Goal: Communication & Community: Answer question/provide support

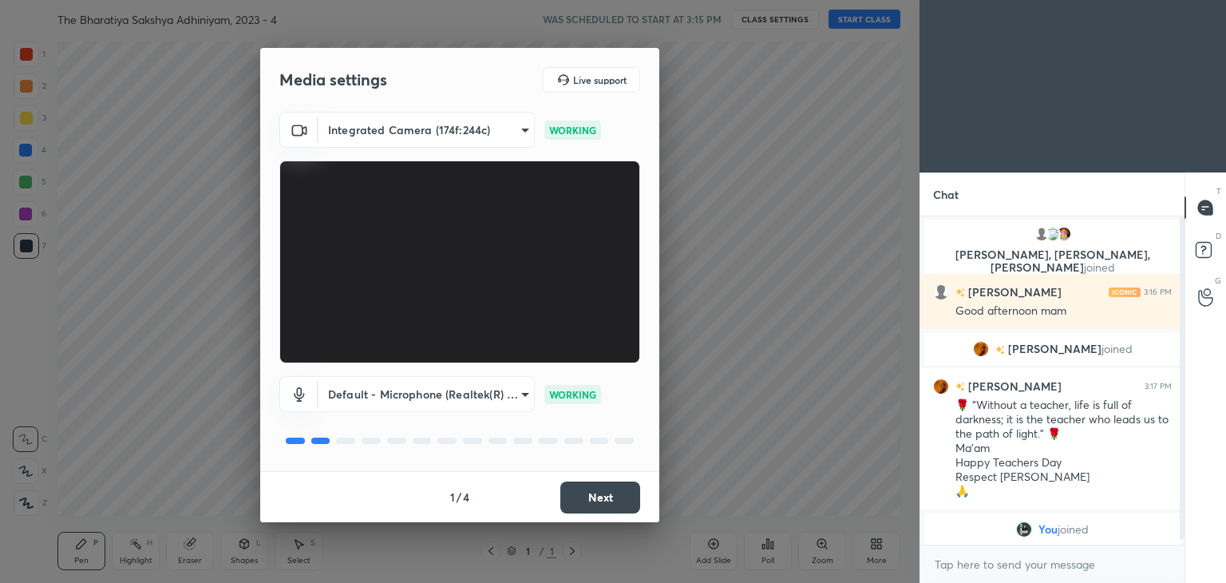
click at [592, 492] on button "Next" at bounding box center [600, 497] width 80 height 32
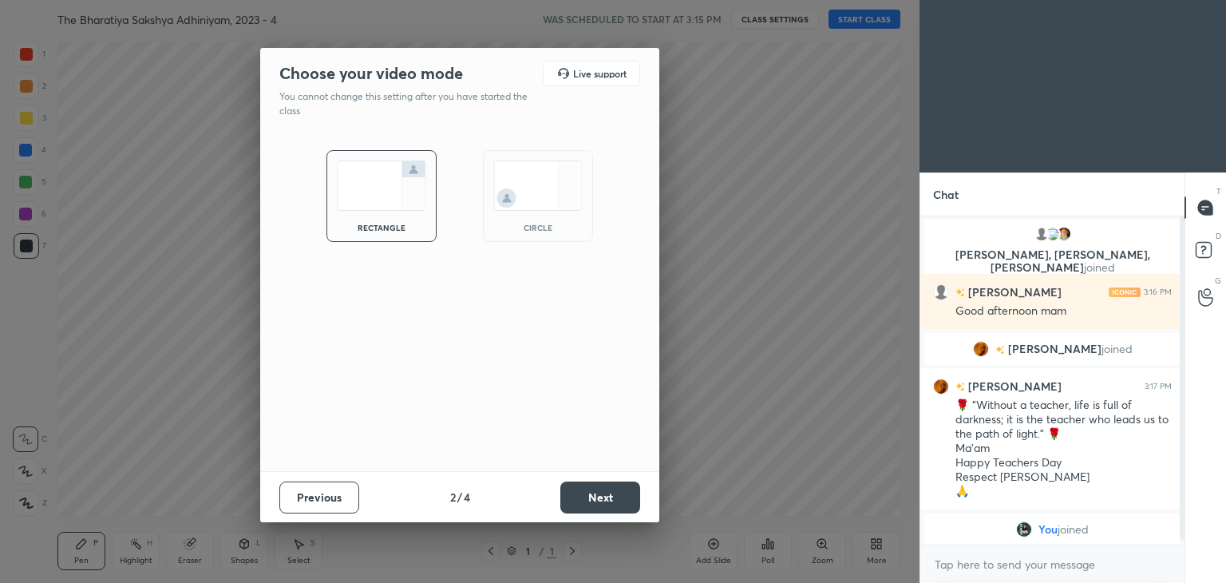
click at [592, 492] on button "Next" at bounding box center [600, 497] width 80 height 32
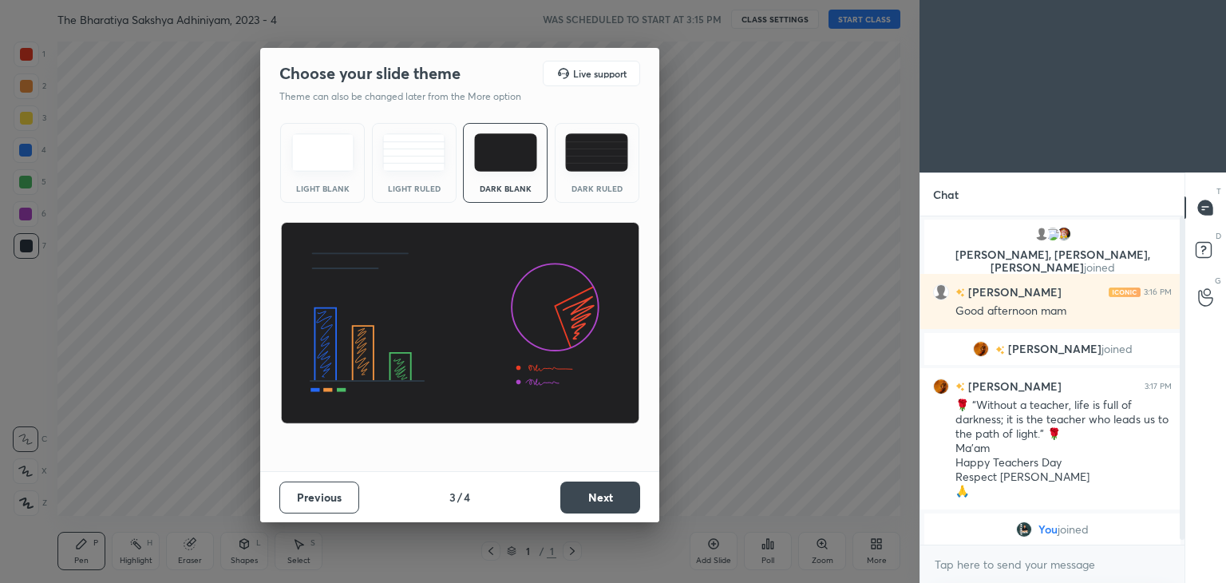
click at [316, 505] on button "Previous" at bounding box center [319, 497] width 80 height 32
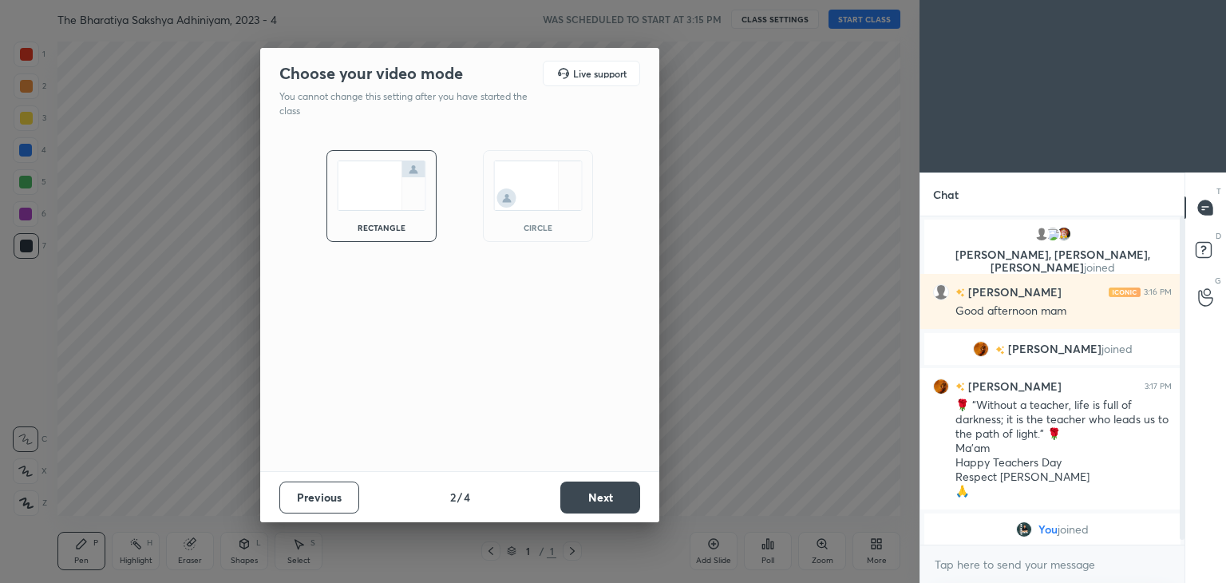
click at [575, 165] on img at bounding box center [537, 185] width 89 height 50
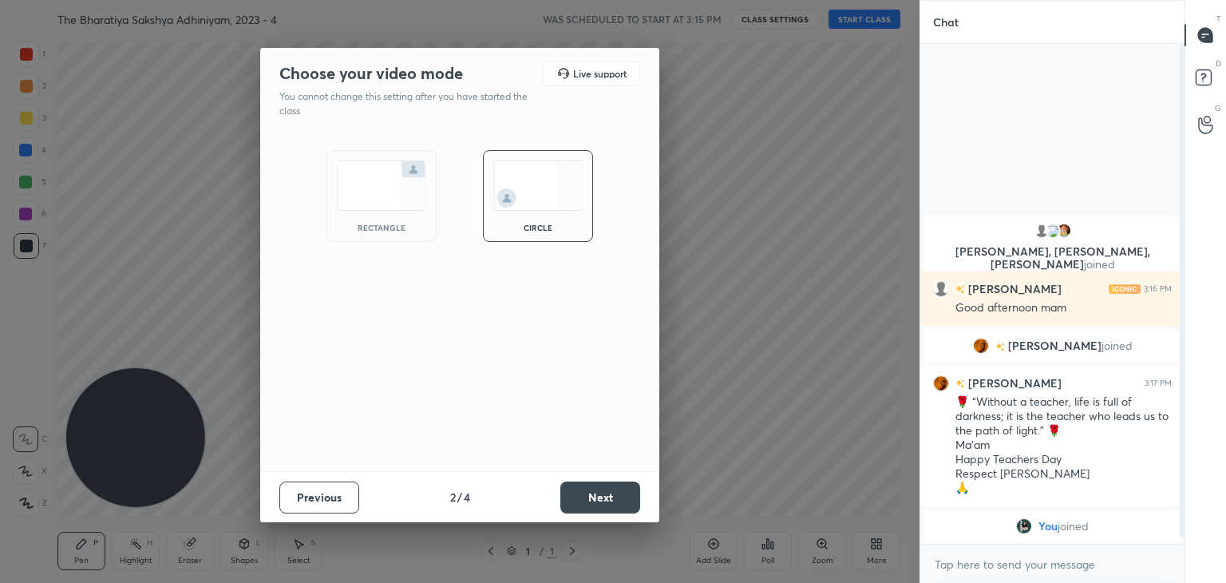
click at [603, 483] on button "Next" at bounding box center [600, 497] width 80 height 32
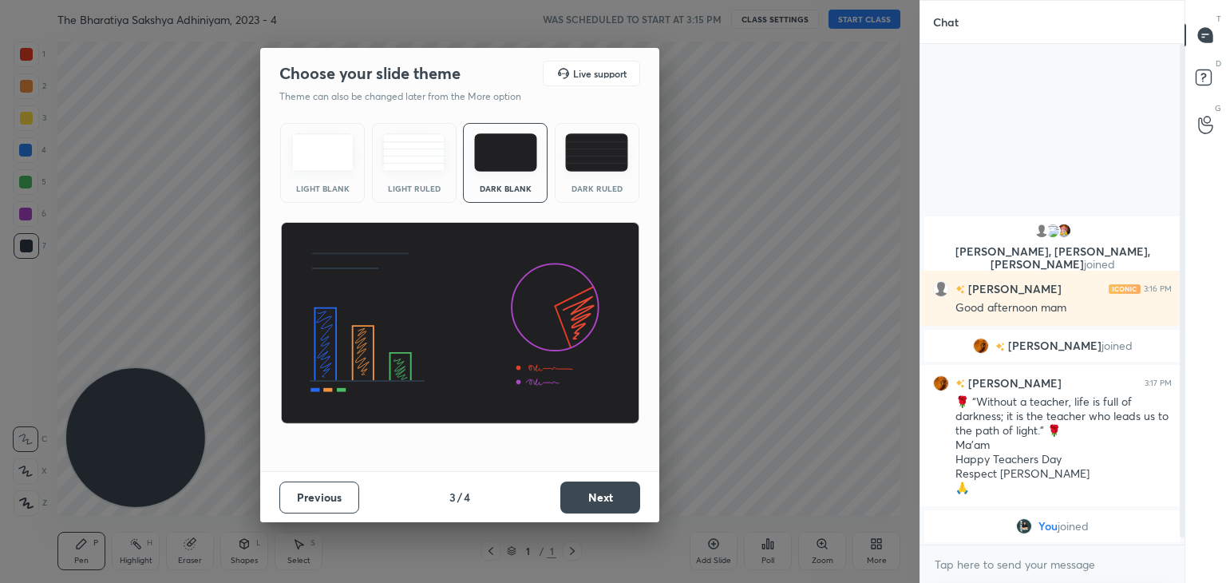
click at [612, 500] on button "Next" at bounding box center [600, 497] width 80 height 32
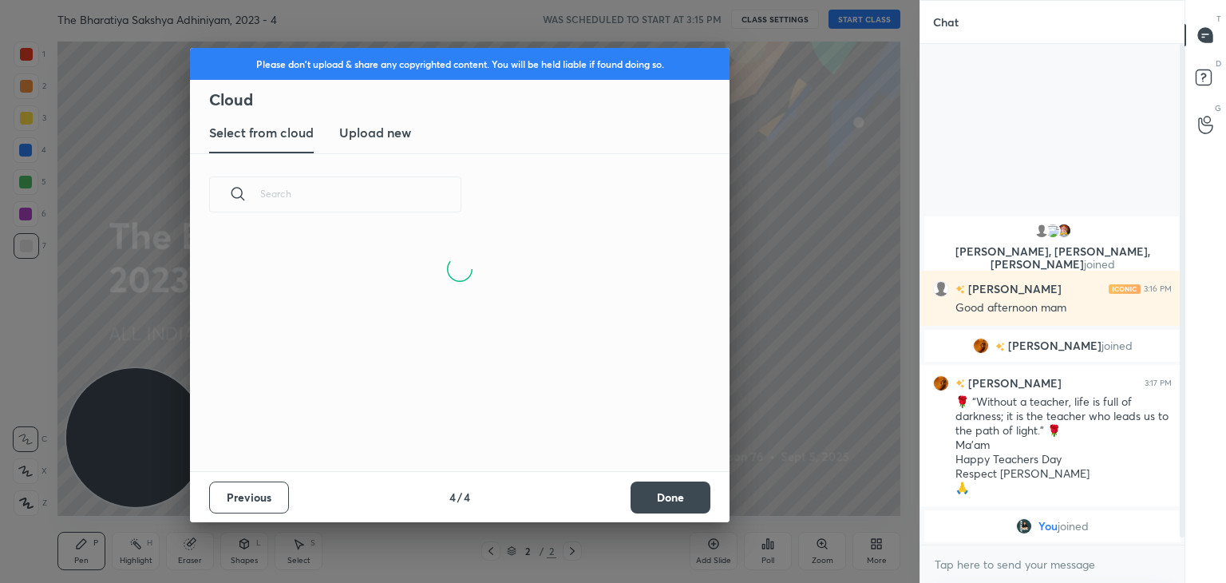
scroll to position [160, 512]
click at [671, 481] on button "Done" at bounding box center [671, 497] width 80 height 32
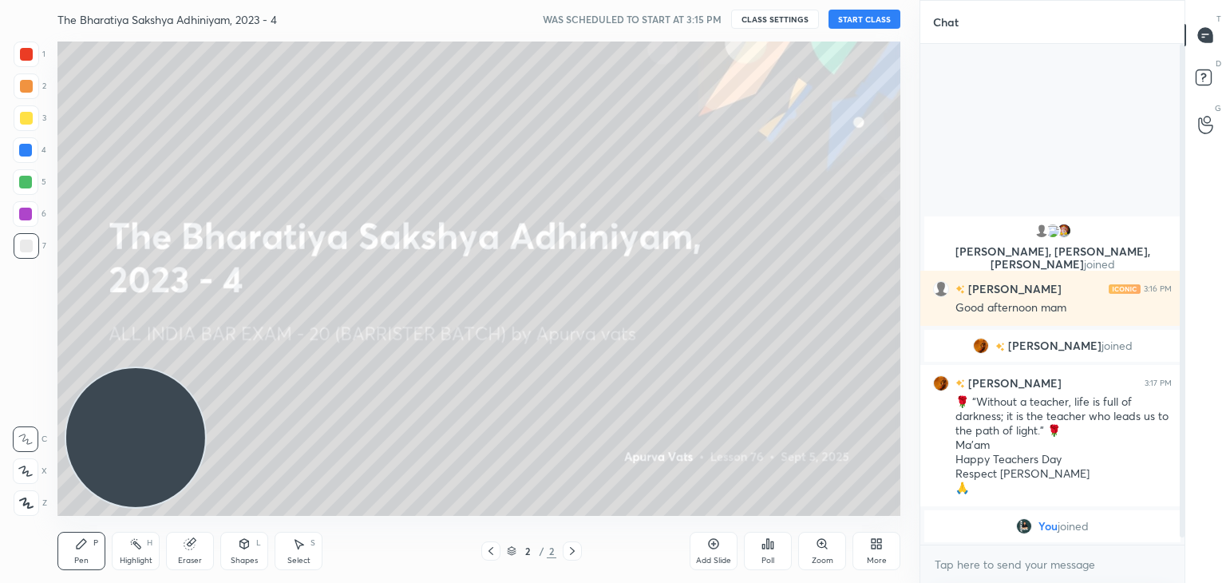
click at [857, 8] on div "The Bharatiya Sakshya Adhiniyam, 2023 - 4 WAS SCHEDULED TO START AT 3:15 PM CLA…" at bounding box center [478, 19] width 843 height 38
click at [857, 26] on button "START CLASS" at bounding box center [864, 19] width 72 height 19
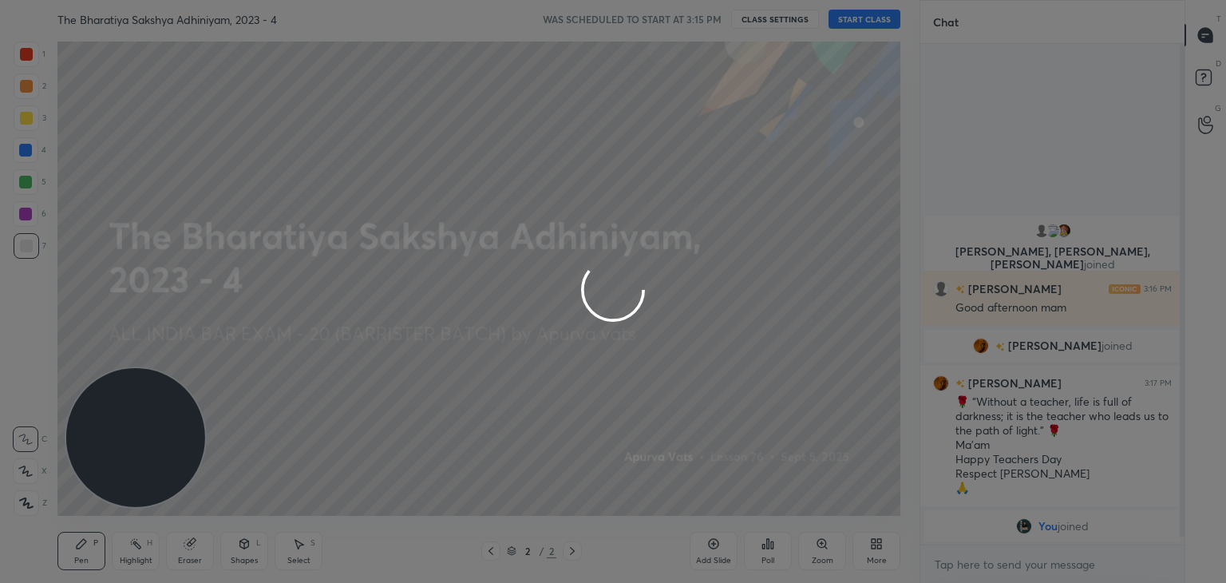
click at [857, 23] on div at bounding box center [613, 291] width 1226 height 583
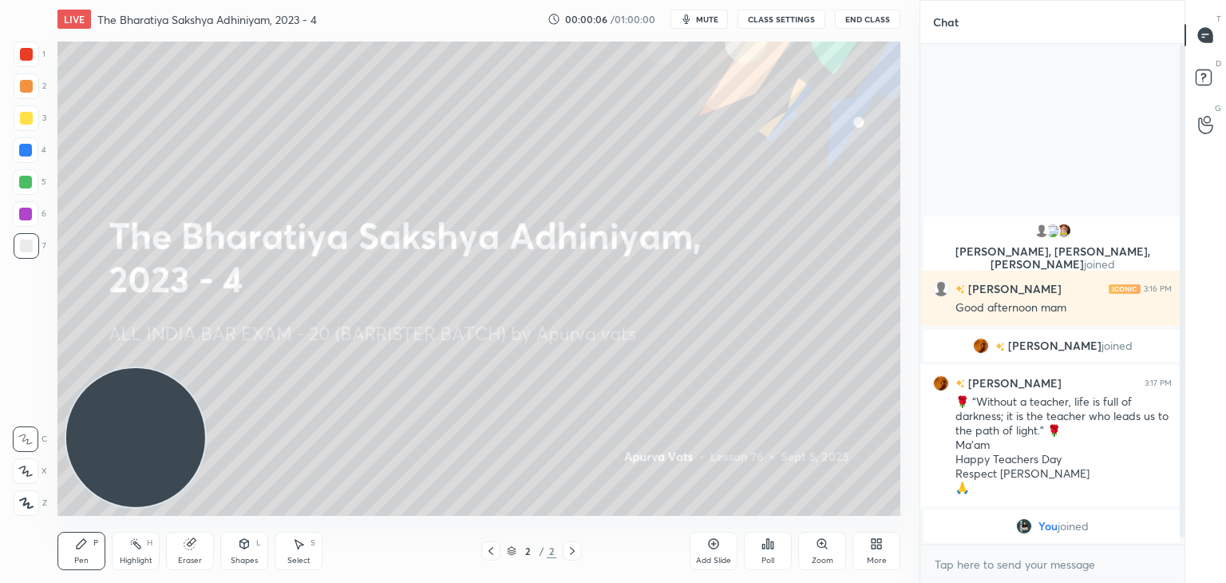
click at [711, 21] on span "mute" at bounding box center [707, 19] width 22 height 11
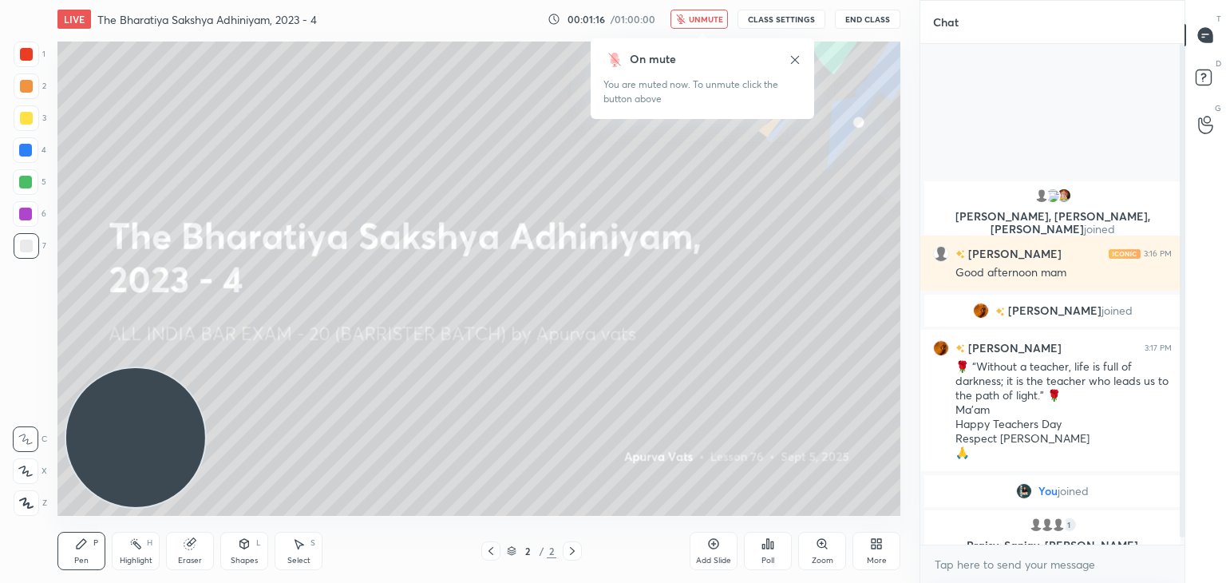
click at [711, 18] on span "unmute" at bounding box center [706, 19] width 34 height 11
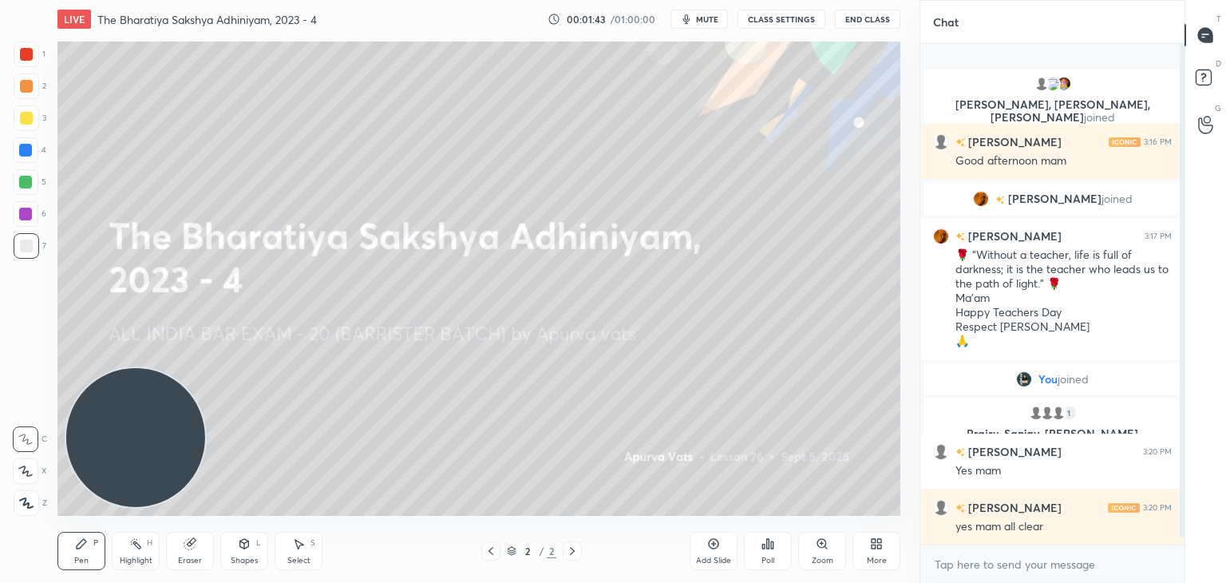
click at [884, 552] on div "More" at bounding box center [876, 551] width 48 height 38
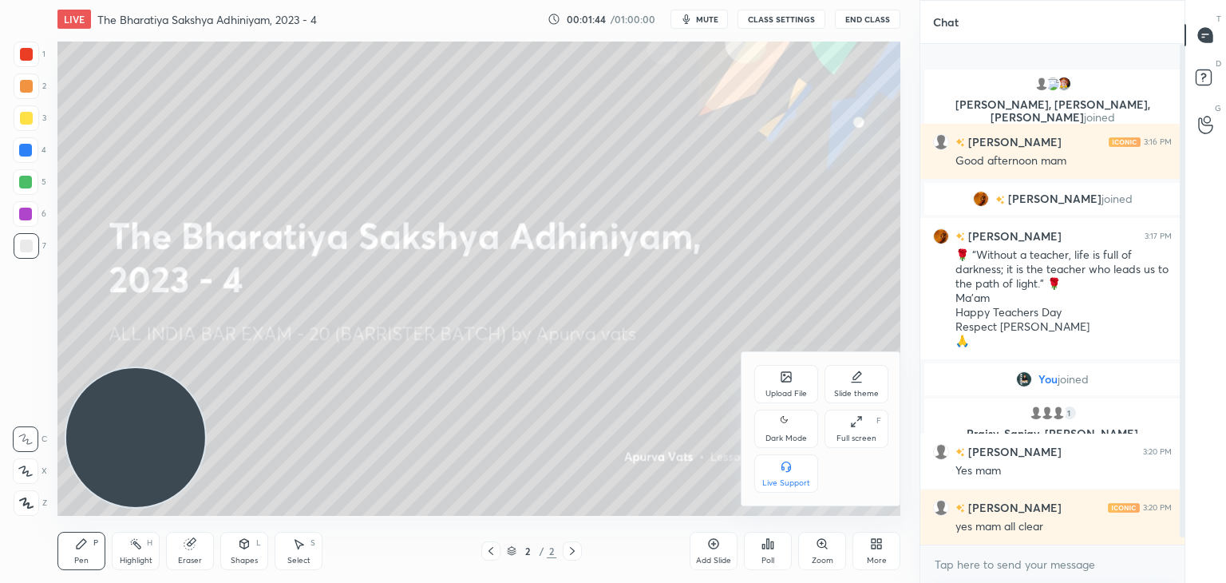
click at [786, 378] on icon at bounding box center [786, 379] width 9 height 6
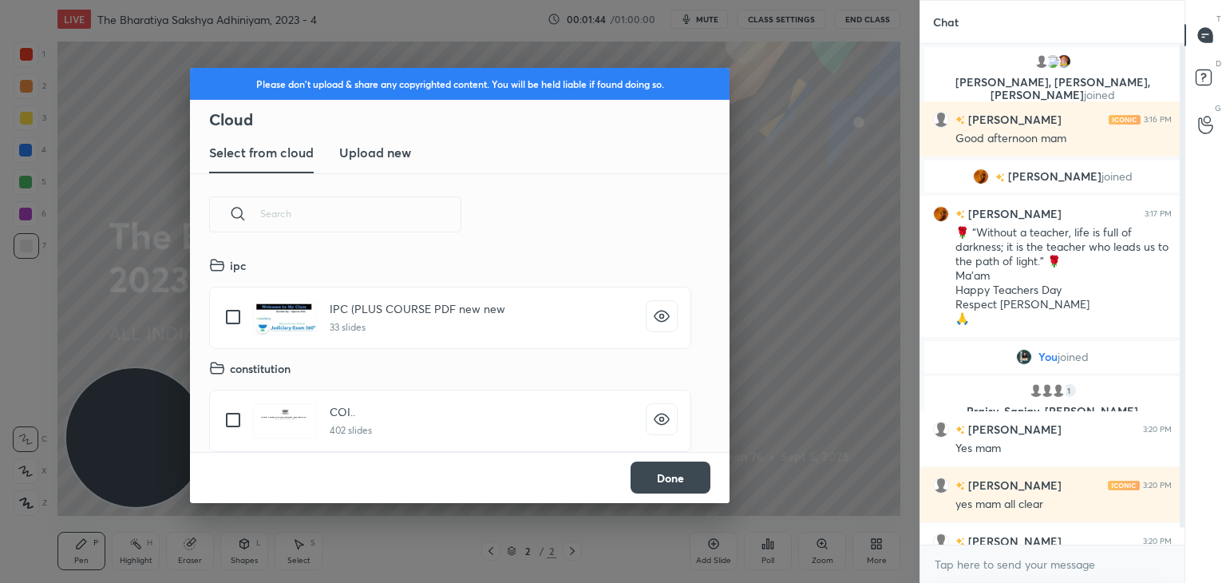
scroll to position [196, 512]
click at [402, 157] on h3 "Upload new" at bounding box center [375, 152] width 72 height 19
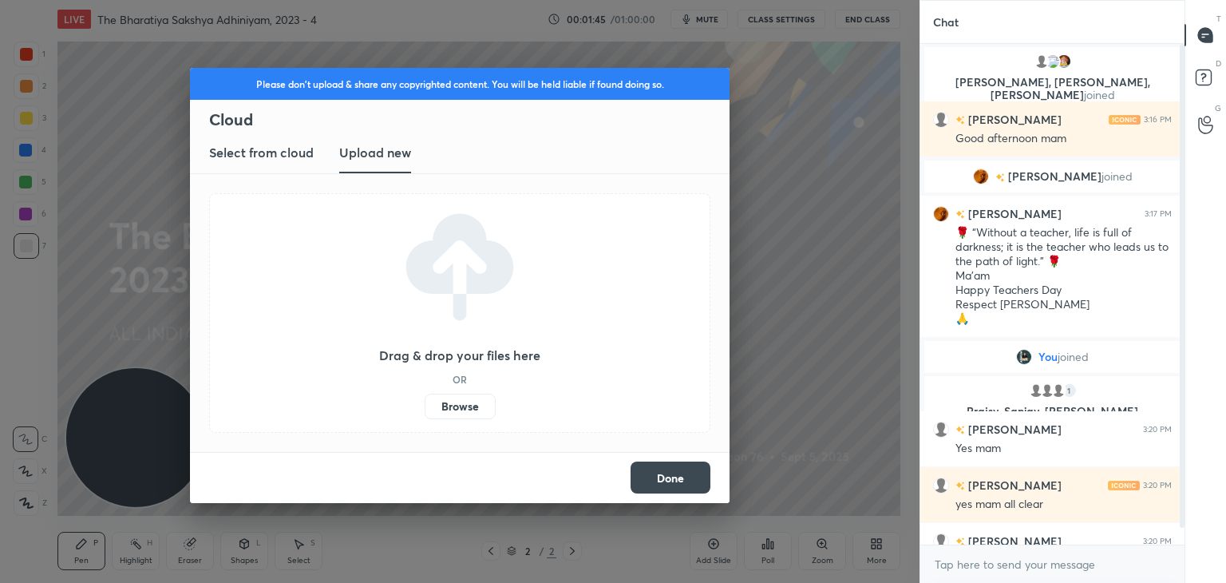
click at [457, 404] on label "Browse" at bounding box center [460, 406] width 71 height 26
click at [425, 404] on input "Browse" at bounding box center [425, 406] width 0 height 26
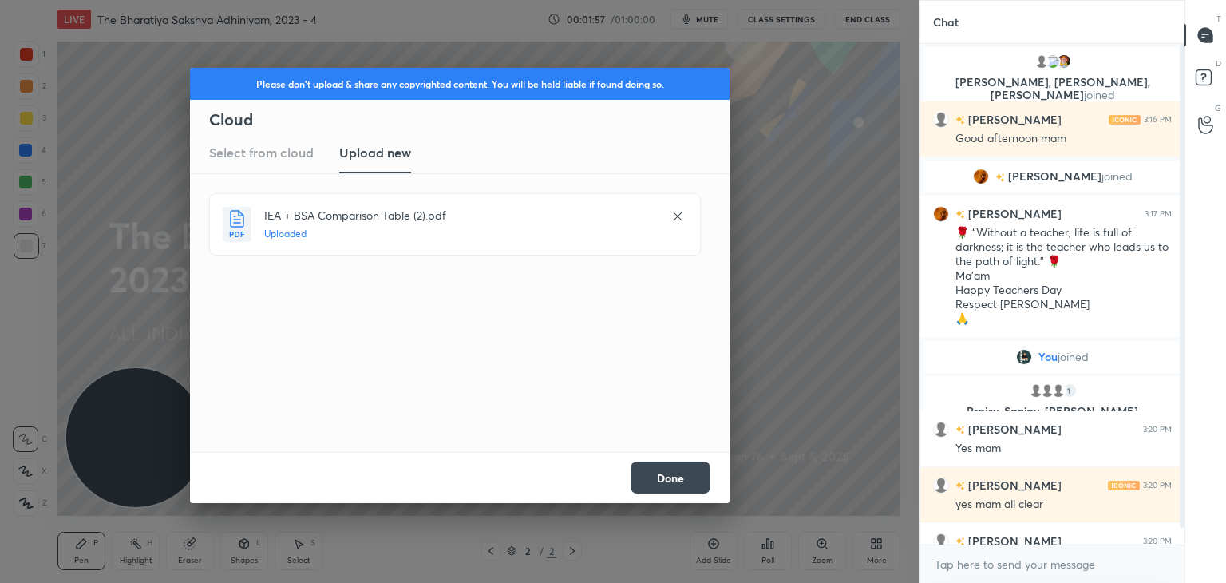
click at [674, 479] on button "Done" at bounding box center [671, 477] width 80 height 32
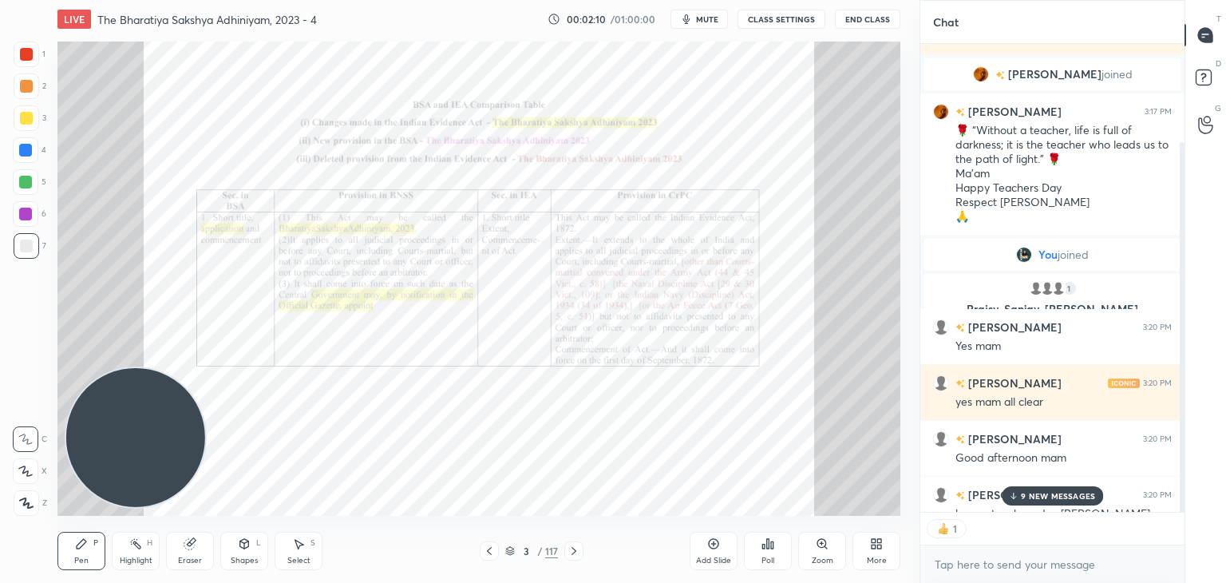
scroll to position [150, 0]
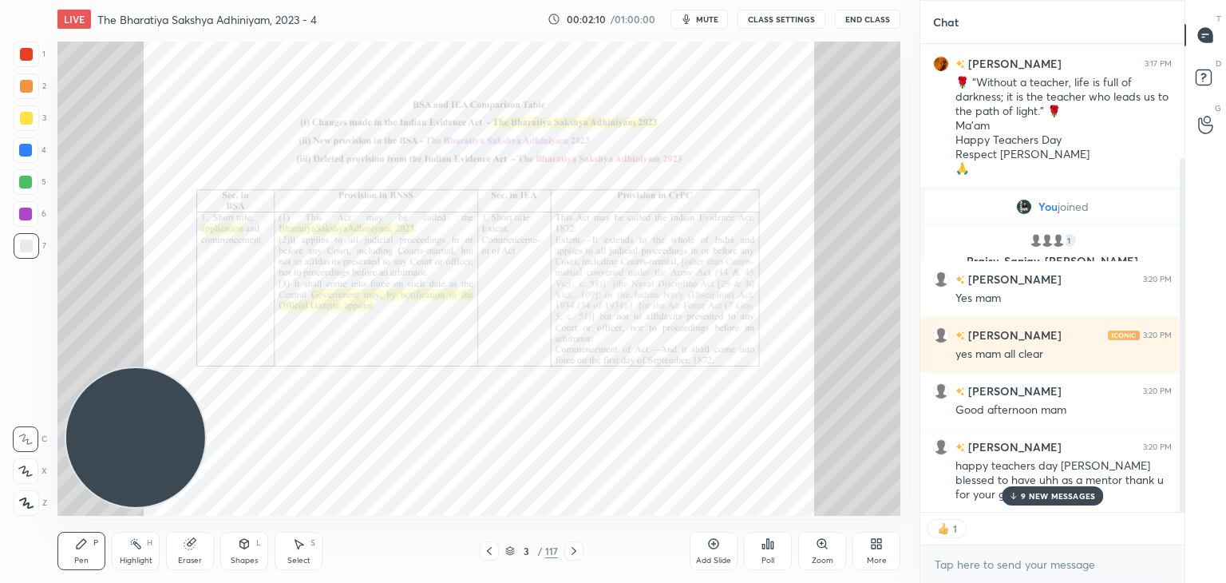
type textarea "x"
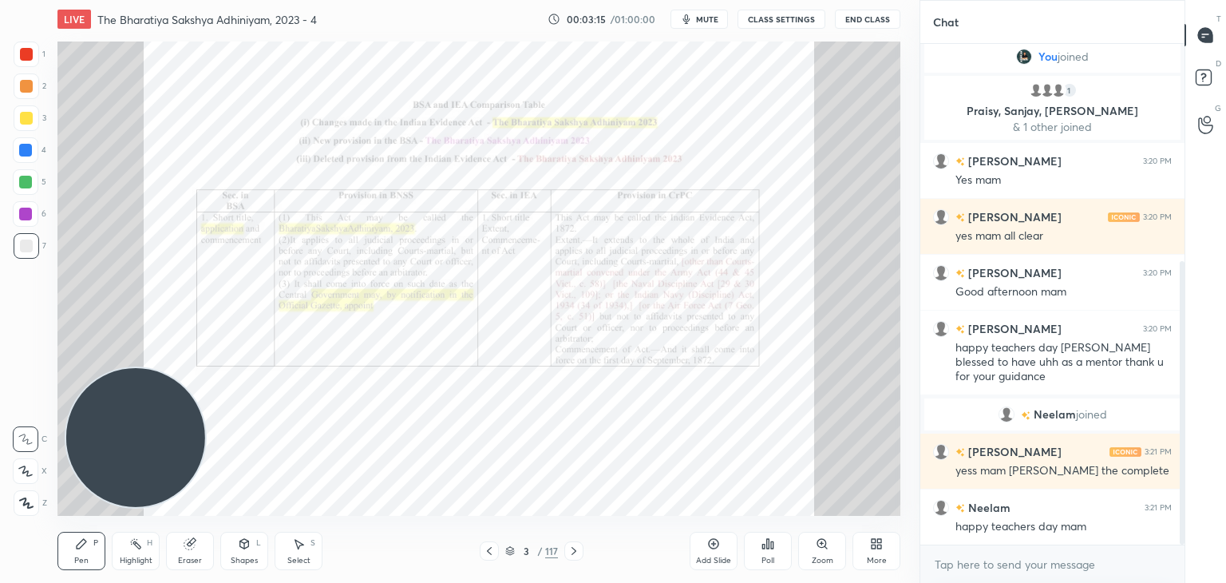
scroll to position [385, 0]
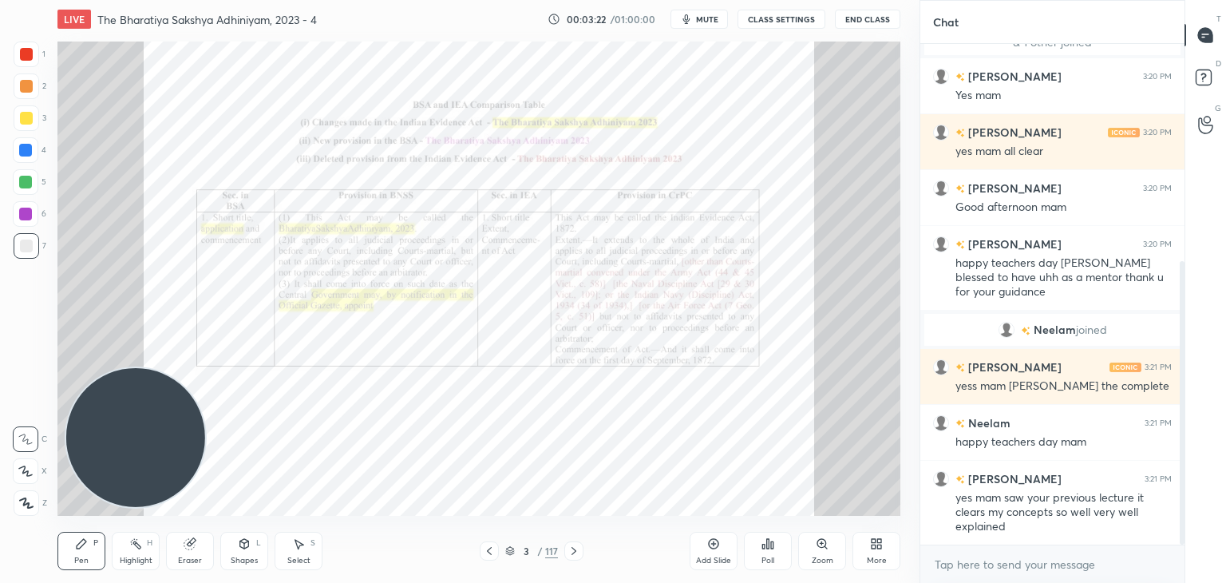
click at [715, 553] on div "Add Slide" at bounding box center [714, 551] width 48 height 38
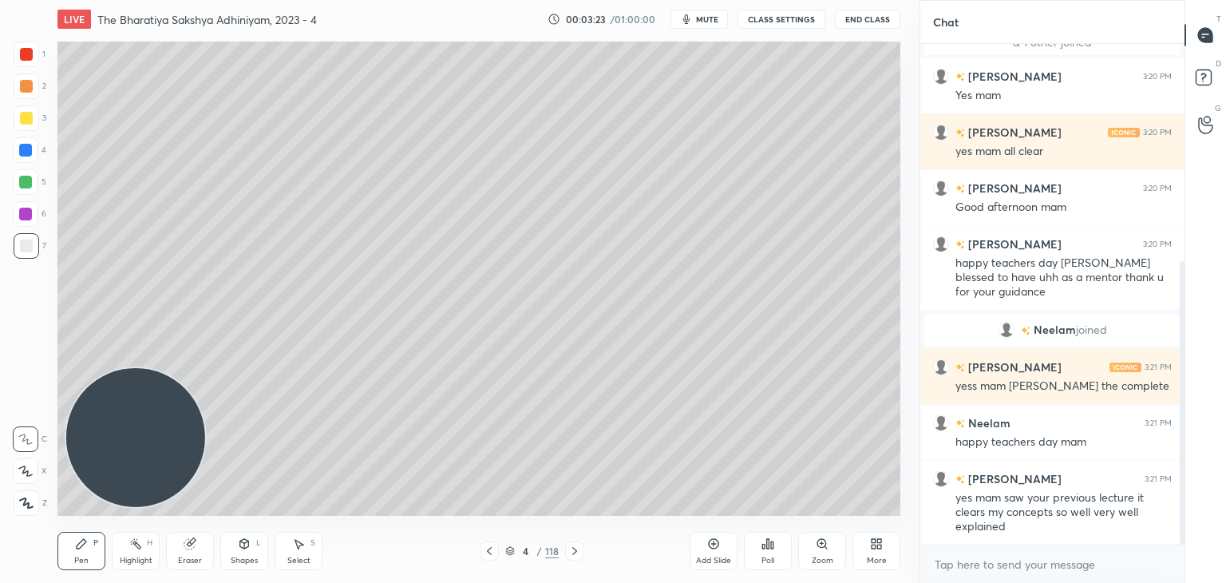
click at [28, 500] on icon at bounding box center [26, 502] width 14 height 11
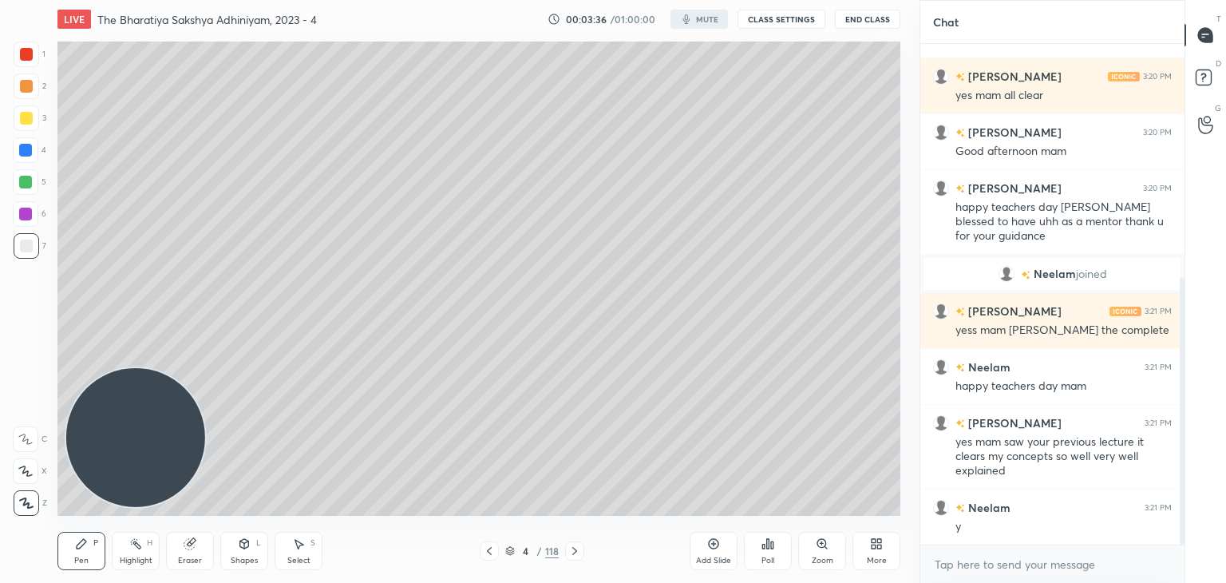
scroll to position [479, 0]
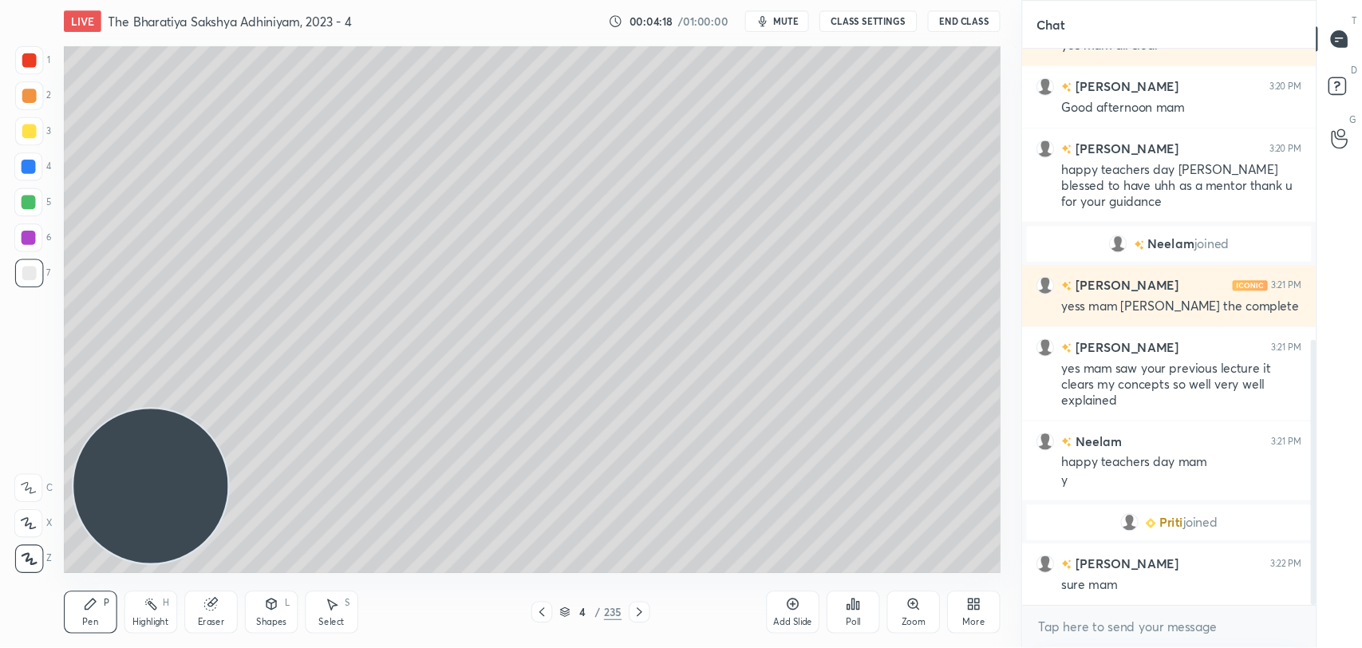
scroll to position [551, 0]
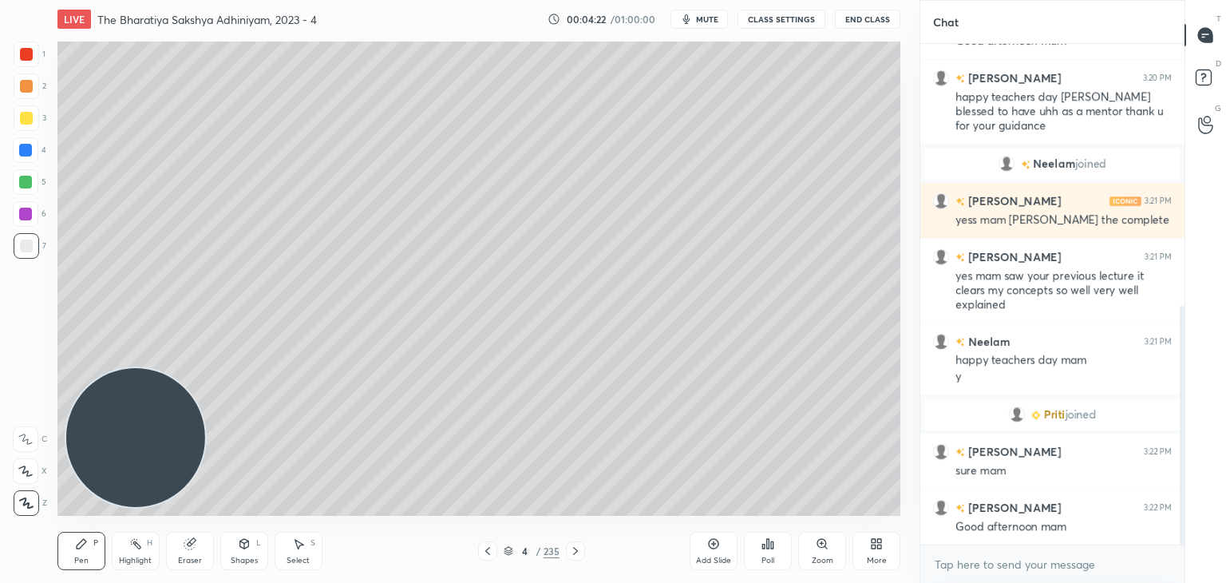
click at [710, 11] on button "mute" at bounding box center [698, 19] width 57 height 19
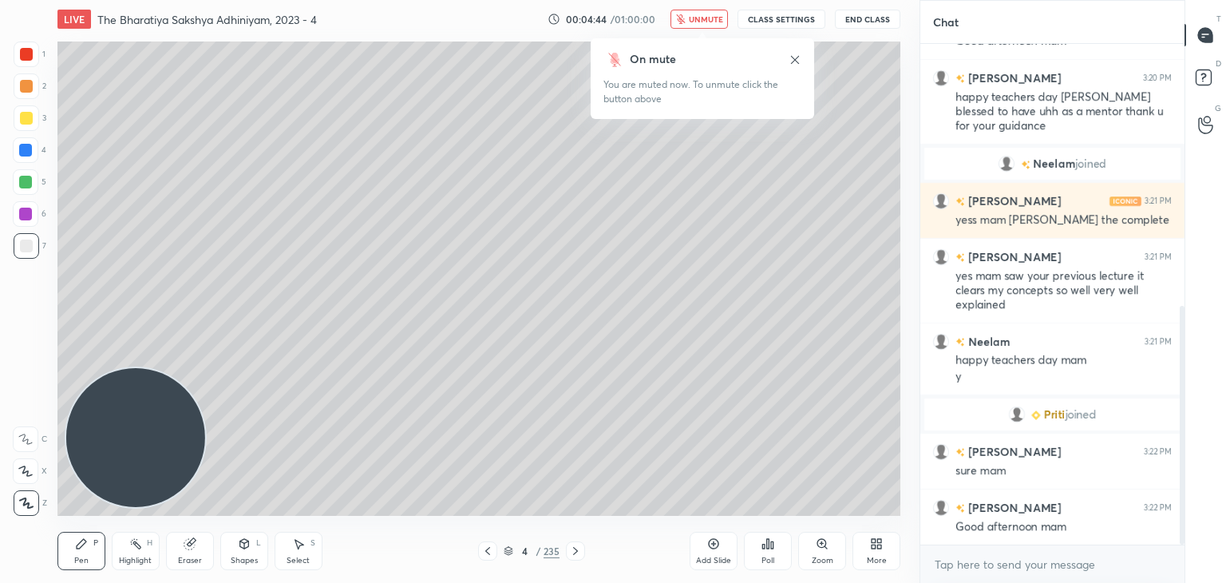
click at [670, 10] on button "unmute" at bounding box center [698, 19] width 57 height 19
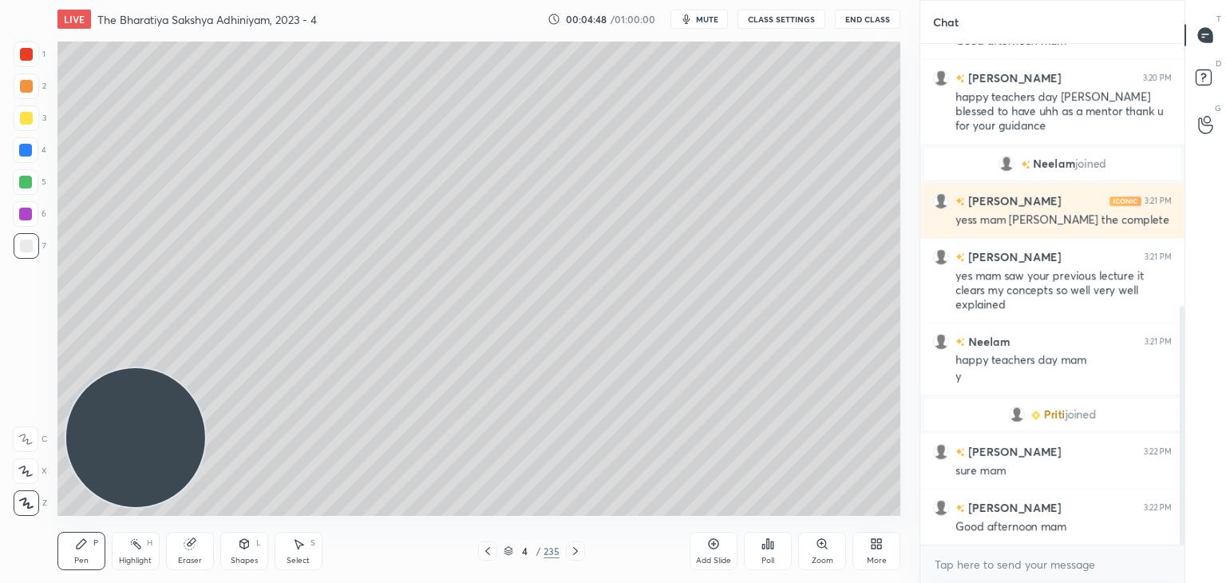
click at [708, 22] on span "mute" at bounding box center [707, 19] width 22 height 11
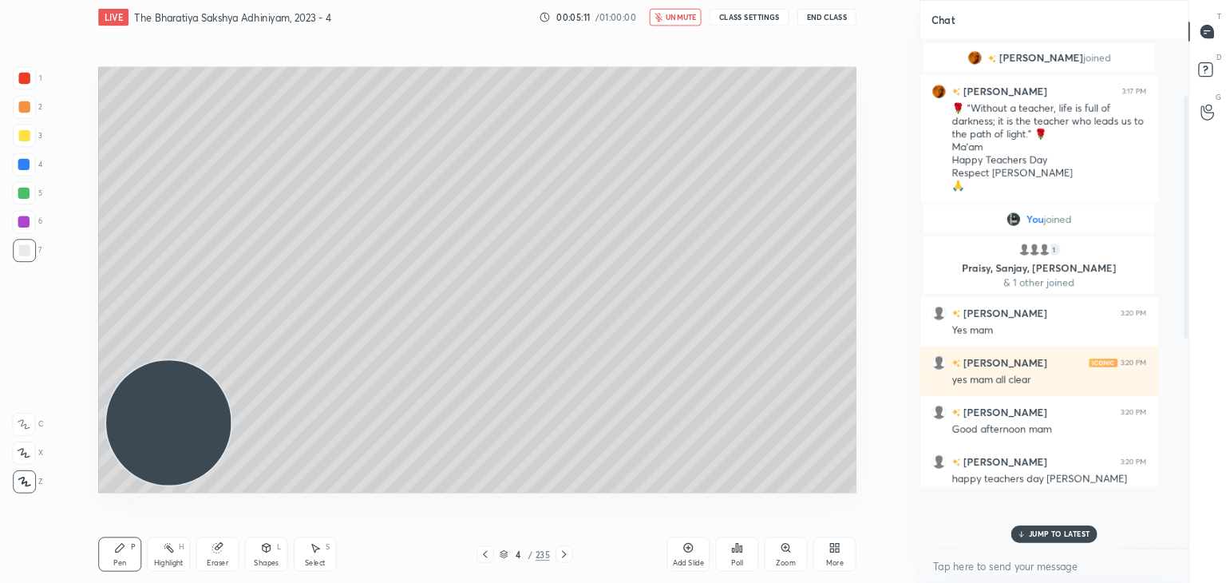
scroll to position [534, 259]
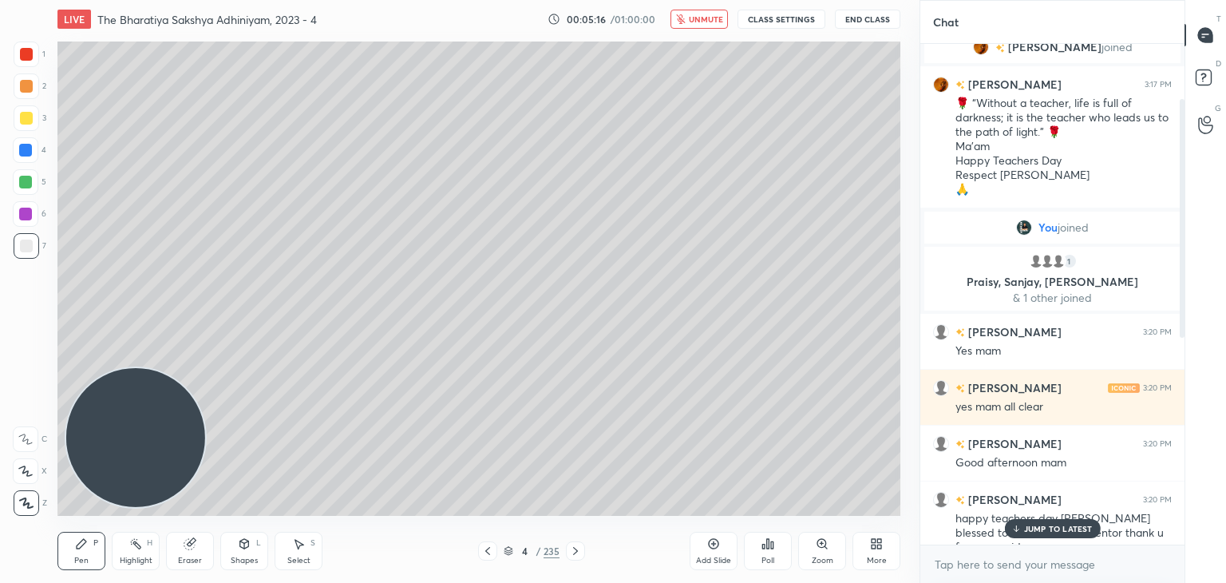
click at [699, 16] on span "unmute" at bounding box center [706, 19] width 34 height 11
click at [1047, 536] on div "1 NEW MESSAGE" at bounding box center [1052, 528] width 95 height 19
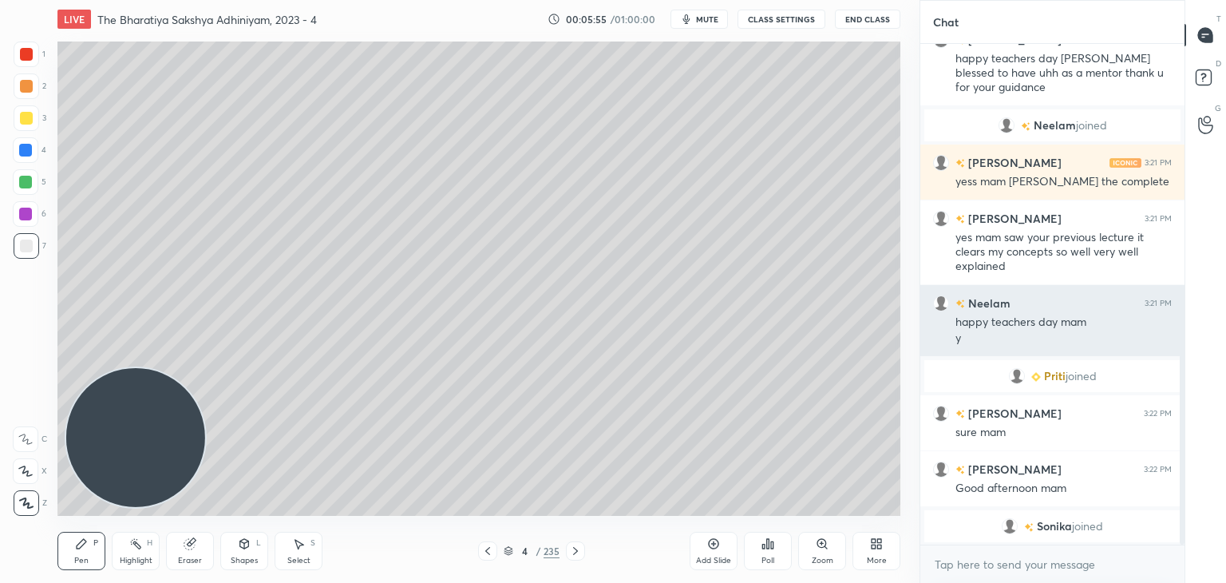
scroll to position [627, 0]
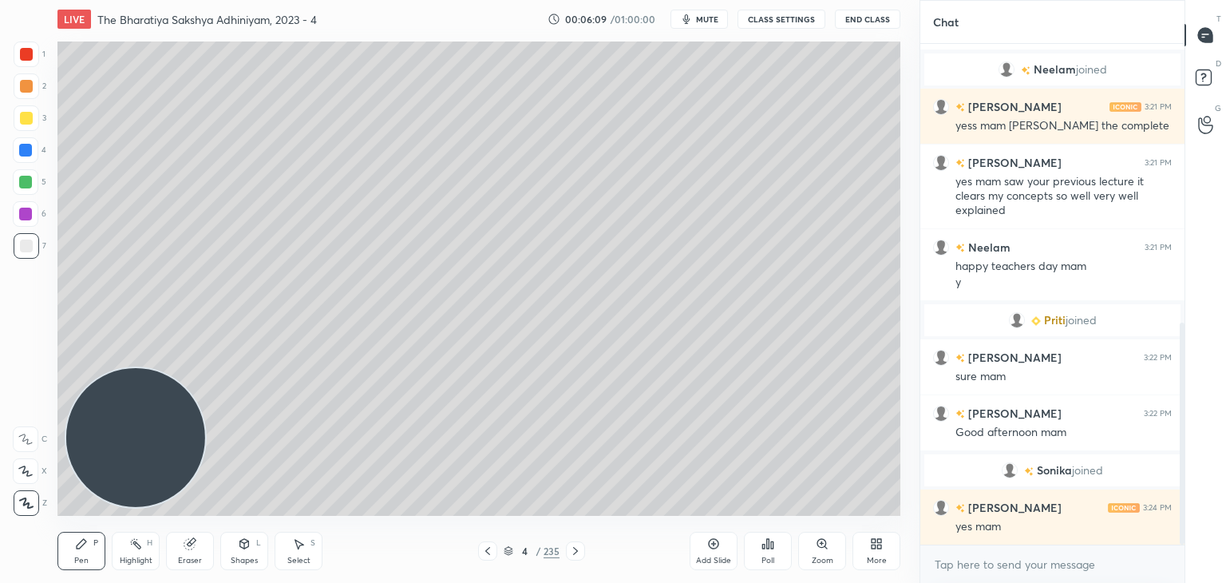
click at [716, 553] on div "Add Slide" at bounding box center [714, 551] width 48 height 38
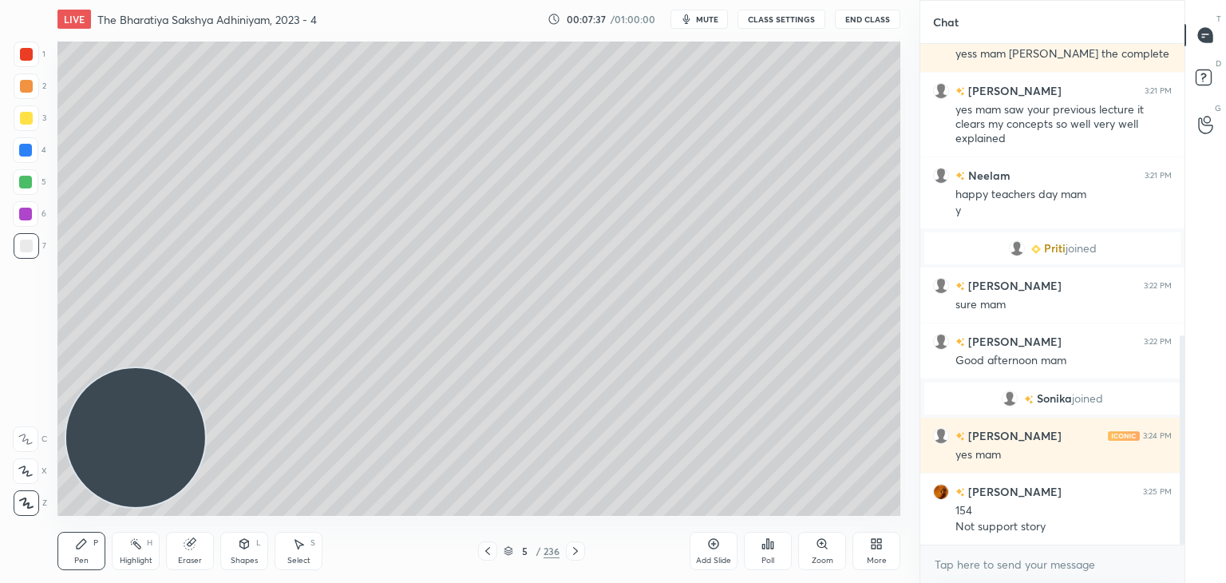
scroll to position [755, 0]
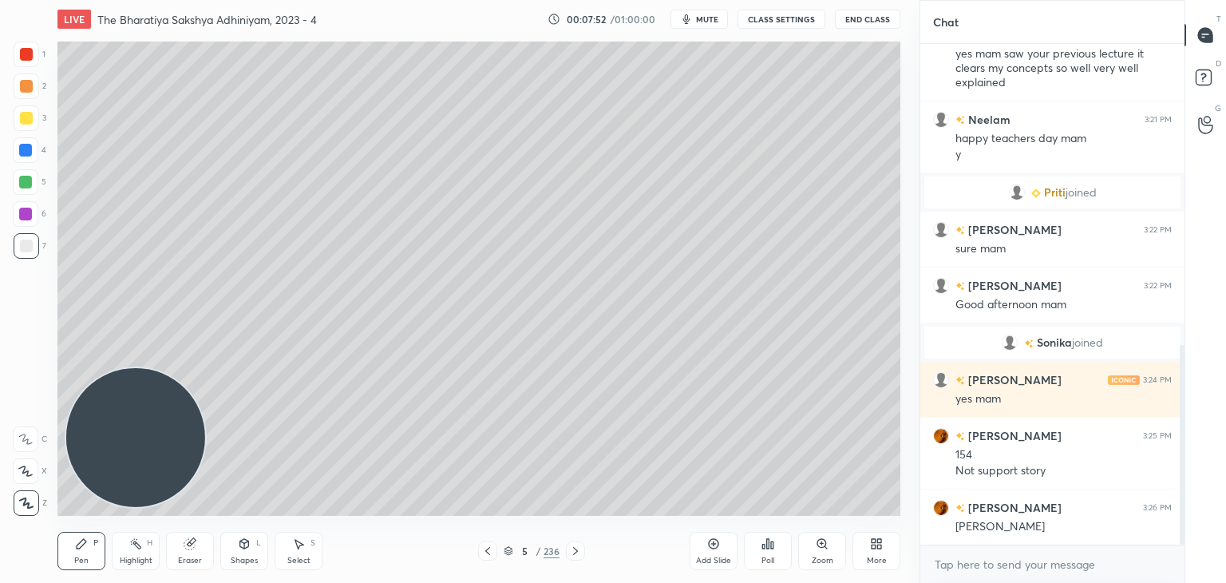
click at [706, 548] on div "Add Slide" at bounding box center [714, 551] width 48 height 38
click at [518, 547] on div "6" at bounding box center [525, 551] width 16 height 10
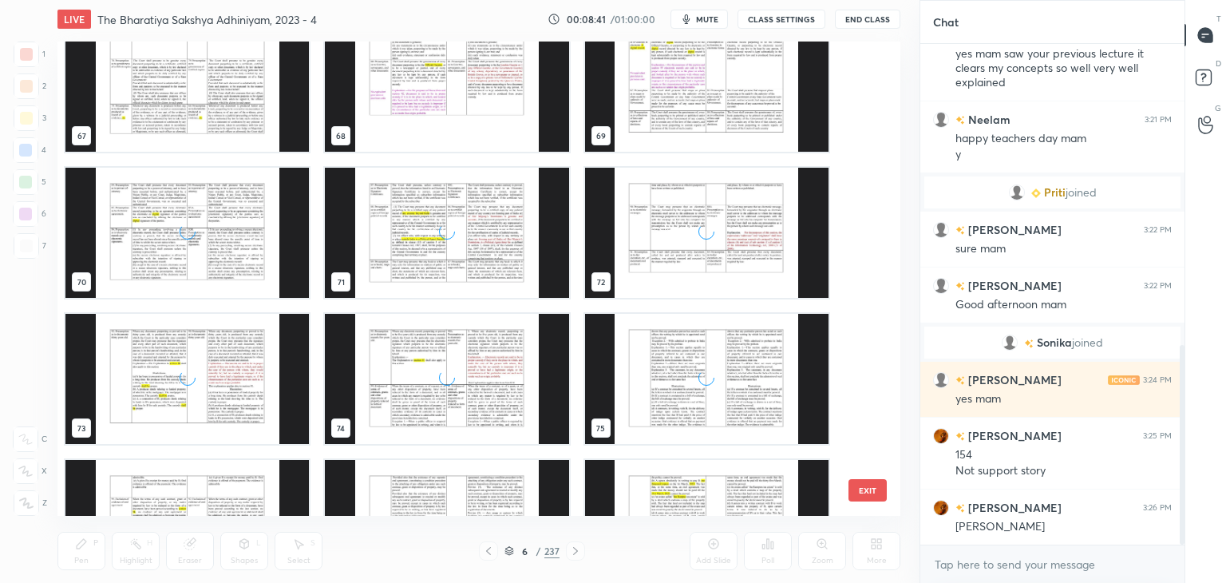
scroll to position [3243, 0]
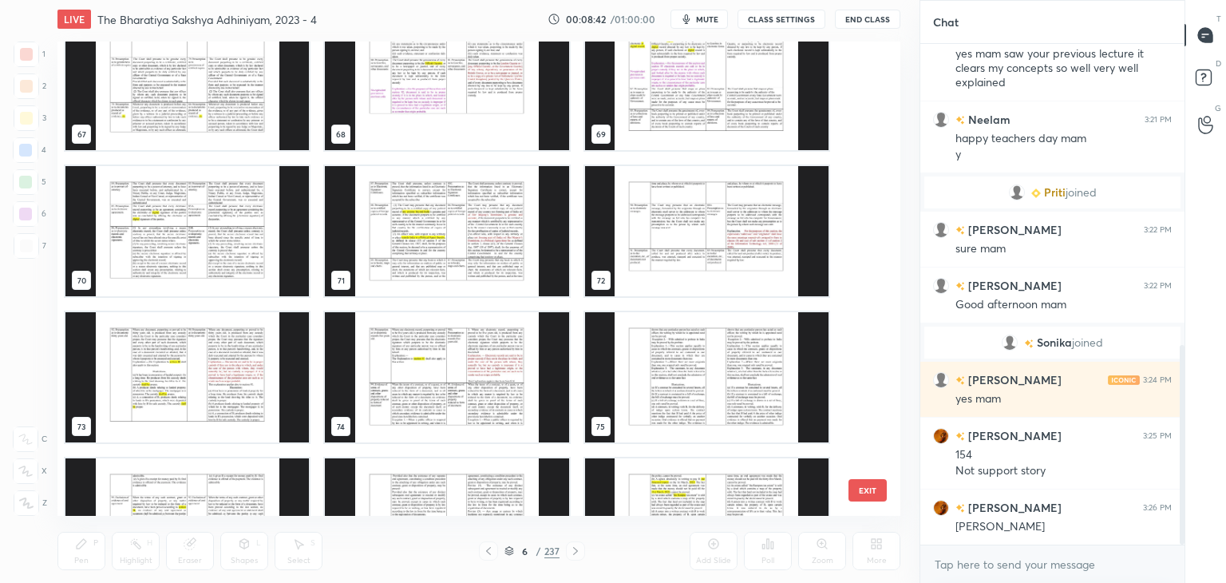
click at [458, 240] on img "grid" at bounding box center [446, 231] width 243 height 130
click at [465, 250] on img "grid" at bounding box center [446, 231] width 243 height 130
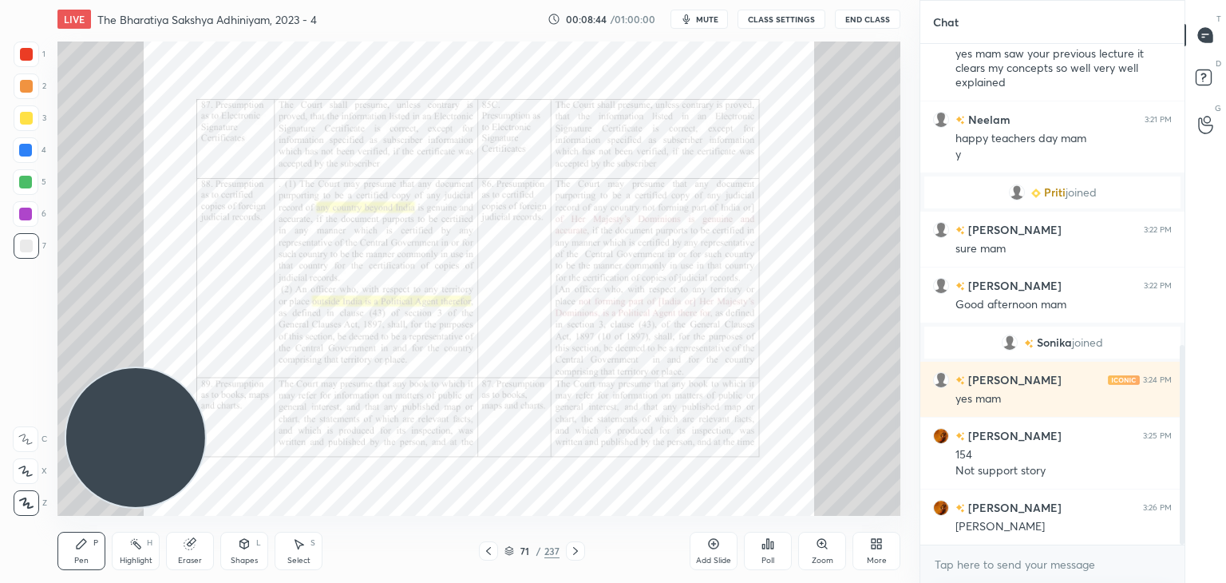
click at [509, 553] on icon at bounding box center [509, 551] width 10 height 10
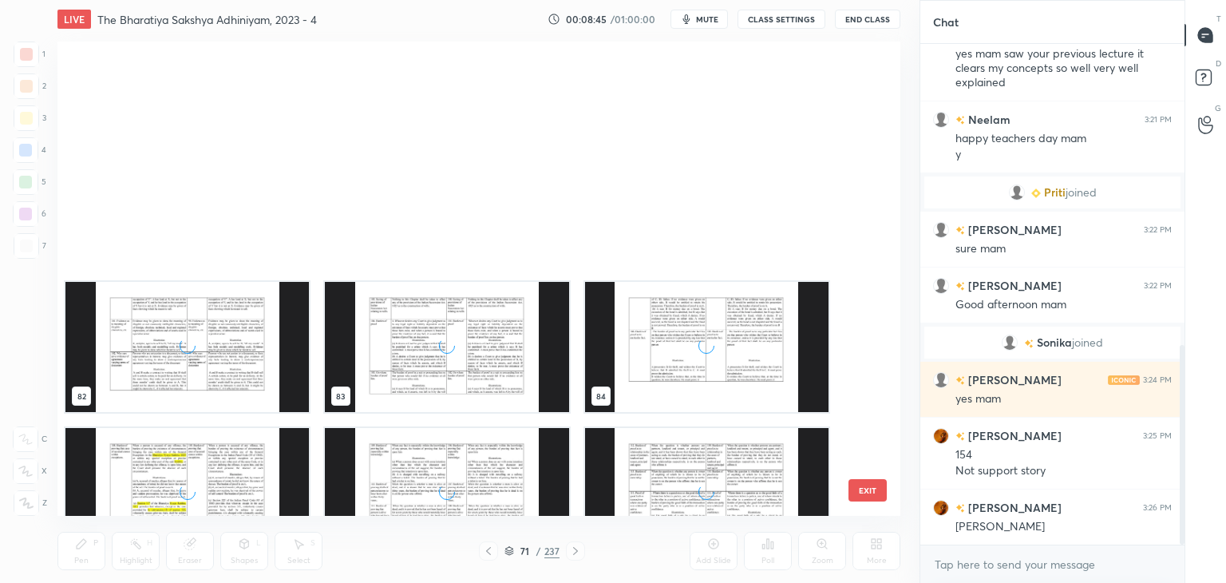
scroll to position [4465, 0]
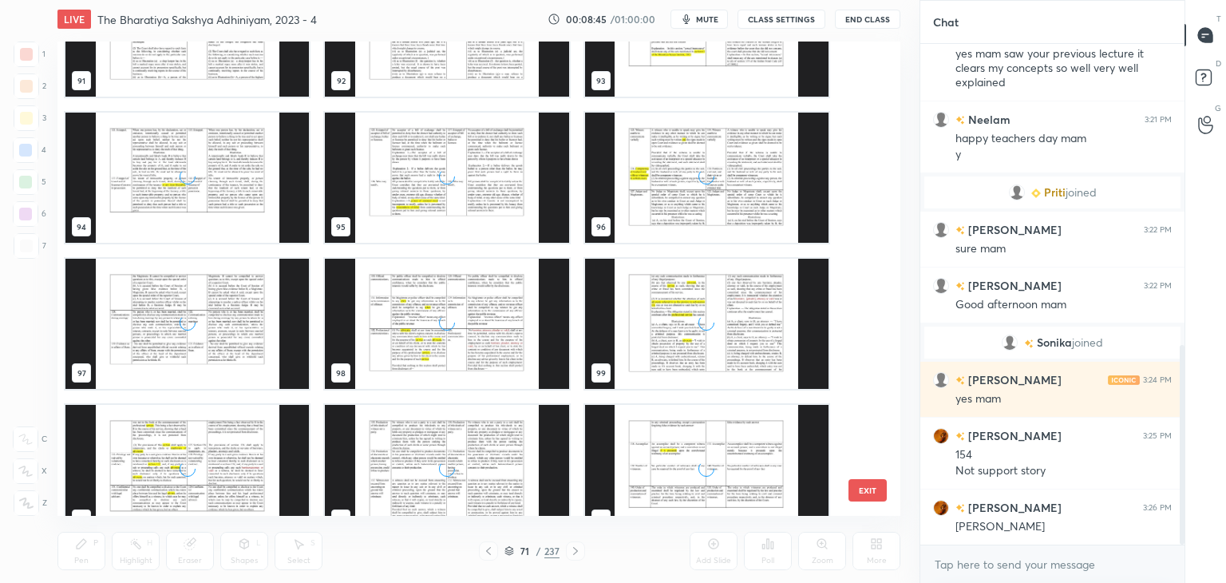
click at [457, 374] on div "grid" at bounding box center [446, 324] width 243 height 130
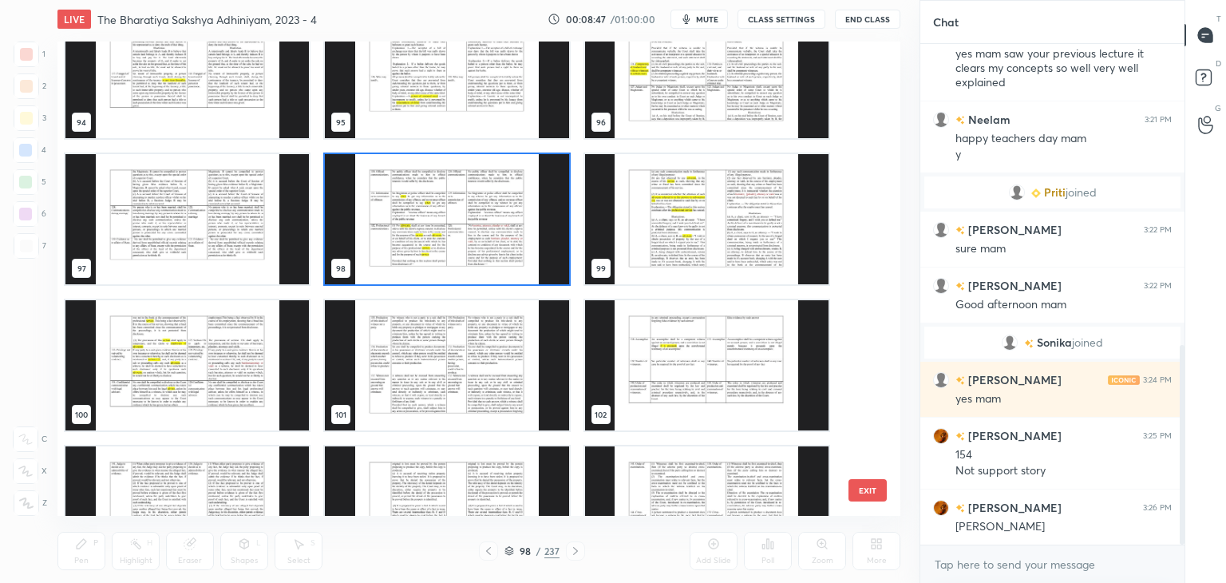
click at [458, 479] on img "grid" at bounding box center [446, 511] width 243 height 130
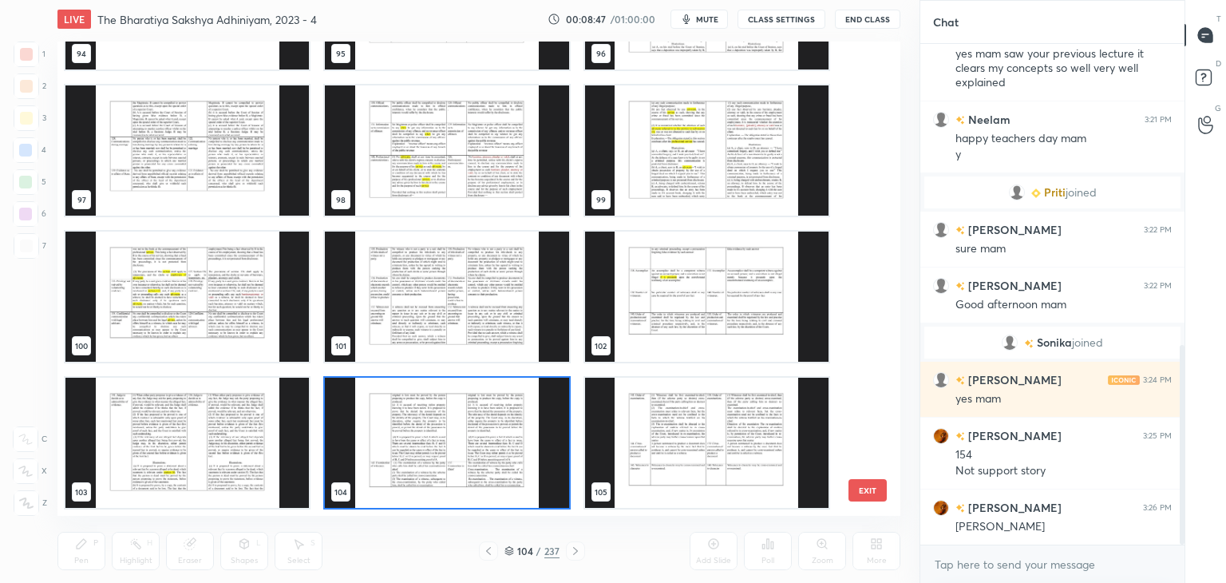
click at [457, 480] on img "grid" at bounding box center [446, 443] width 243 height 130
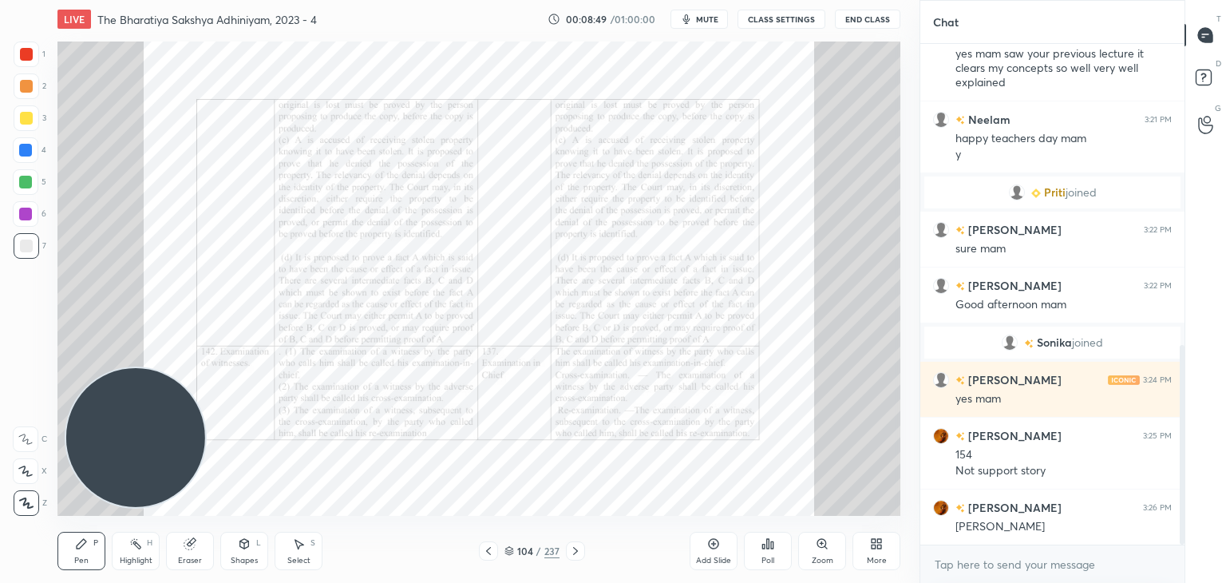
click at [575, 546] on icon at bounding box center [575, 550] width 13 height 13
click at [581, 550] on icon at bounding box center [575, 550] width 13 height 13
click at [575, 545] on icon at bounding box center [575, 550] width 13 height 13
click at [32, 51] on div at bounding box center [26, 54] width 13 height 13
click at [814, 550] on div "Zoom" at bounding box center [822, 551] width 48 height 38
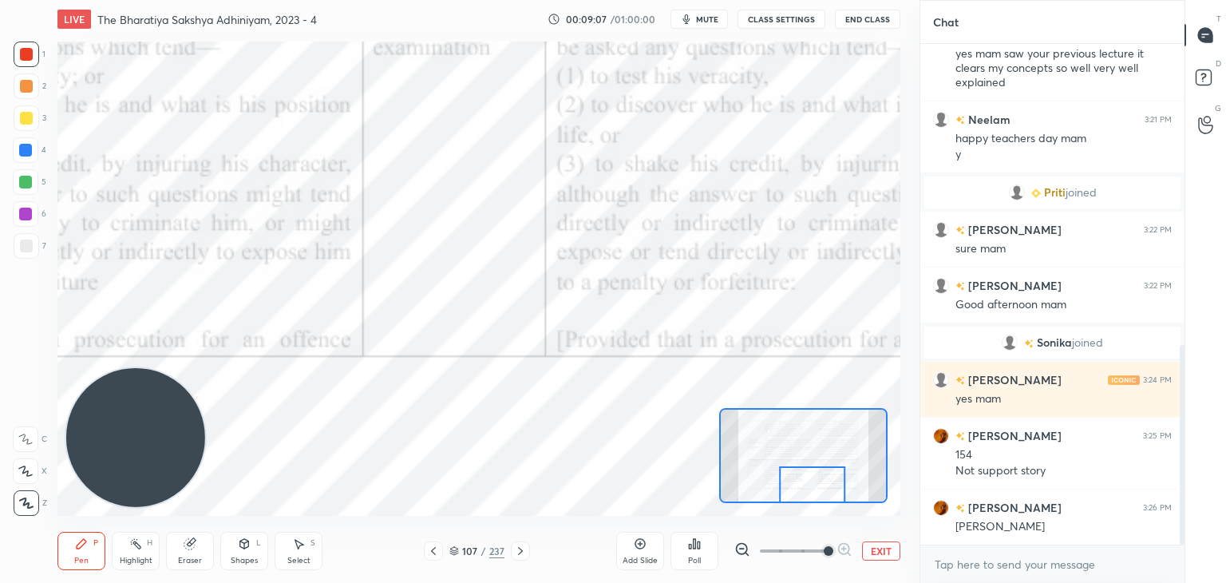
click at [523, 551] on icon at bounding box center [520, 550] width 13 height 13
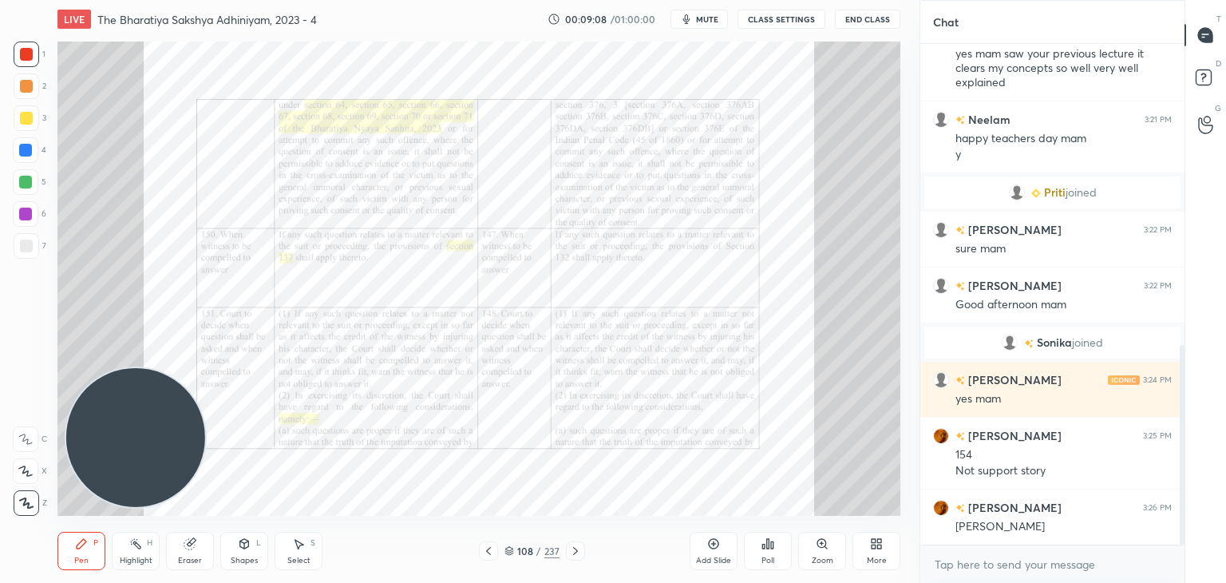
click at [575, 552] on icon at bounding box center [575, 551] width 5 height 8
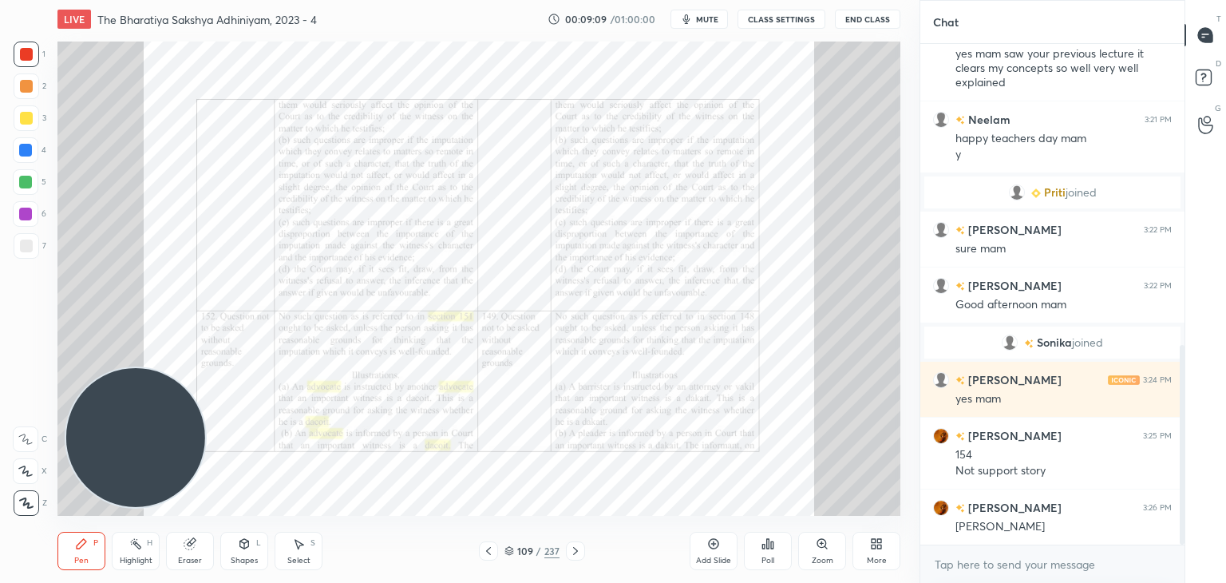
click at [579, 548] on icon at bounding box center [575, 550] width 13 height 13
click at [579, 547] on icon at bounding box center [575, 550] width 13 height 13
click at [579, 545] on icon at bounding box center [575, 550] width 13 height 13
click at [824, 551] on div "Zoom" at bounding box center [822, 551] width 48 height 38
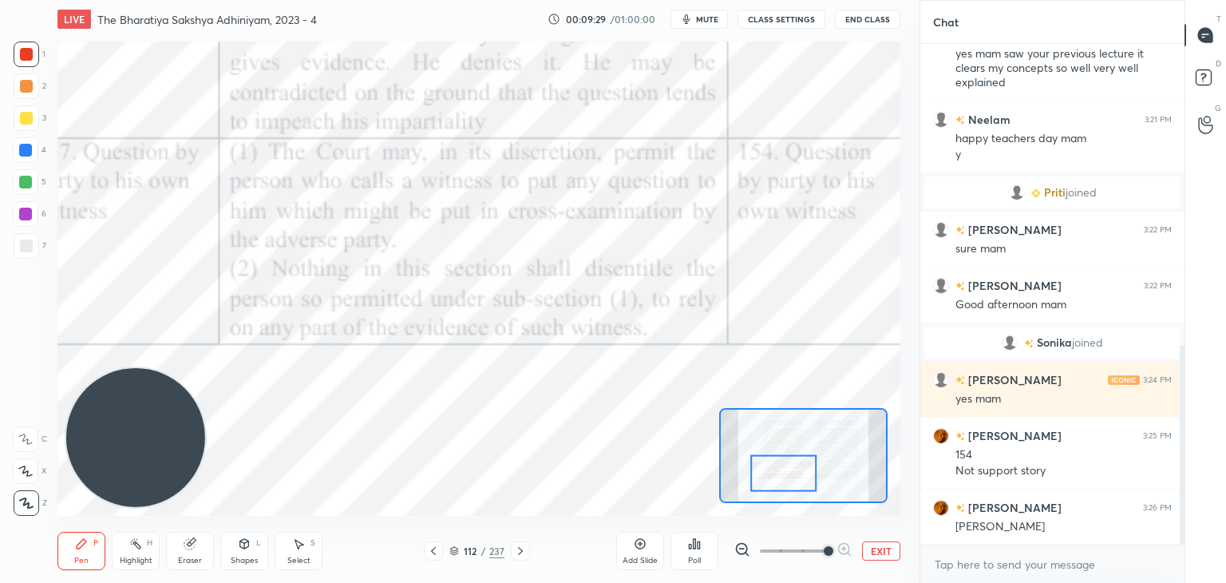
click at [520, 553] on icon at bounding box center [520, 550] width 13 height 13
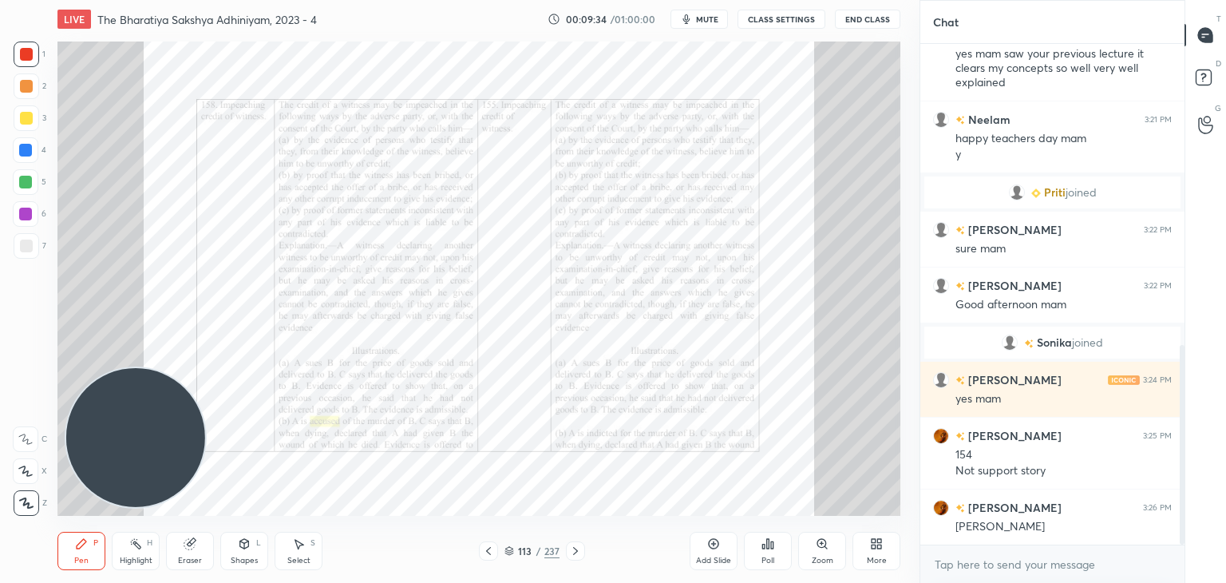
click at [488, 551] on icon at bounding box center [488, 550] width 13 height 13
click at [488, 552] on icon at bounding box center [488, 550] width 13 height 13
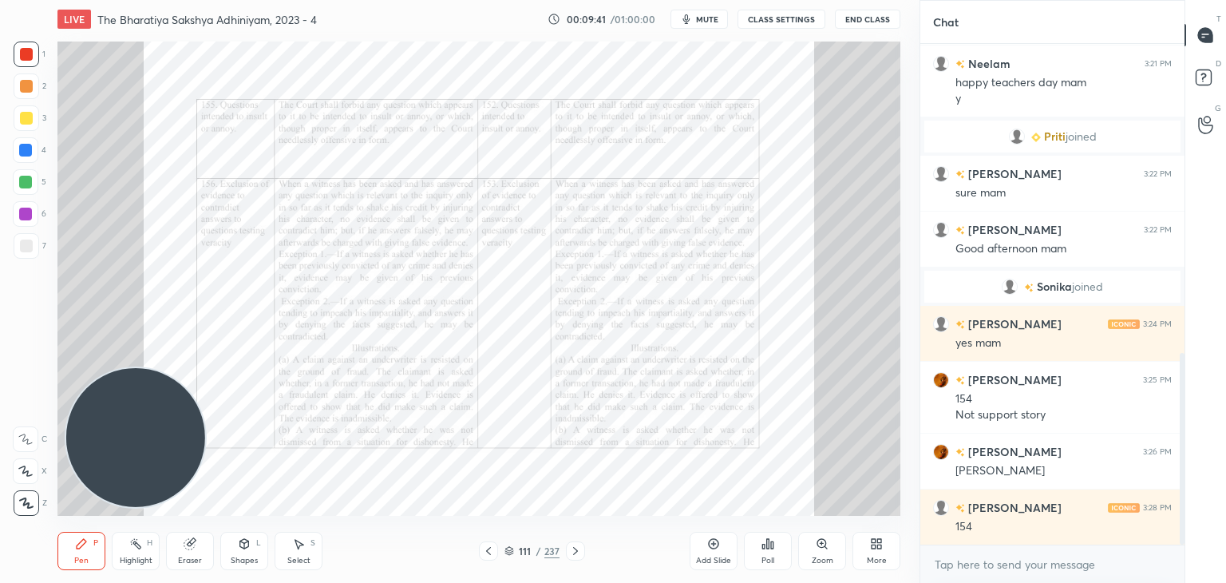
scroll to position [867, 0]
click at [482, 550] on icon at bounding box center [488, 550] width 13 height 13
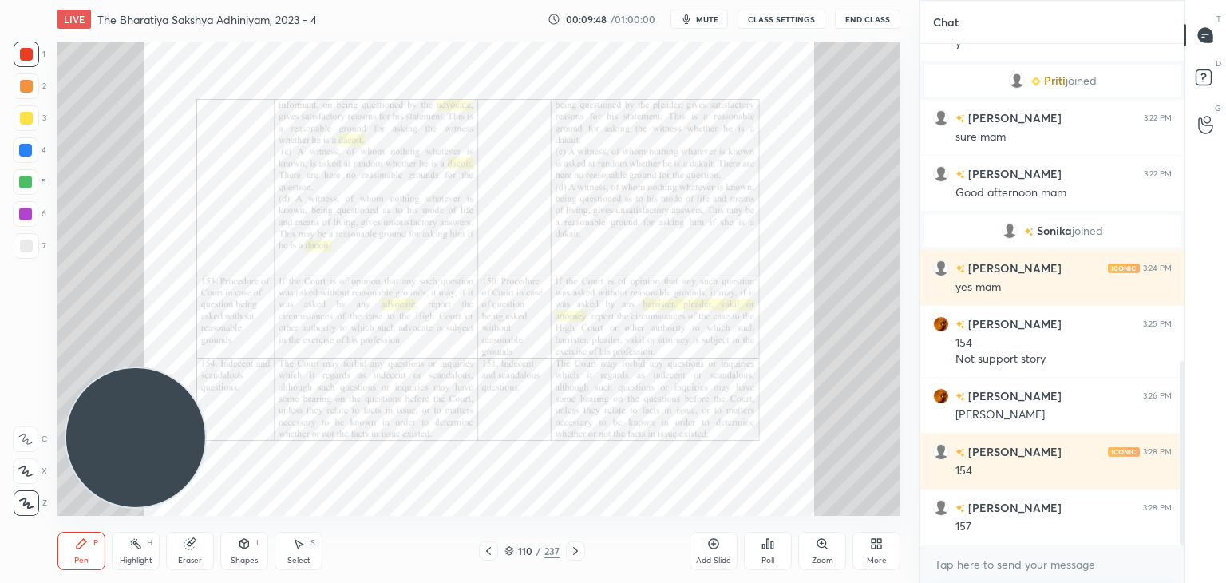
click at [581, 547] on div at bounding box center [575, 550] width 19 height 19
click at [571, 548] on icon at bounding box center [575, 550] width 13 height 13
click at [570, 545] on icon at bounding box center [575, 550] width 13 height 13
click at [506, 547] on icon at bounding box center [509, 551] width 10 height 10
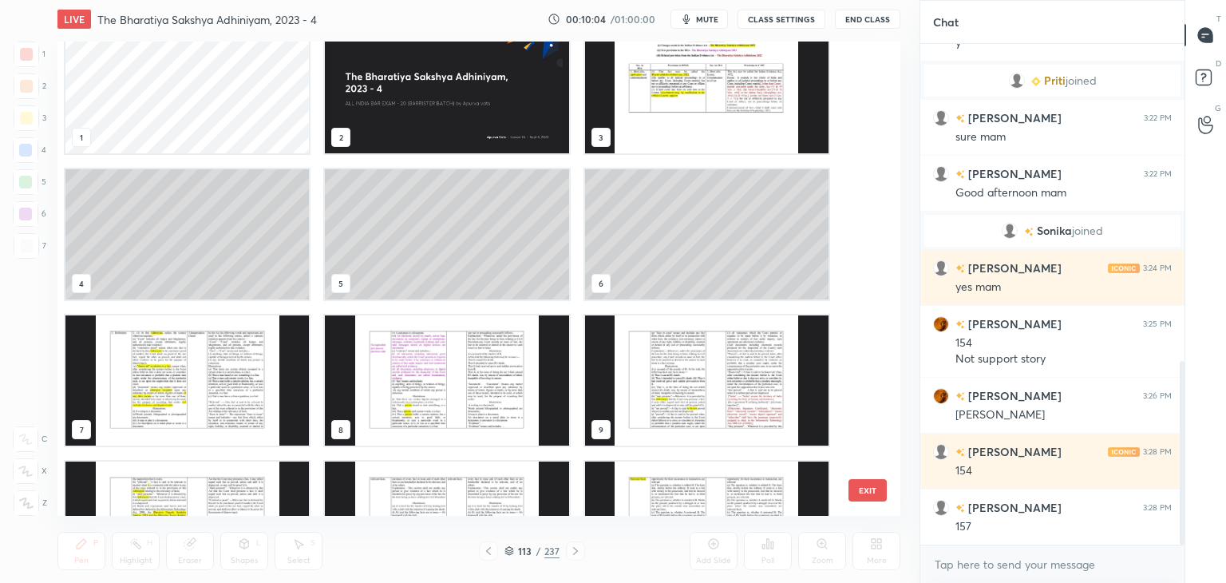
scroll to position [0, 0]
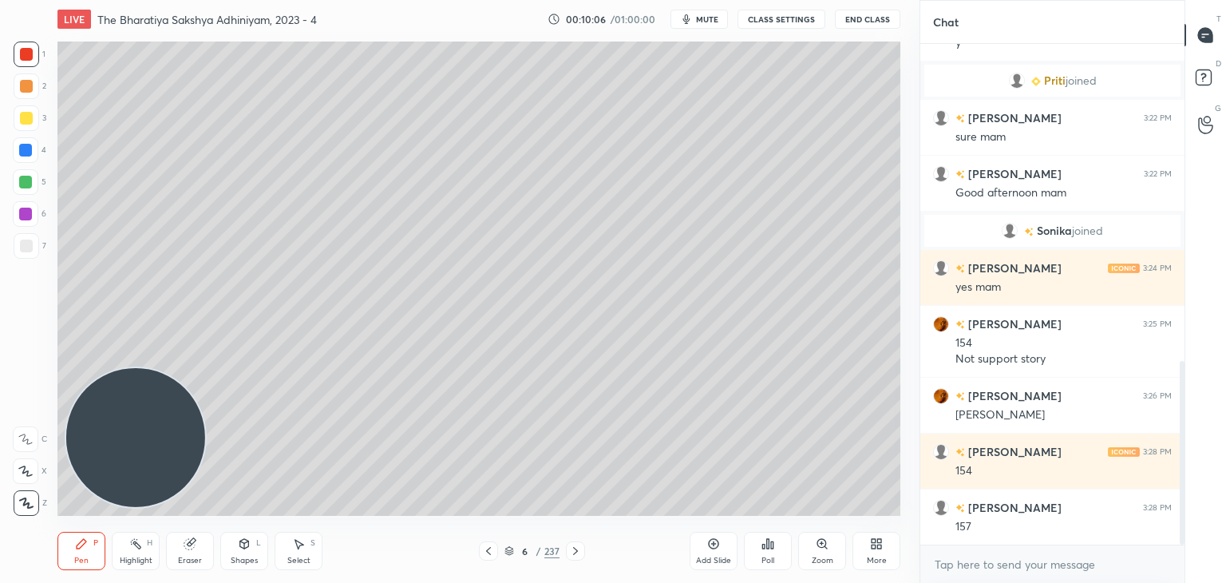
click at [713, 543] on icon at bounding box center [713, 543] width 5 height 5
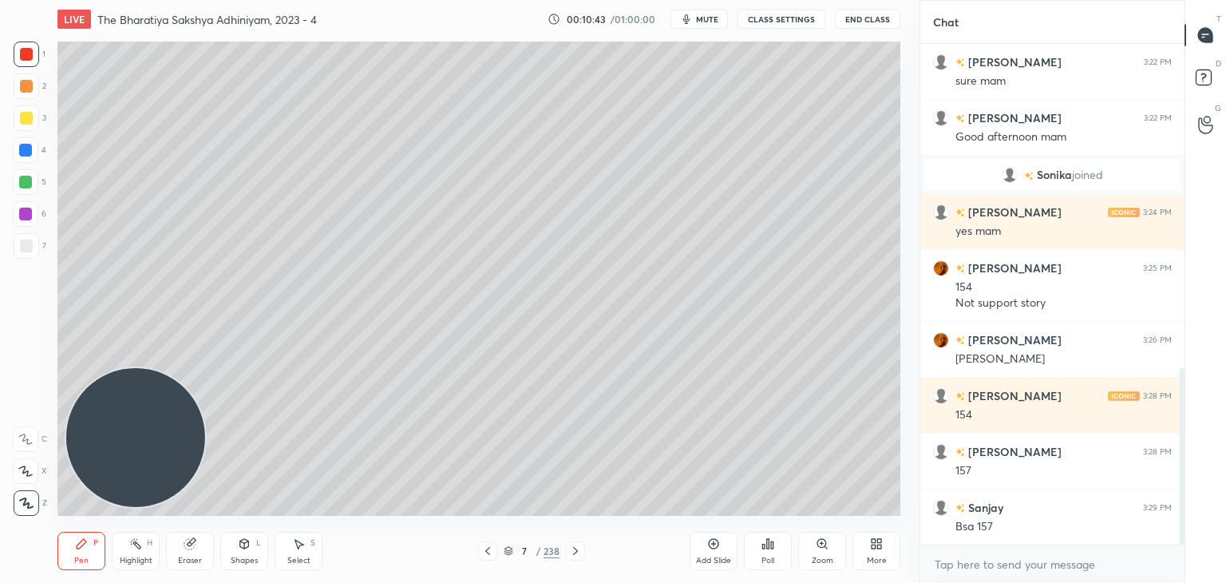
click at [706, 551] on div "Add Slide" at bounding box center [714, 551] width 48 height 38
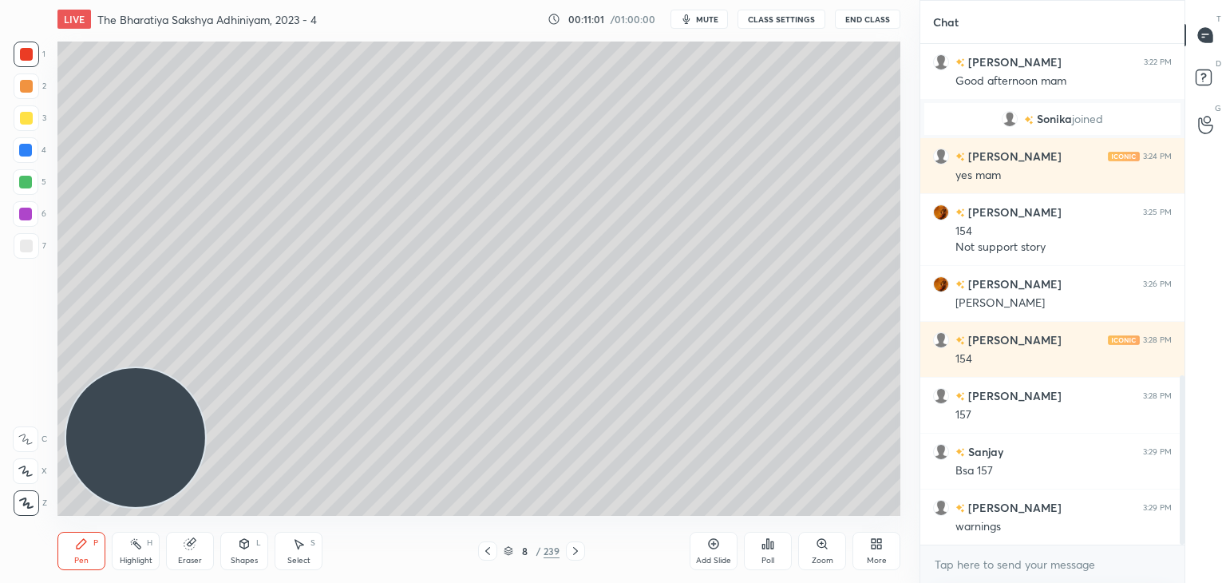
scroll to position [1034, 0]
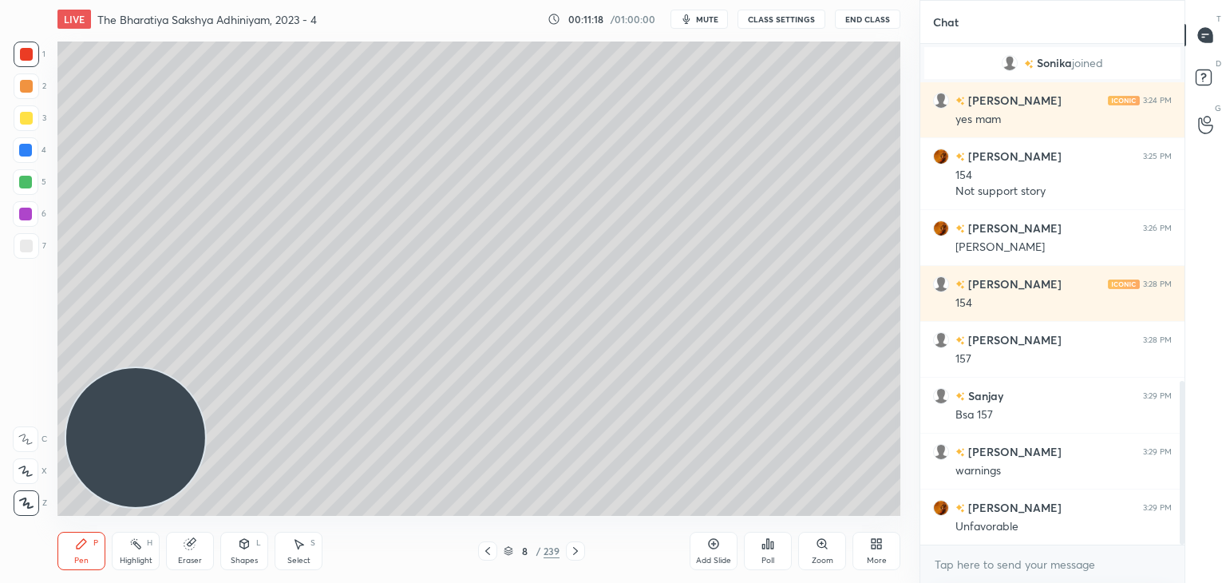
click at [488, 548] on icon at bounding box center [487, 550] width 13 height 13
click at [488, 551] on icon at bounding box center [487, 550] width 13 height 13
click at [488, 552] on icon at bounding box center [487, 550] width 13 height 13
click at [516, 551] on div "5" at bounding box center [524, 551] width 16 height 10
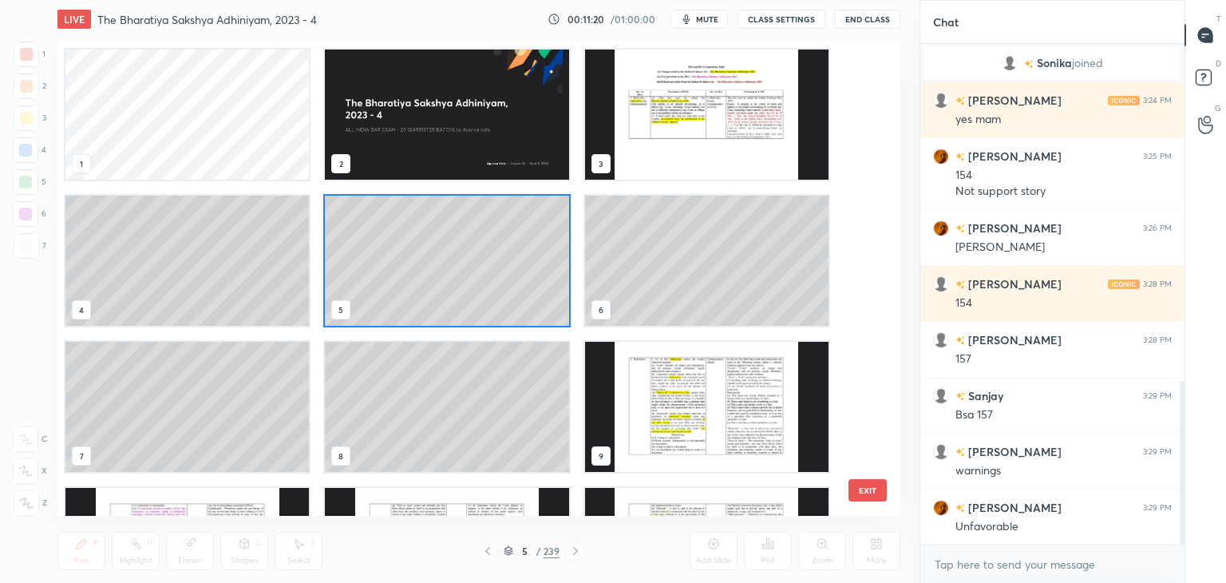
scroll to position [469, 835]
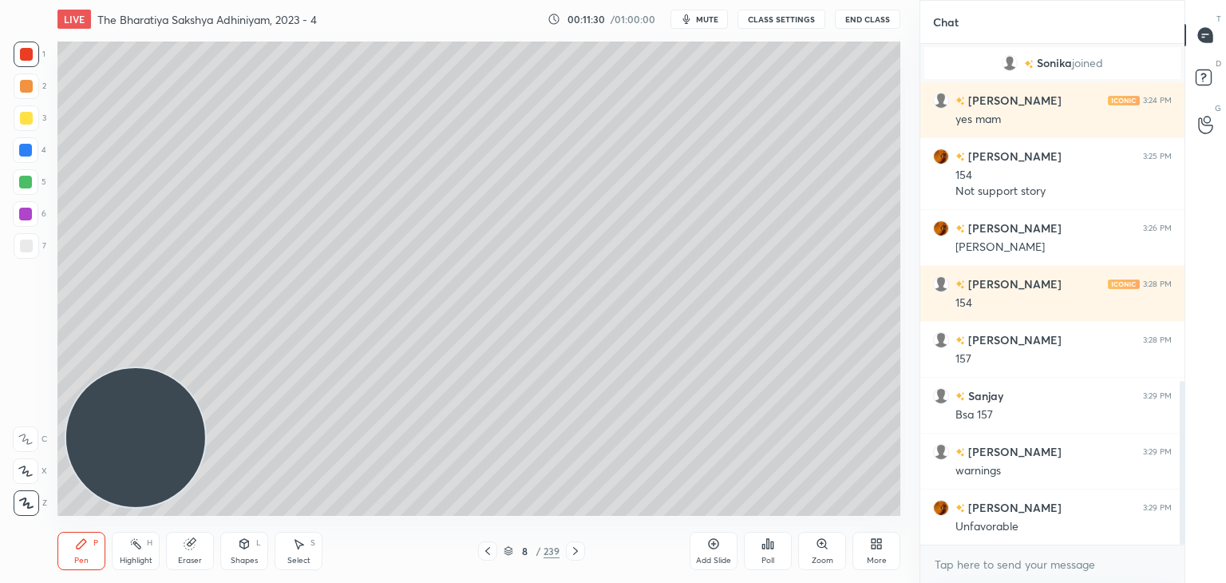
click at [706, 550] on div "Add Slide" at bounding box center [714, 551] width 48 height 38
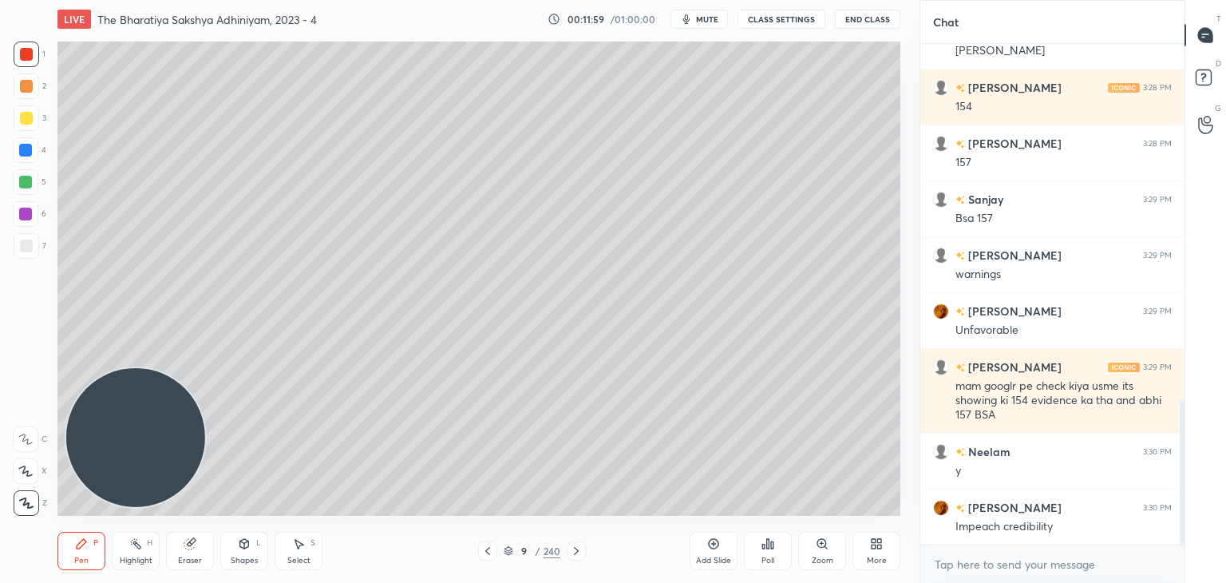
scroll to position [1247, 0]
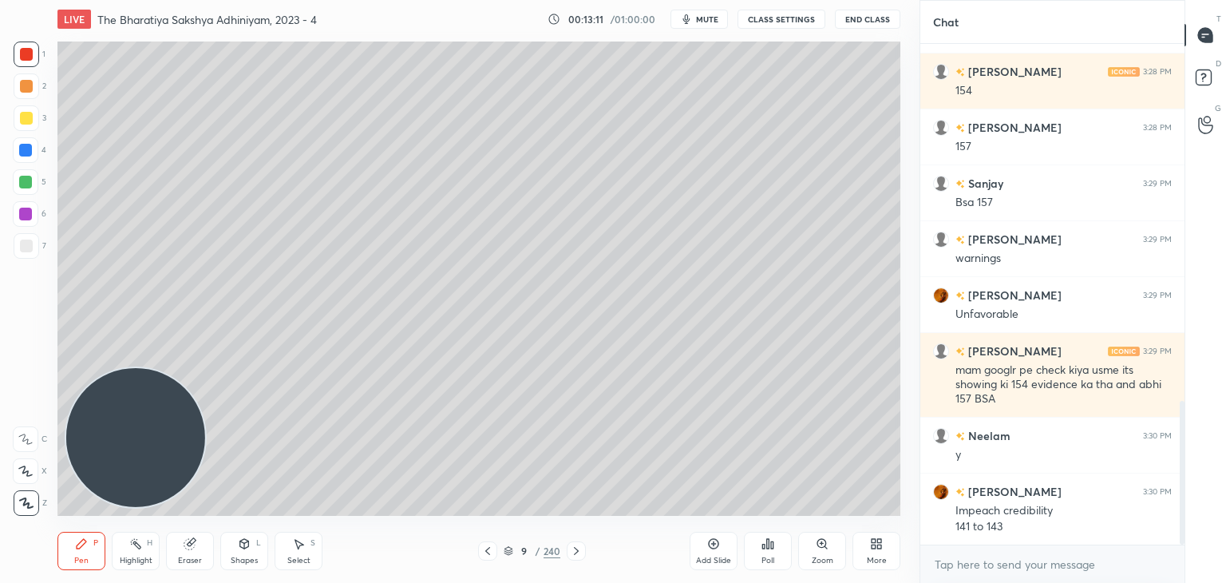
click at [715, 544] on icon at bounding box center [713, 543] width 5 height 5
click at [492, 550] on icon at bounding box center [488, 550] width 13 height 13
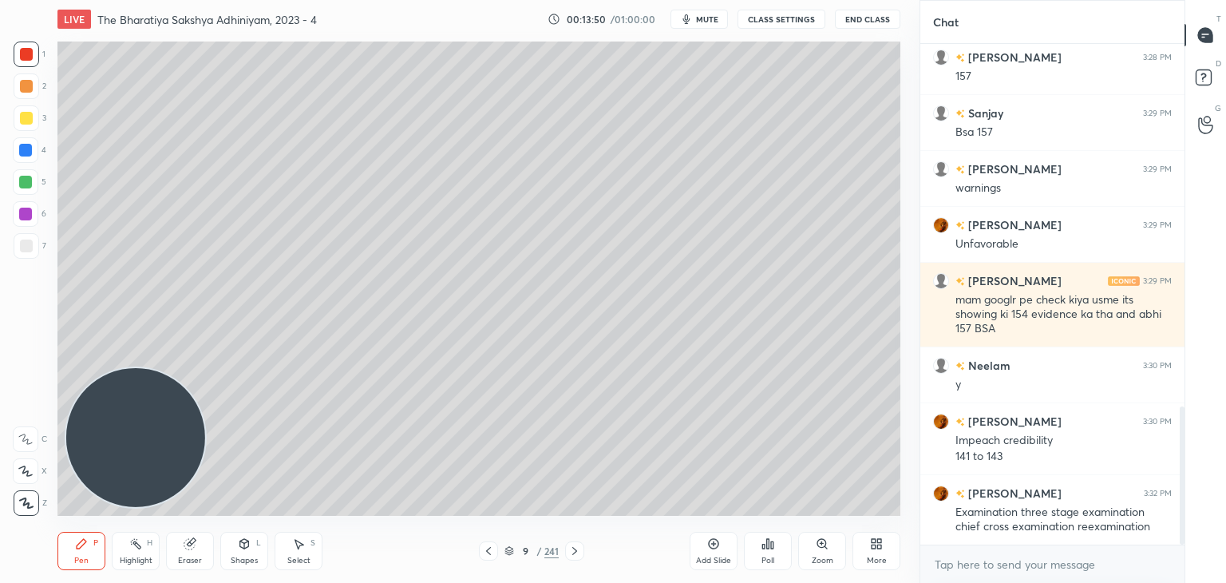
click at [31, 122] on div at bounding box center [26, 118] width 13 height 13
click at [504, 550] on icon at bounding box center [509, 551] width 10 height 10
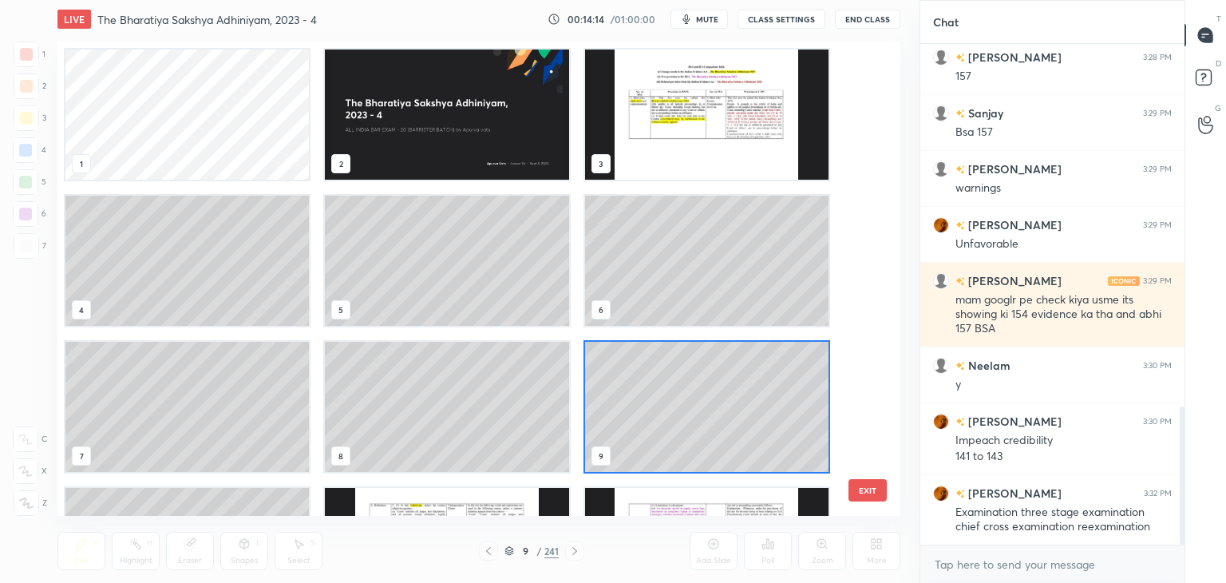
scroll to position [469, 835]
click at [514, 547] on div "9 / 241" at bounding box center [531, 551] width 54 height 14
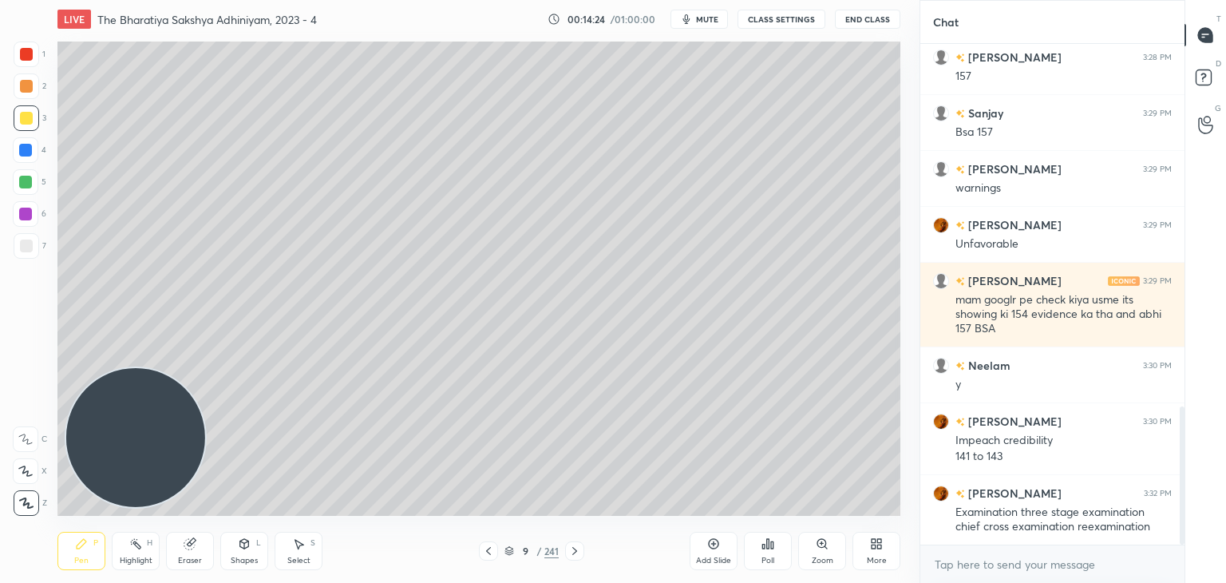
click at [508, 549] on icon at bounding box center [509, 551] width 10 height 10
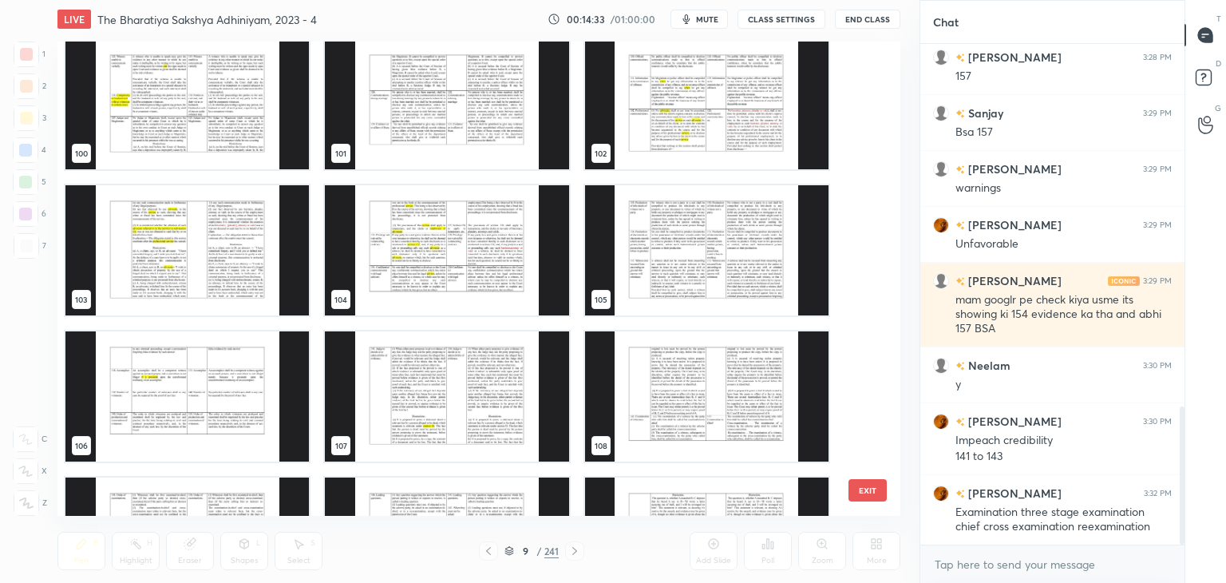
scroll to position [4841, 0]
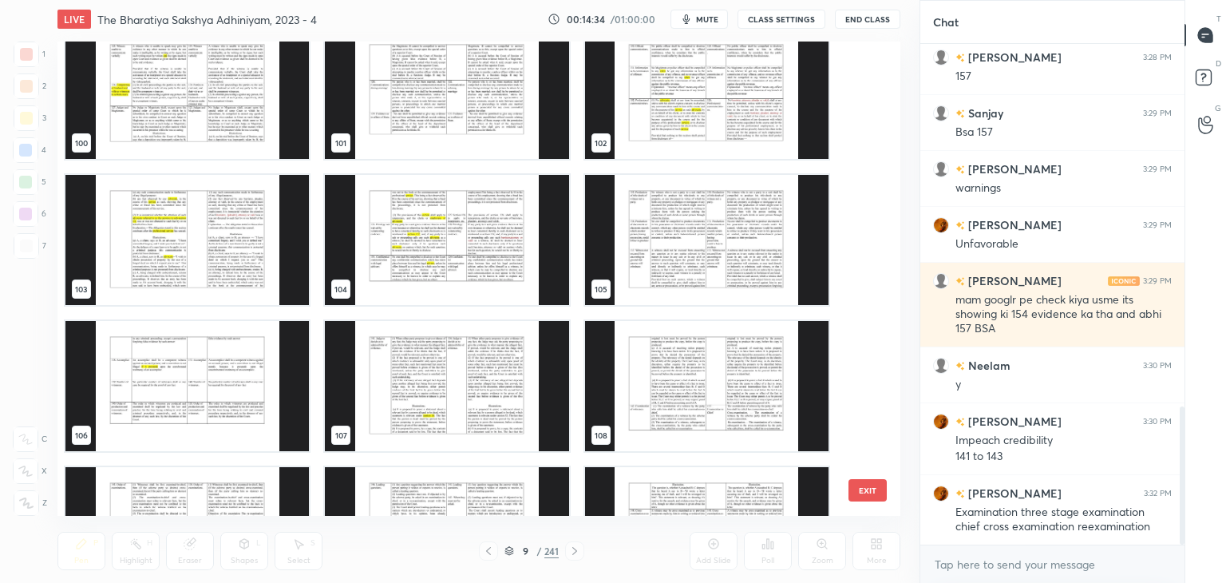
click at [664, 239] on img "grid" at bounding box center [706, 240] width 243 height 130
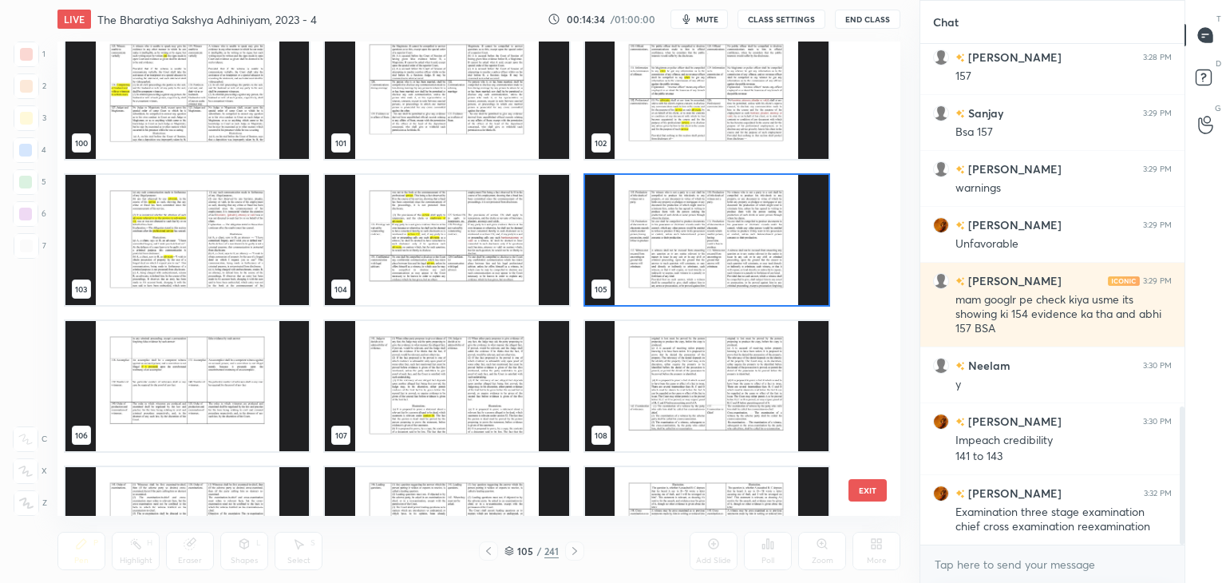
click at [664, 239] on img "grid" at bounding box center [706, 240] width 243 height 130
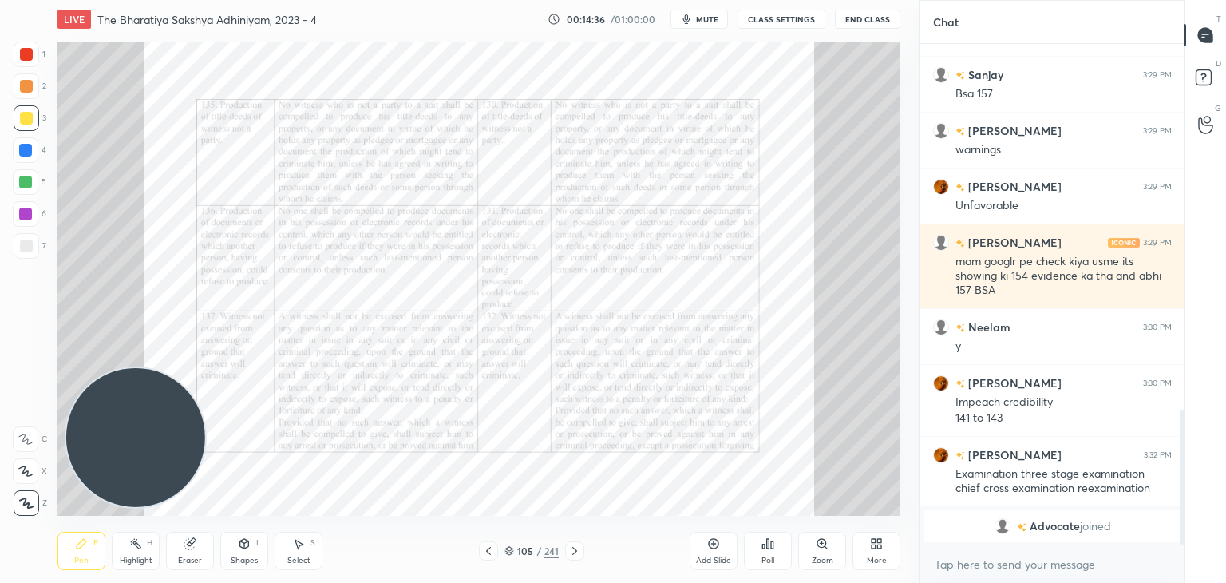
scroll to position [1374, 0]
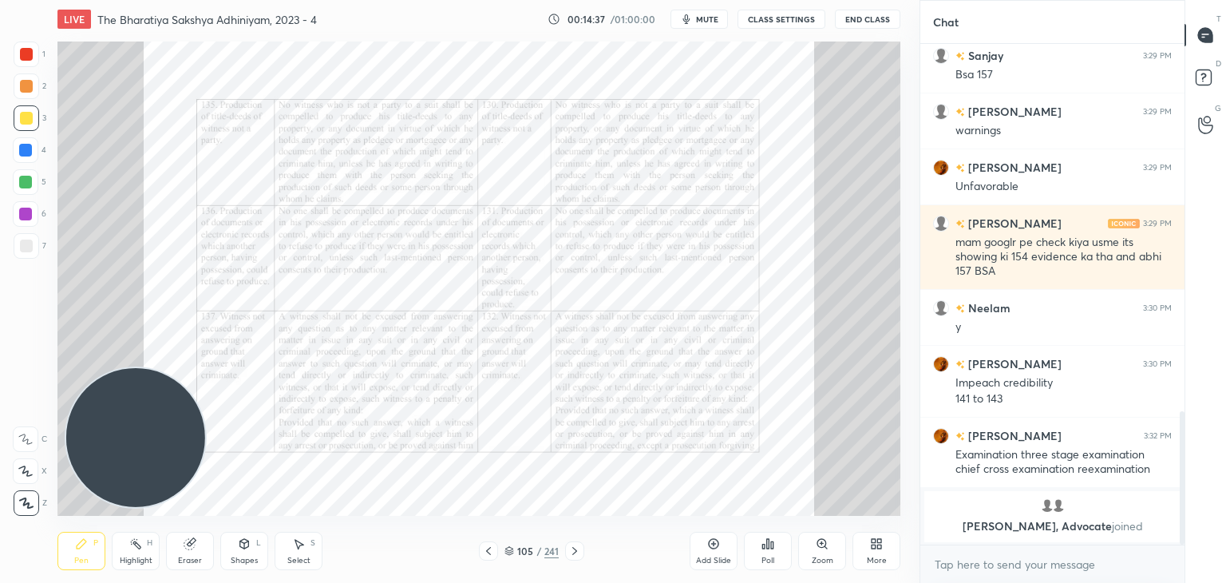
click at [574, 548] on icon at bounding box center [574, 551] width 5 height 8
click at [571, 557] on div at bounding box center [574, 550] width 19 height 19
click at [32, 51] on div at bounding box center [26, 54] width 13 height 13
click at [577, 552] on icon at bounding box center [574, 550] width 13 height 13
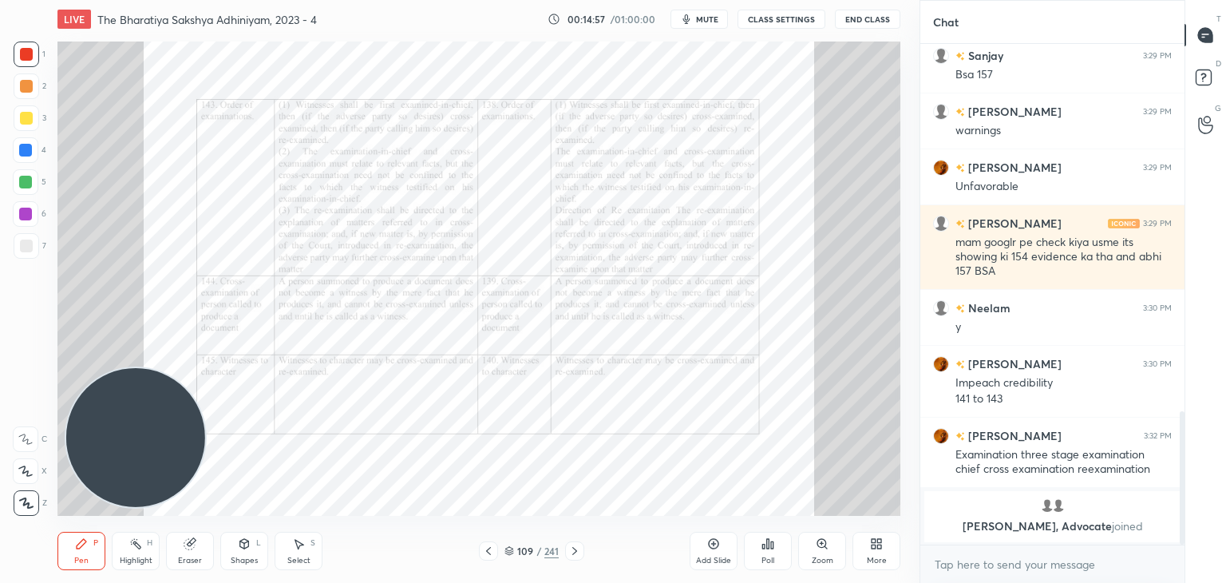
click at [490, 547] on icon at bounding box center [488, 550] width 13 height 13
click at [488, 545] on icon at bounding box center [488, 550] width 13 height 13
click at [489, 544] on div at bounding box center [488, 550] width 19 height 19
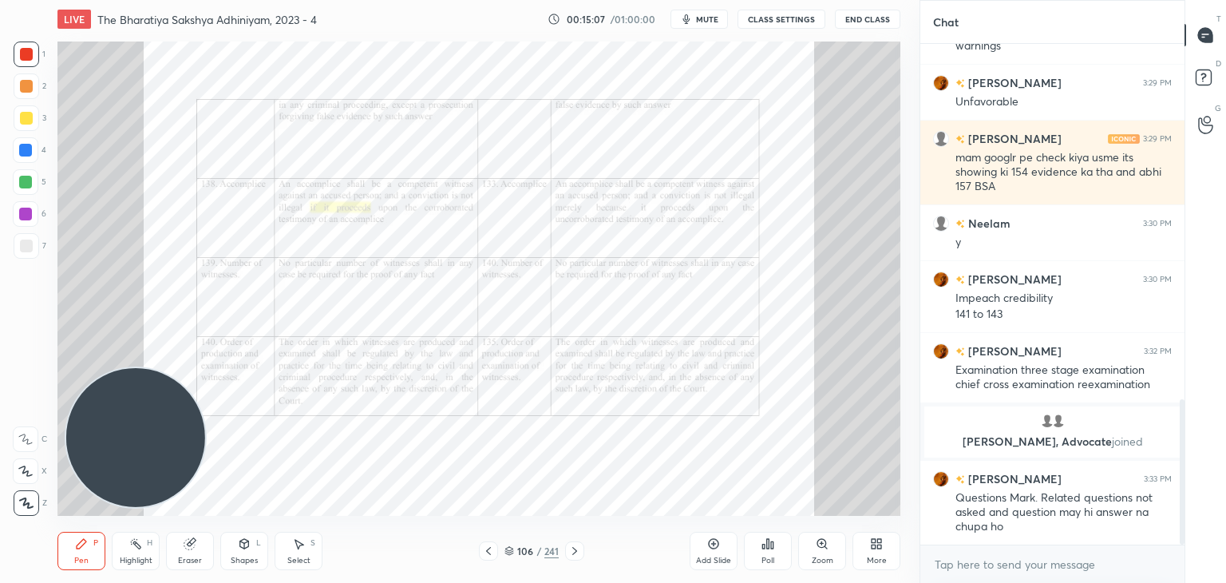
click at [512, 552] on icon at bounding box center [509, 552] width 8 height 2
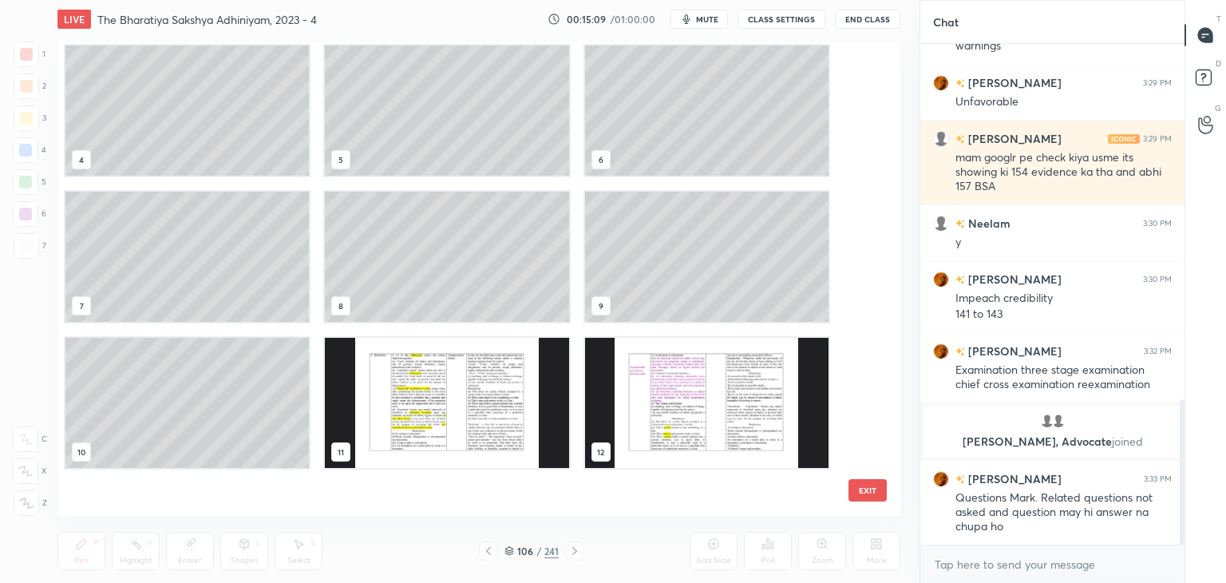
scroll to position [0, 0]
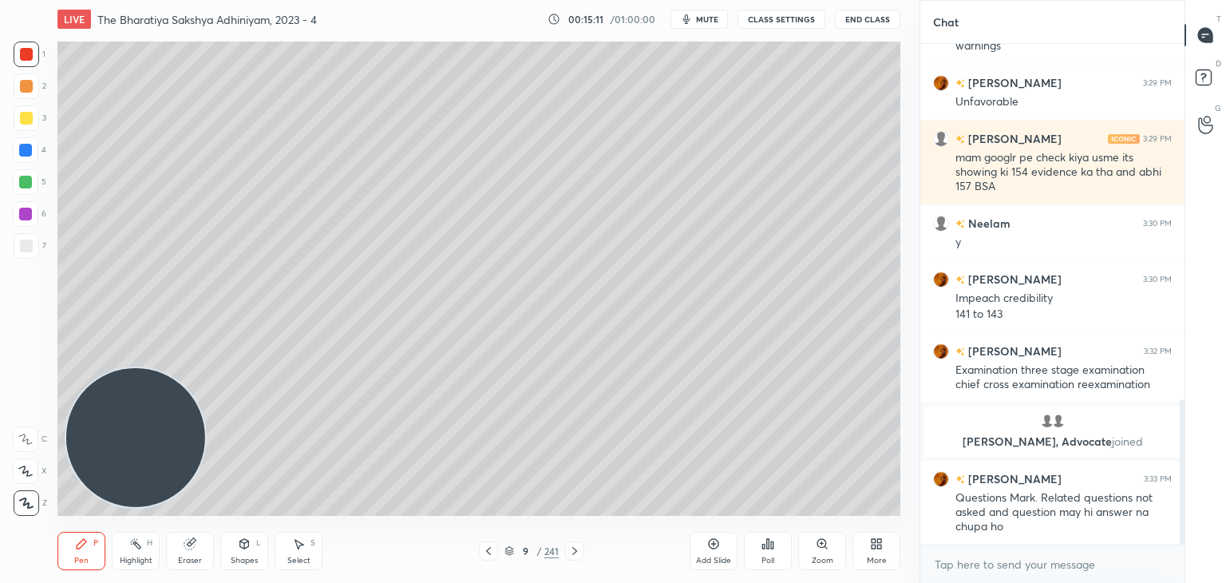
click at [579, 550] on icon at bounding box center [574, 550] width 13 height 13
click at [699, 542] on div "Add Slide" at bounding box center [714, 551] width 48 height 38
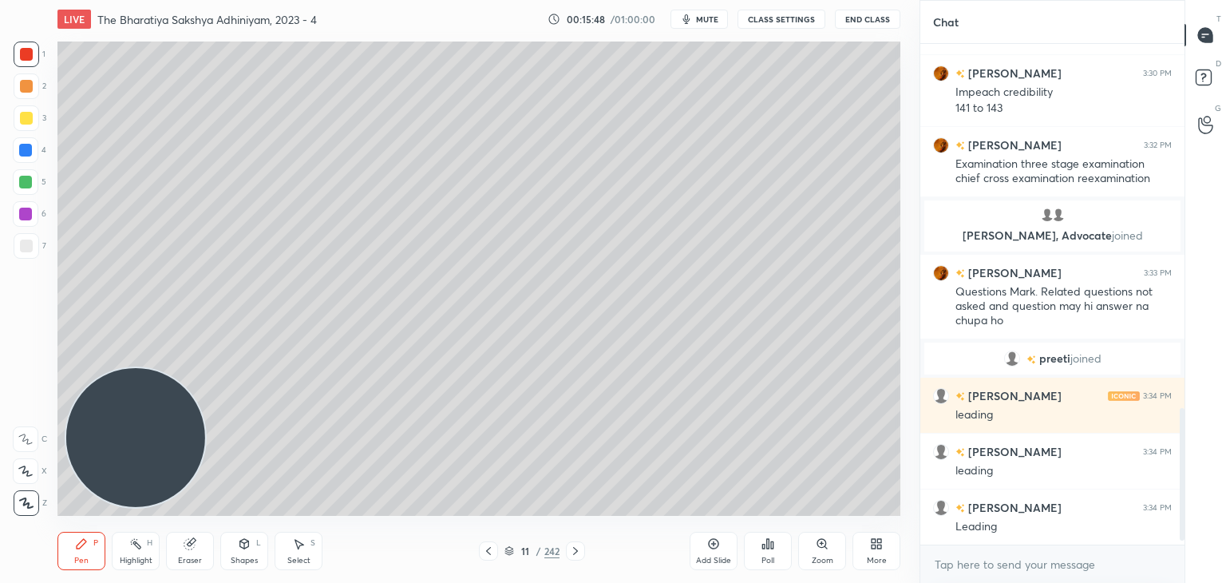
scroll to position [1395, 0]
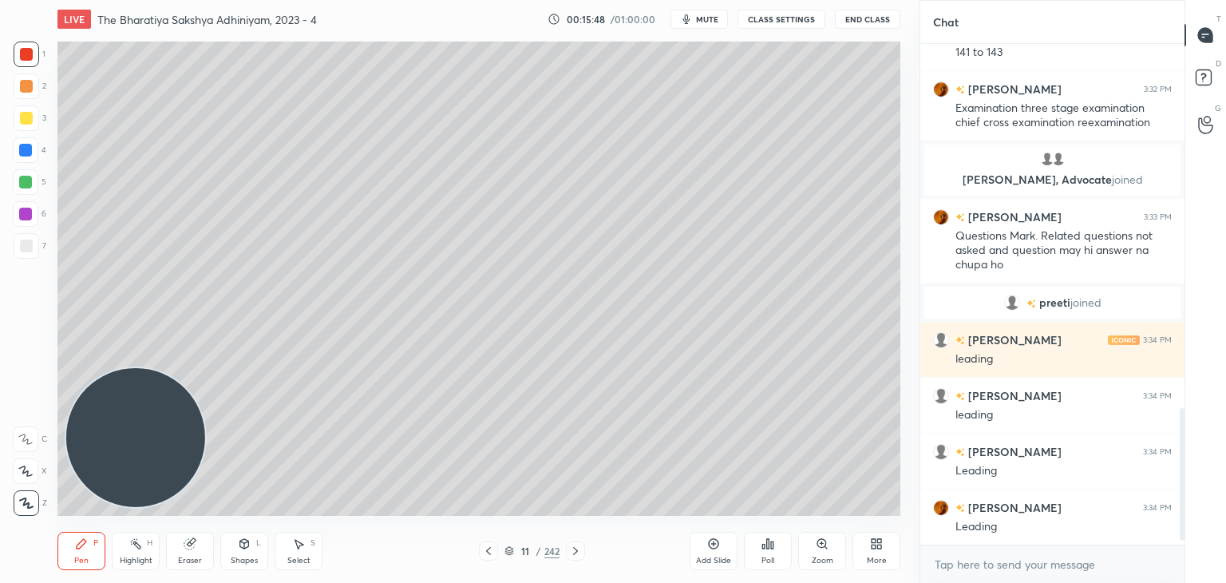
click at [23, 180] on div at bounding box center [25, 182] width 13 height 13
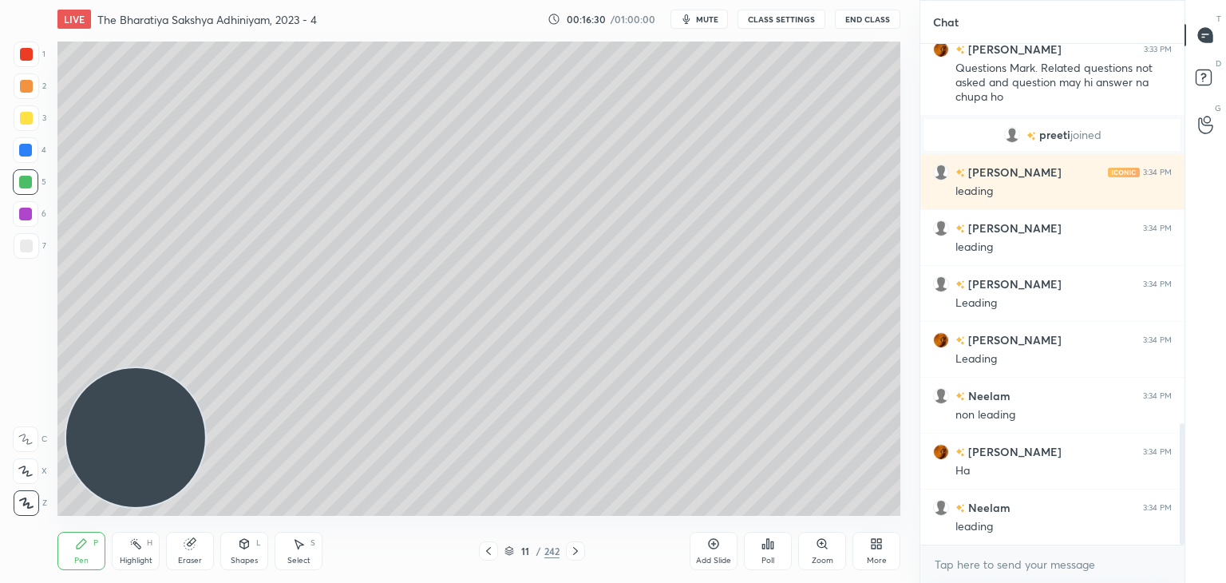
scroll to position [1619, 0]
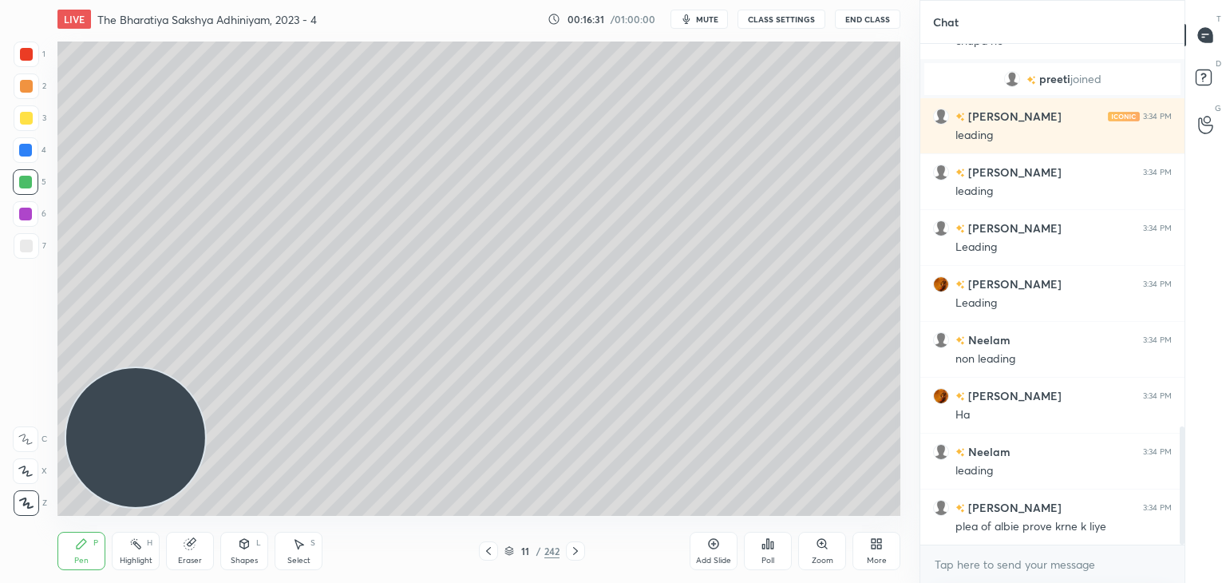
click at [38, 247] on div at bounding box center [27, 246] width 26 height 26
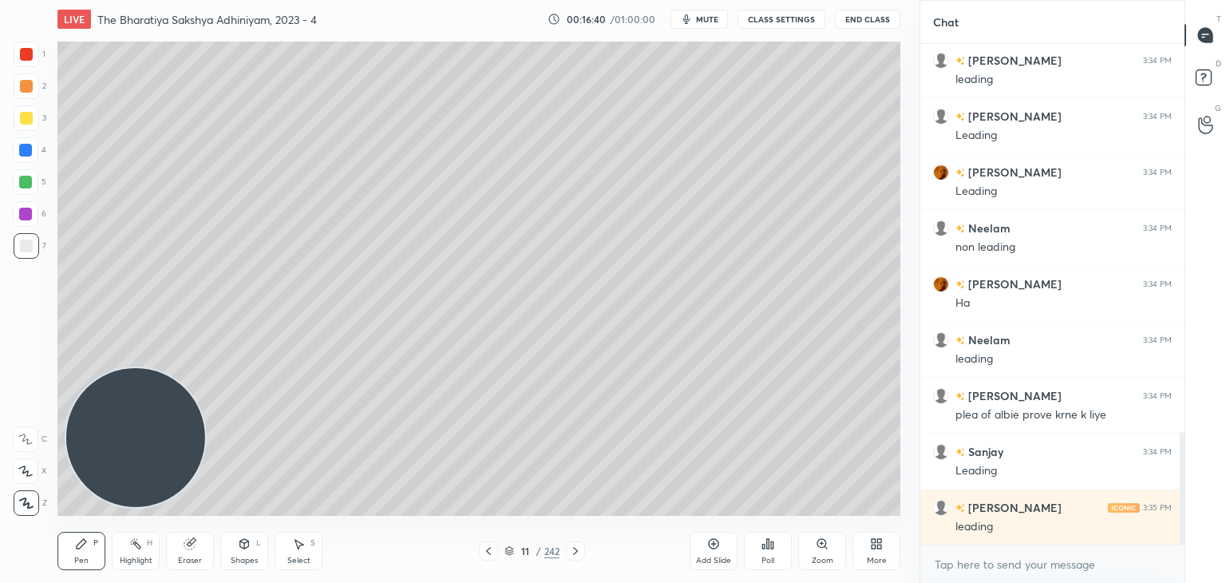
scroll to position [1786, 0]
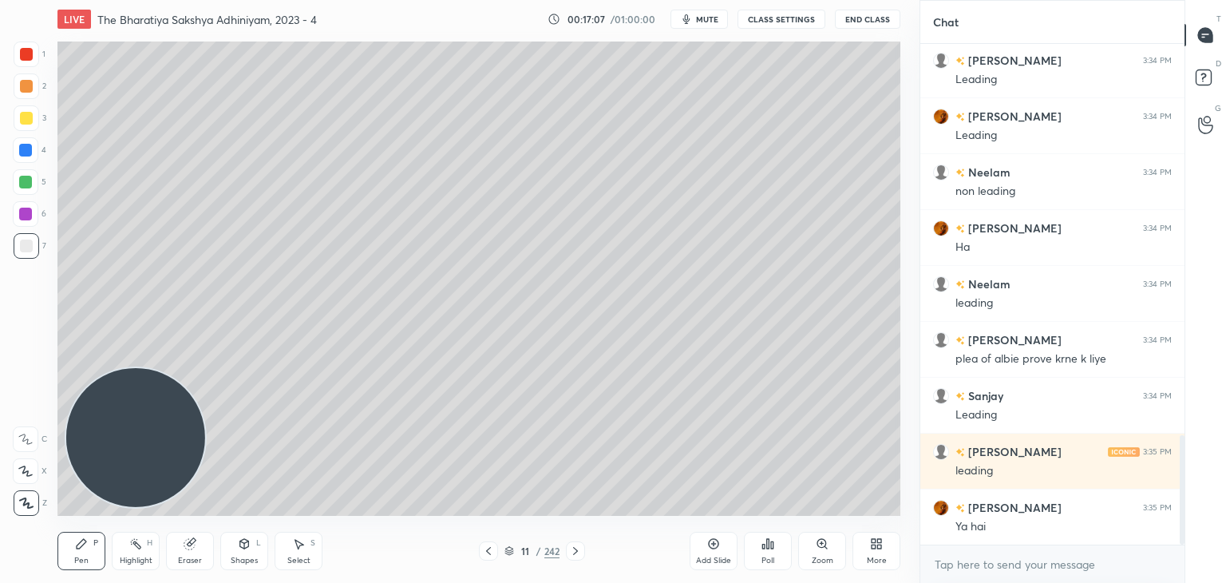
click at [709, 552] on div "Add Slide" at bounding box center [714, 551] width 48 height 38
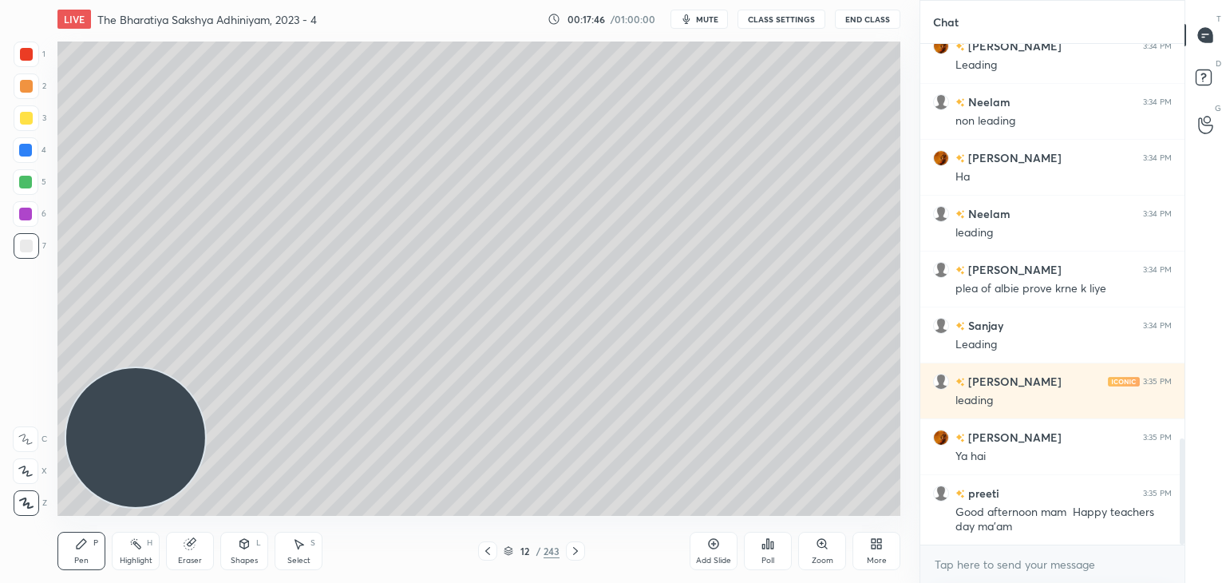
scroll to position [1912, 0]
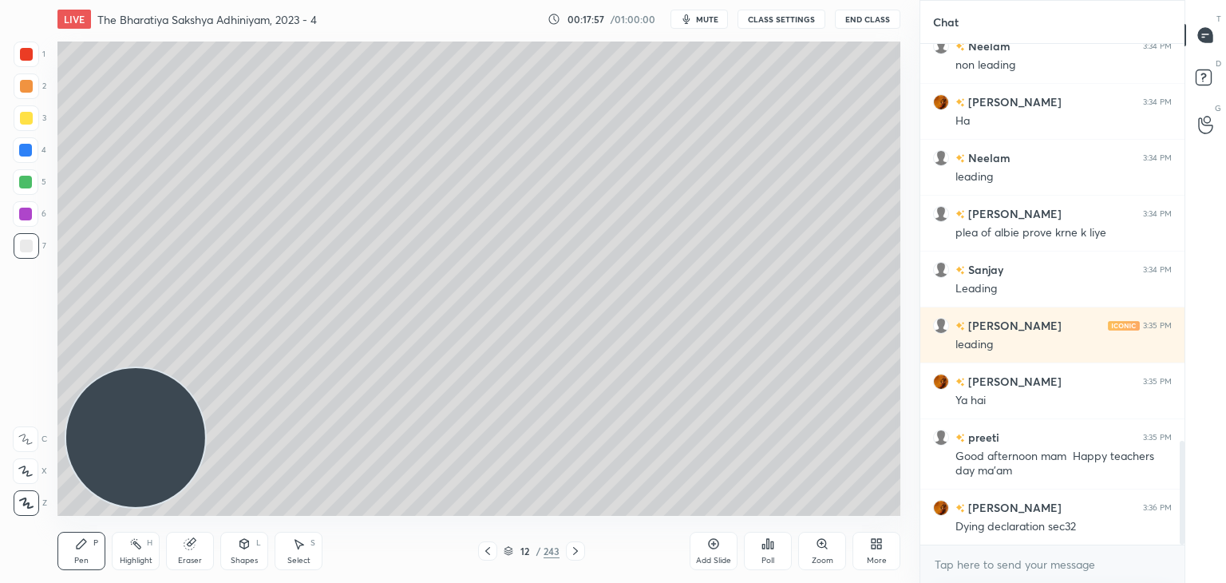
click at [525, 548] on div "12" at bounding box center [524, 551] width 16 height 10
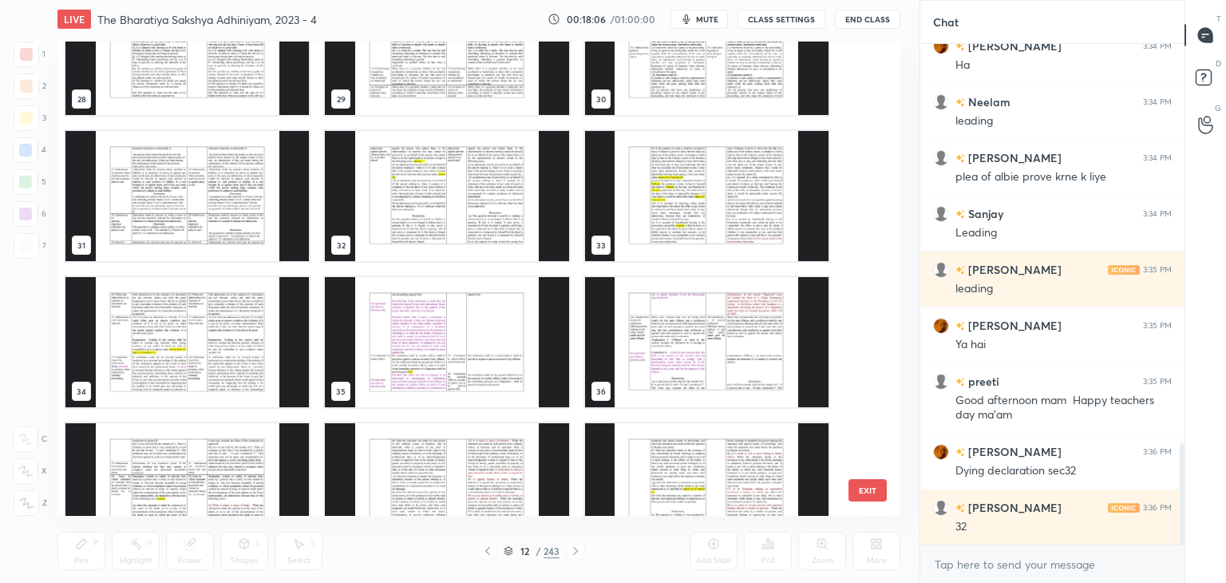
scroll to position [2024, 0]
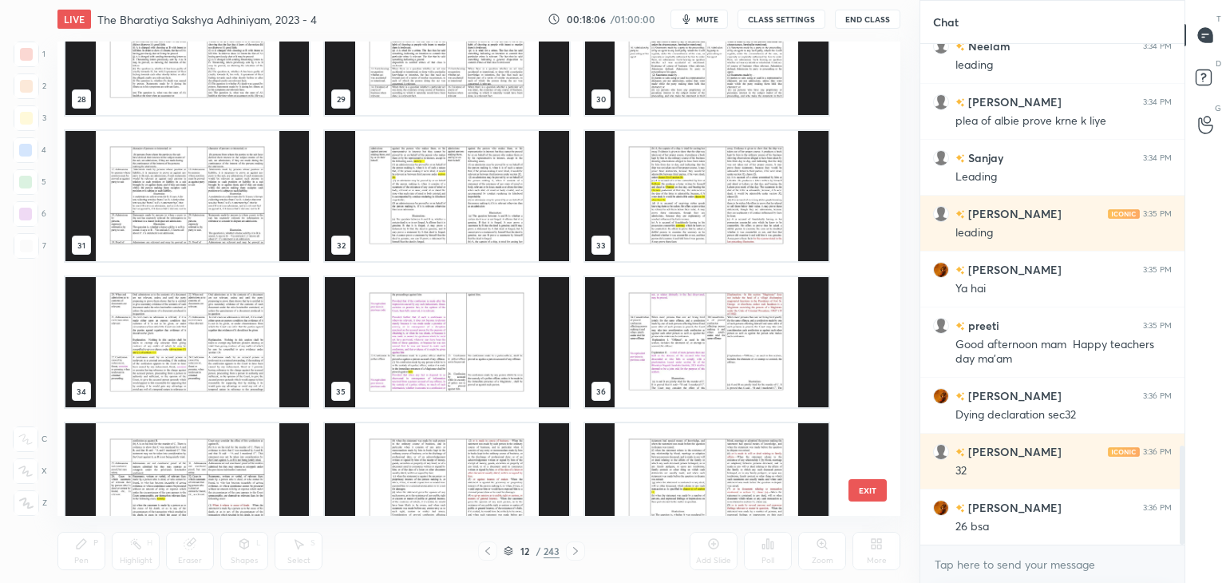
click at [659, 409] on div "36" at bounding box center [706, 342] width 259 height 146
click at [658, 405] on img "grid" at bounding box center [706, 342] width 243 height 130
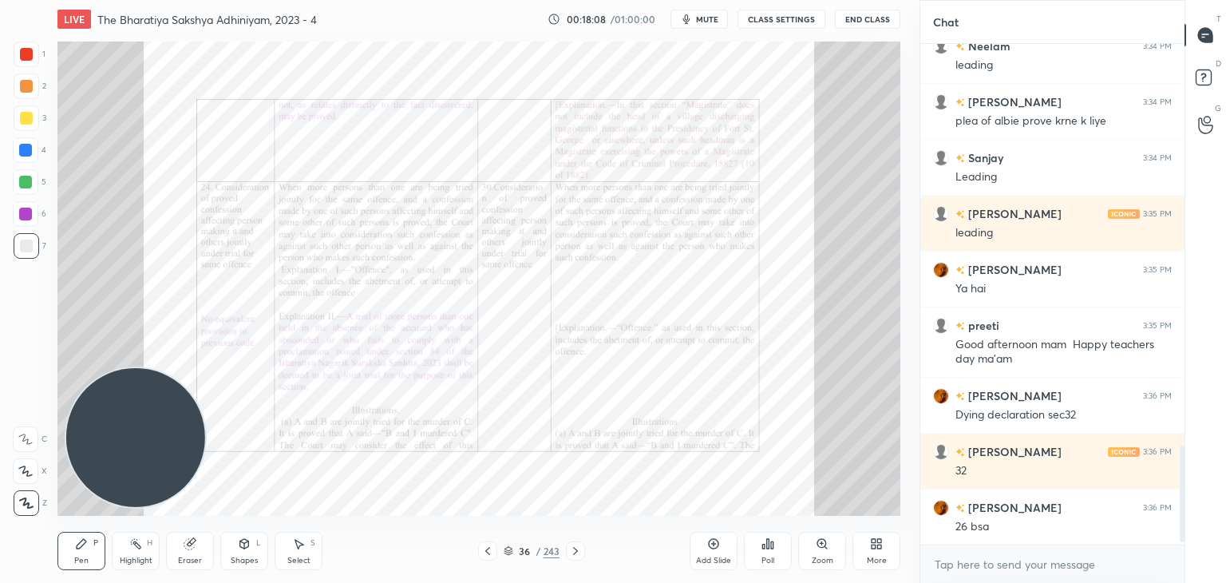
scroll to position [2080, 0]
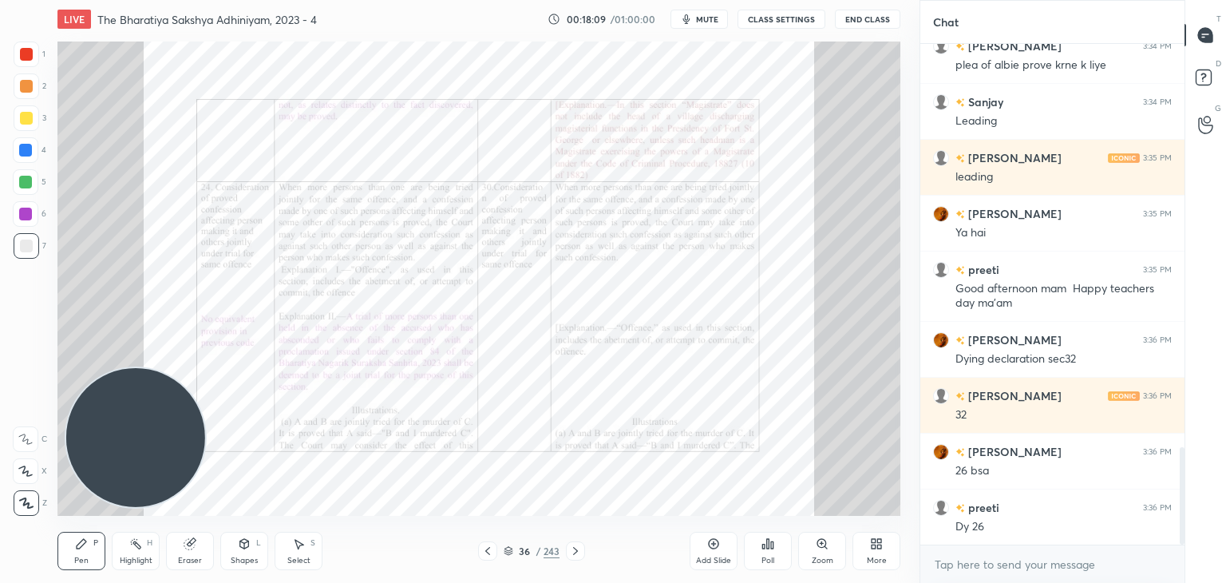
click at [578, 551] on icon at bounding box center [575, 550] width 13 height 13
click at [40, 68] on div "1" at bounding box center [30, 58] width 32 height 32
click at [571, 546] on icon at bounding box center [575, 550] width 13 height 13
click at [572, 545] on icon at bounding box center [575, 550] width 13 height 13
click at [573, 545] on icon at bounding box center [575, 550] width 13 height 13
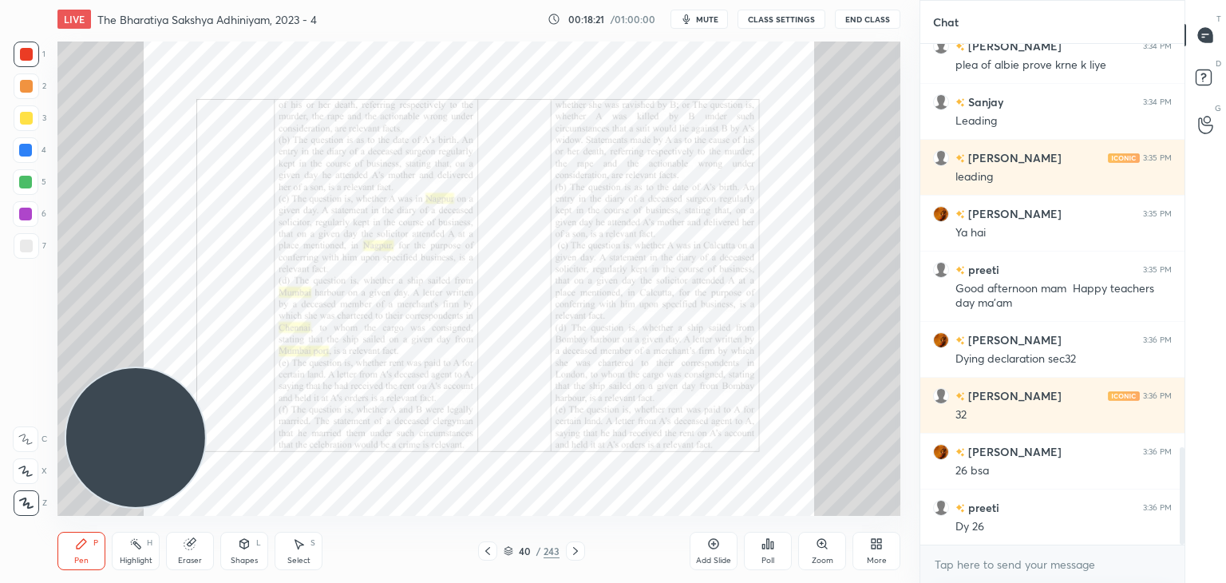
click at [574, 544] on icon at bounding box center [575, 550] width 13 height 13
click at [575, 545] on icon at bounding box center [575, 550] width 13 height 13
click at [574, 546] on icon at bounding box center [575, 550] width 13 height 13
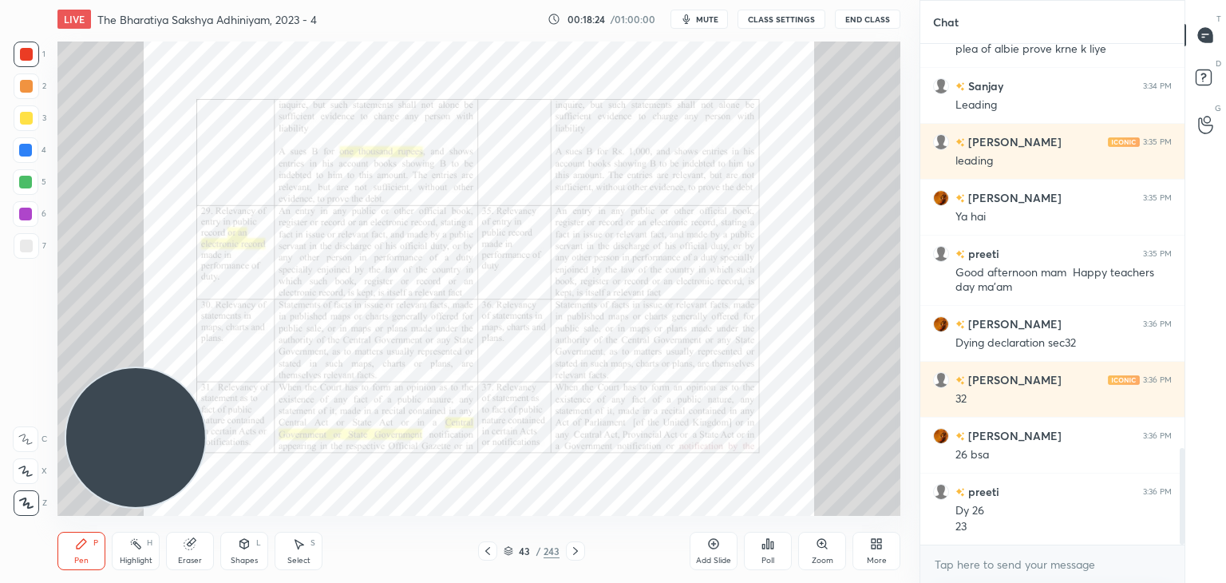
click at [575, 547] on icon at bounding box center [575, 550] width 13 height 13
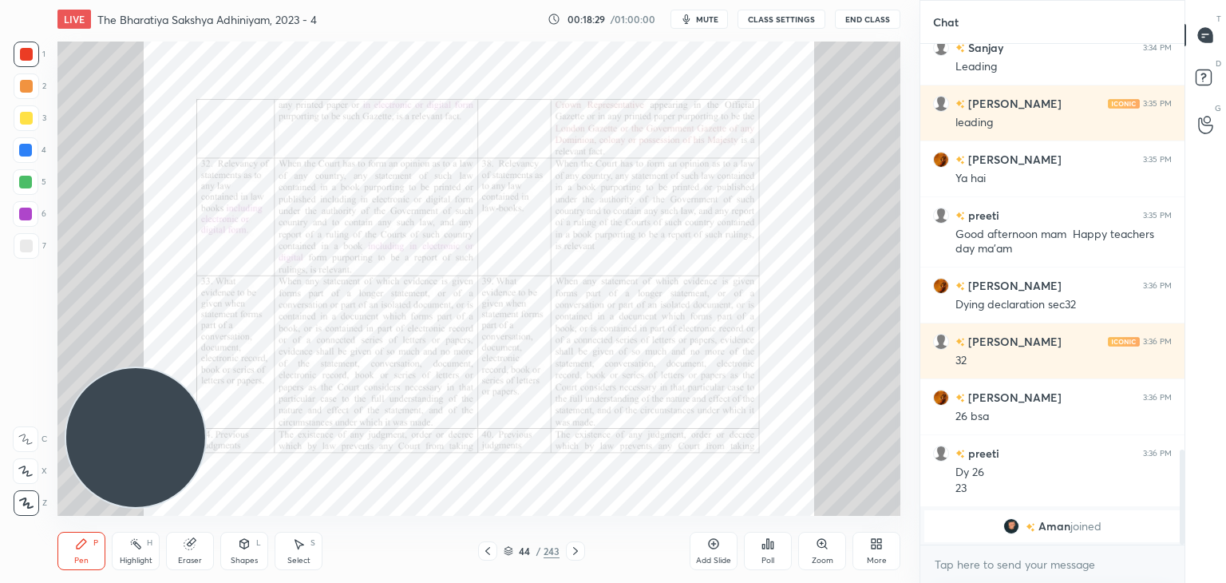
click at [492, 550] on icon at bounding box center [487, 550] width 13 height 13
click at [488, 544] on icon at bounding box center [487, 550] width 13 height 13
click at [488, 547] on icon at bounding box center [487, 550] width 13 height 13
click at [490, 546] on icon at bounding box center [487, 550] width 13 height 13
click at [492, 547] on icon at bounding box center [487, 550] width 13 height 13
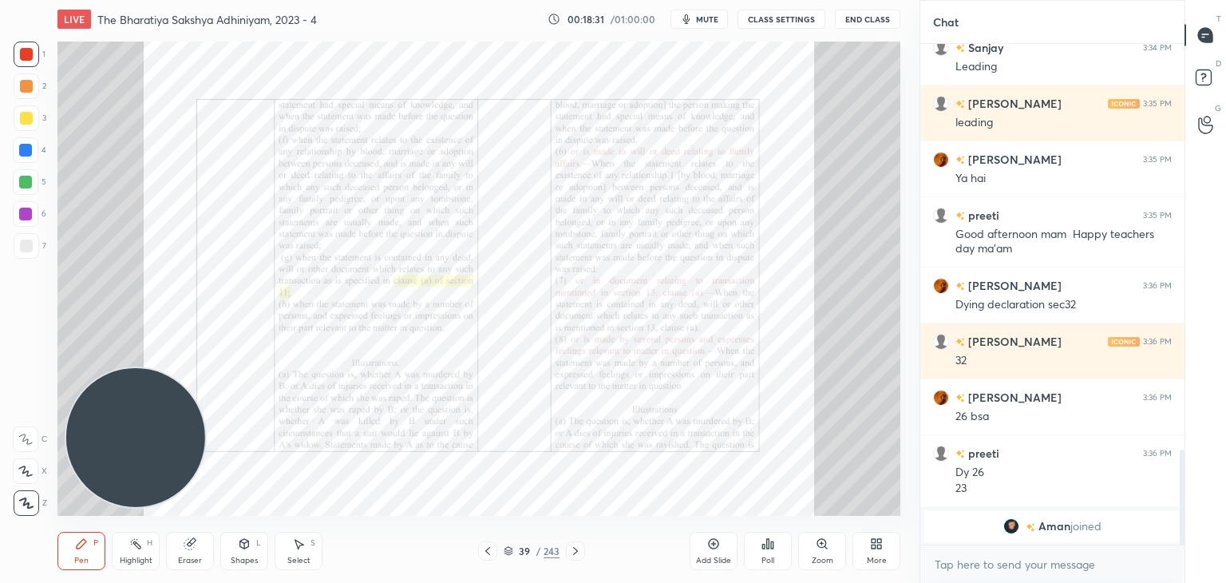
click at [491, 547] on icon at bounding box center [487, 550] width 13 height 13
click at [485, 548] on icon at bounding box center [487, 550] width 13 height 13
click at [485, 547] on icon at bounding box center [487, 550] width 13 height 13
click at [488, 550] on icon at bounding box center [487, 551] width 5 height 8
click at [487, 553] on icon at bounding box center [487, 550] width 13 height 13
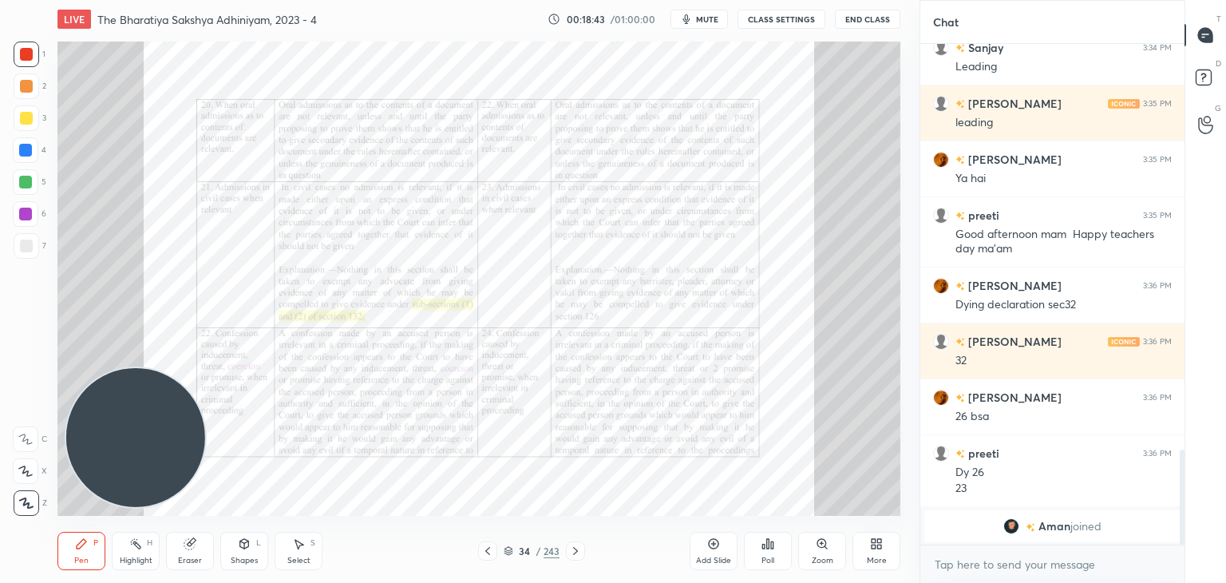
click at [575, 549] on icon at bounding box center [575, 550] width 13 height 13
click at [579, 549] on icon at bounding box center [575, 550] width 13 height 13
click at [582, 549] on div at bounding box center [575, 550] width 19 height 19
click at [584, 547] on div at bounding box center [575, 550] width 19 height 19
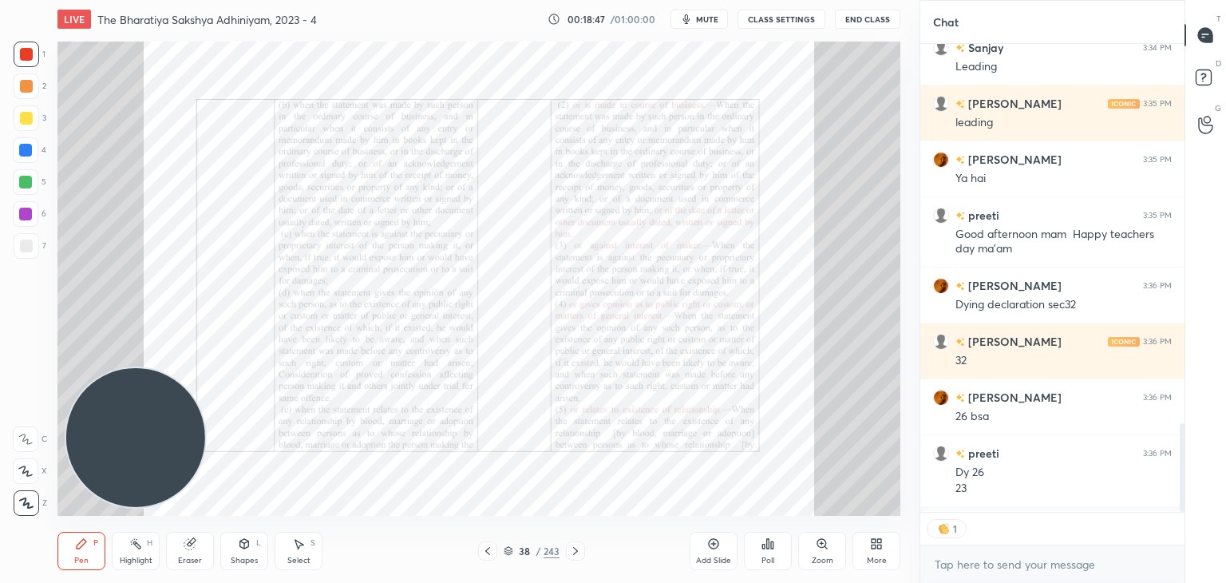
click at [585, 545] on div "38 / 243" at bounding box center [532, 550] width 316 height 19
click at [572, 547] on icon at bounding box center [575, 550] width 13 height 13
click at [577, 550] on icon at bounding box center [575, 551] width 5 height 8
click at [577, 551] on icon at bounding box center [575, 551] width 5 height 8
click at [578, 550] on icon at bounding box center [575, 550] width 13 height 13
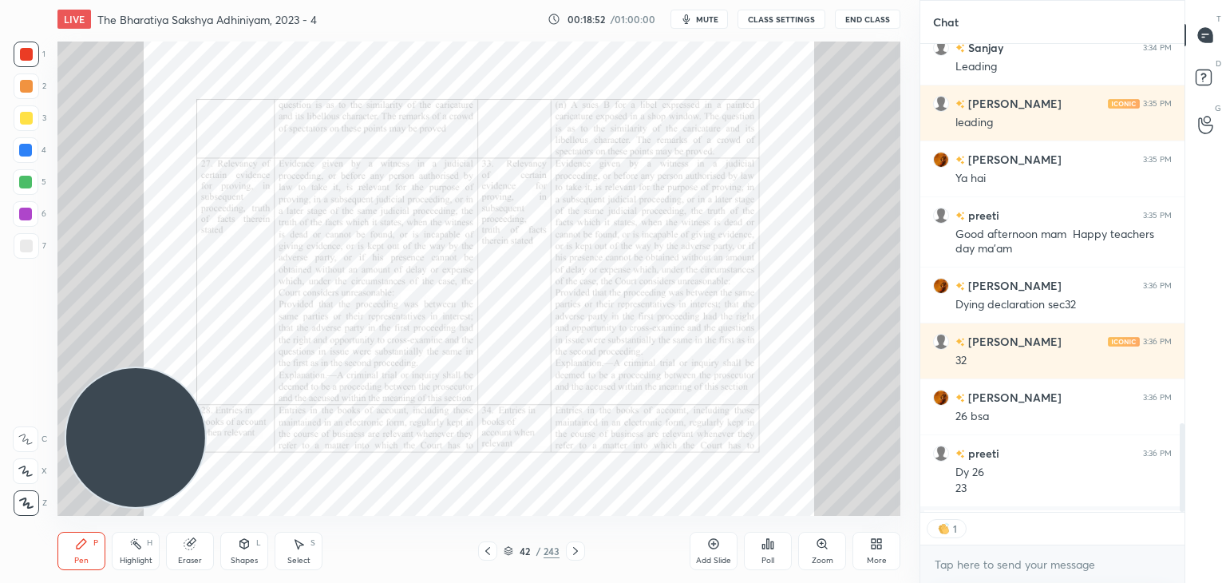
click at [577, 552] on icon at bounding box center [575, 550] width 13 height 13
click at [562, 548] on div "43 / 243" at bounding box center [531, 550] width 107 height 19
click at [575, 549] on icon at bounding box center [575, 551] width 5 height 8
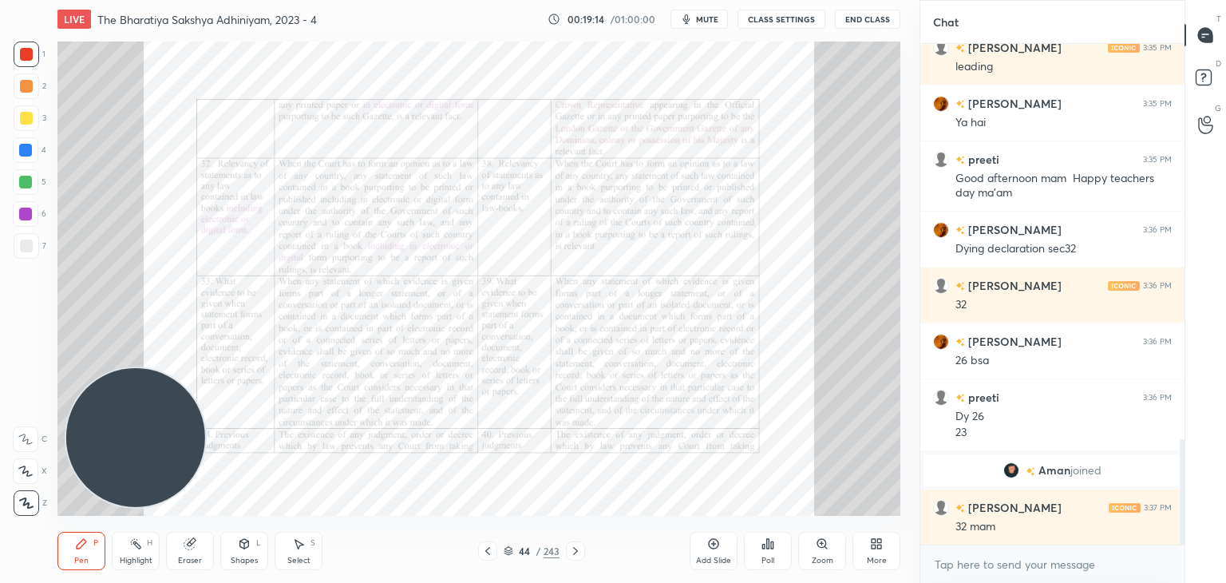
click at [484, 552] on icon at bounding box center [487, 550] width 13 height 13
click at [484, 554] on icon at bounding box center [487, 550] width 13 height 13
click at [484, 556] on icon at bounding box center [487, 550] width 13 height 13
click at [484, 557] on div at bounding box center [487, 550] width 19 height 19
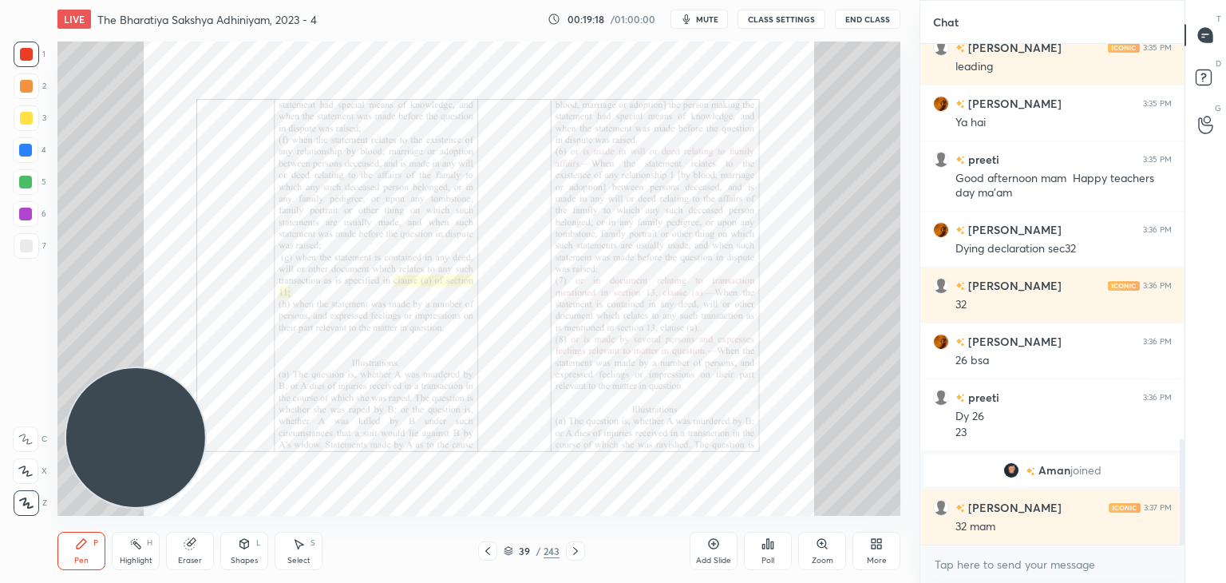
click at [484, 556] on icon at bounding box center [487, 550] width 13 height 13
click at [485, 558] on div at bounding box center [487, 550] width 19 height 19
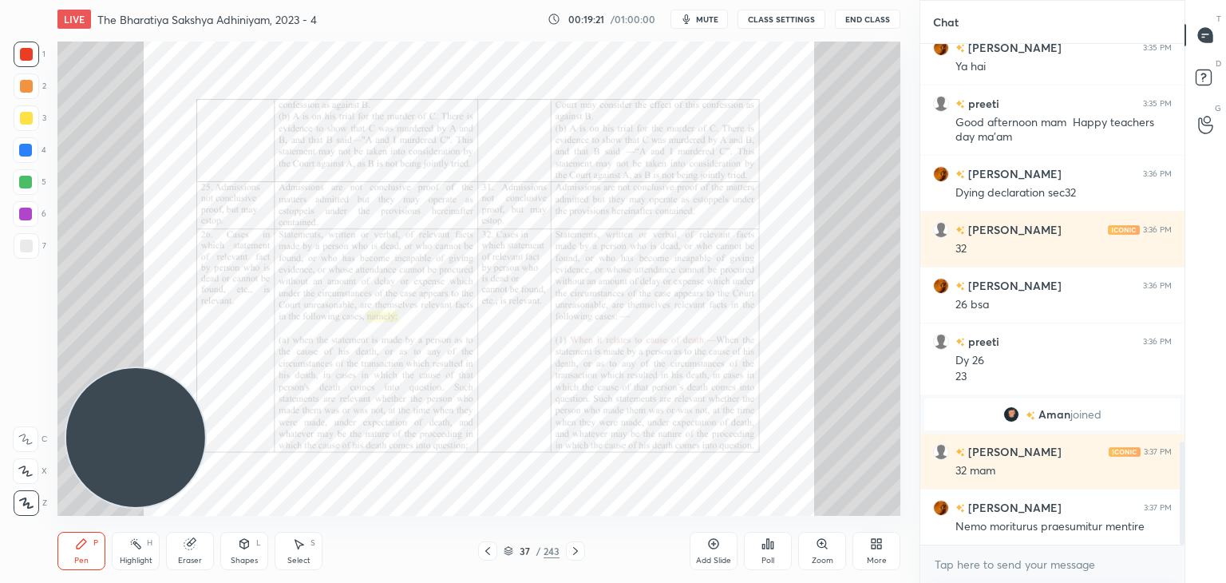
scroll to position [1989, 0]
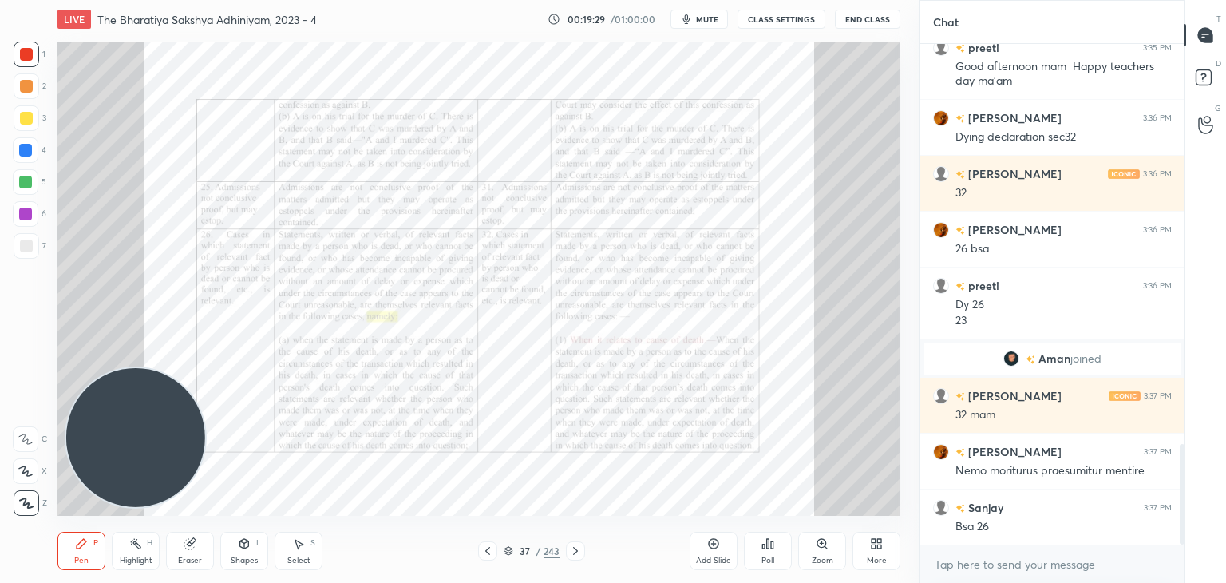
click at [578, 552] on icon at bounding box center [575, 550] width 13 height 13
click at [579, 554] on icon at bounding box center [575, 550] width 13 height 13
click at [580, 555] on icon at bounding box center [575, 550] width 13 height 13
click at [581, 555] on icon at bounding box center [575, 550] width 13 height 13
click at [583, 554] on div at bounding box center [575, 550] width 19 height 19
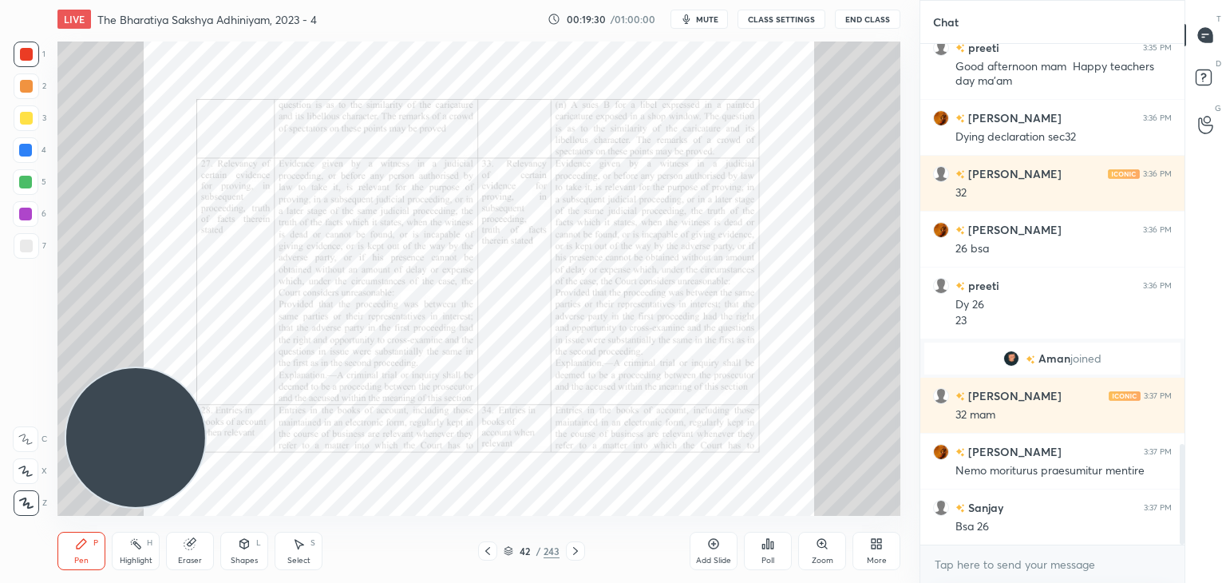
click at [583, 555] on div at bounding box center [575, 550] width 19 height 19
click at [583, 556] on div at bounding box center [575, 550] width 19 height 19
click at [584, 559] on div at bounding box center [575, 550] width 19 height 19
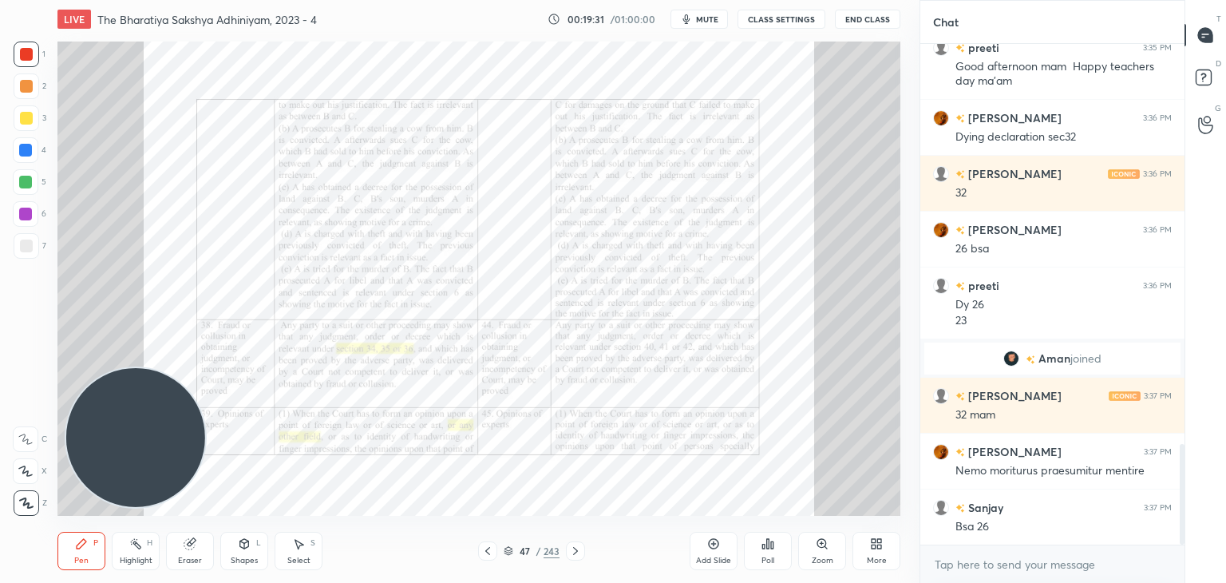
click at [584, 559] on div at bounding box center [575, 550] width 19 height 19
click at [583, 559] on div at bounding box center [575, 550] width 19 height 19
click at [584, 559] on div at bounding box center [575, 550] width 19 height 19
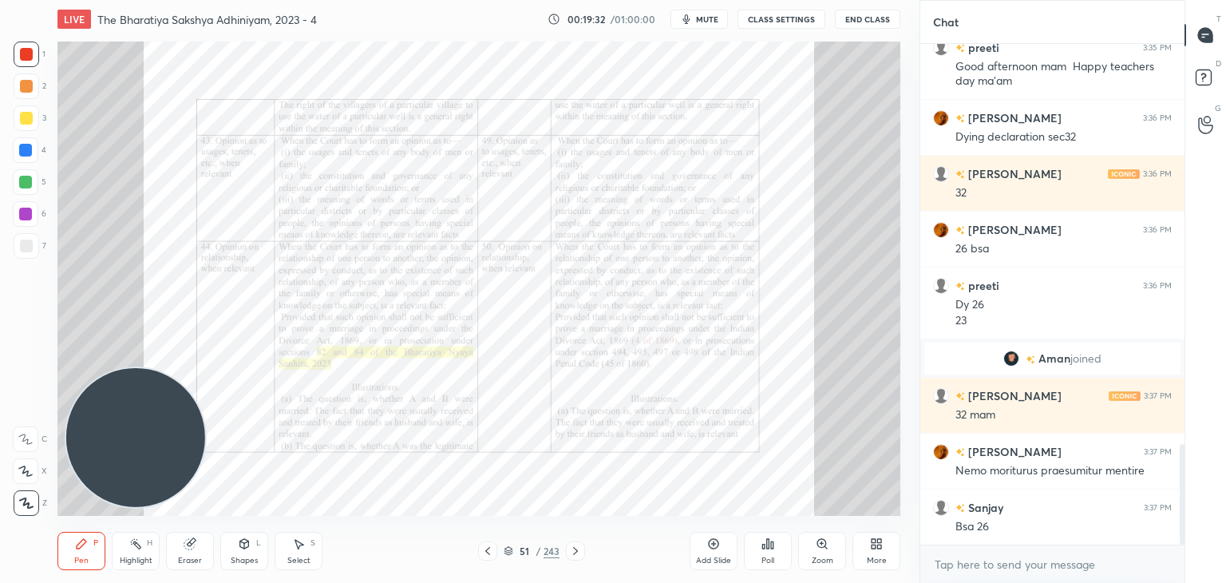
scroll to position [2045, 0]
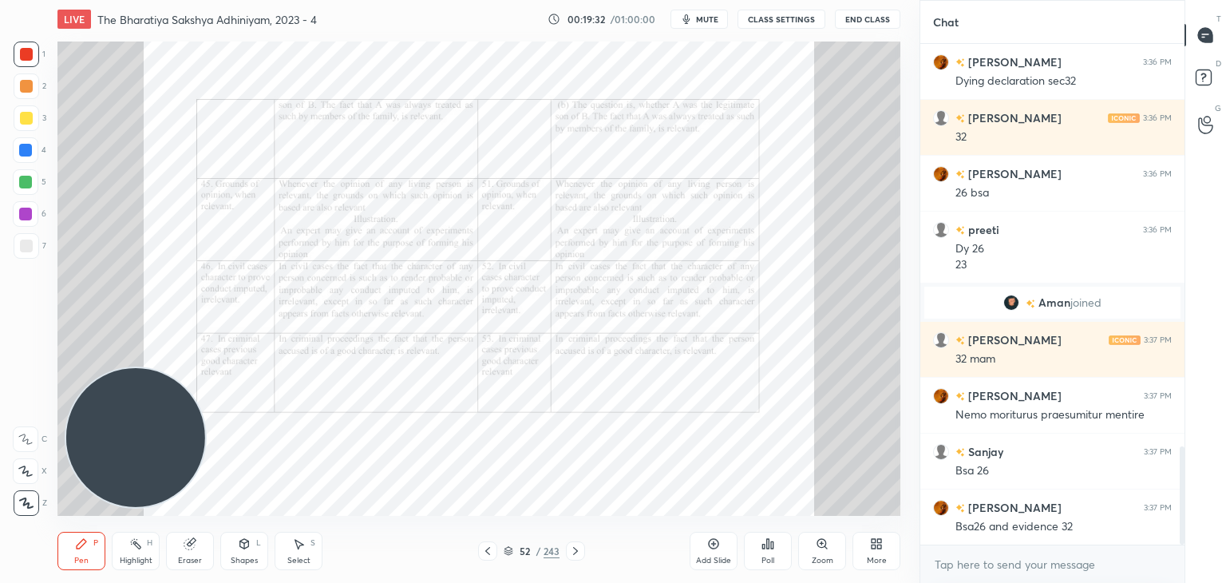
click at [583, 561] on div "Pen P Highlight H Eraser Shapes L Select S 52 / 243 Add Slide Poll Zoom More" at bounding box center [478, 551] width 843 height 64
click at [583, 562] on div "Pen P Highlight H Eraser Shapes L Select S 52 / 243 Add Slide Poll Zoom More" at bounding box center [478, 551] width 843 height 64
click at [574, 550] on icon at bounding box center [575, 550] width 13 height 13
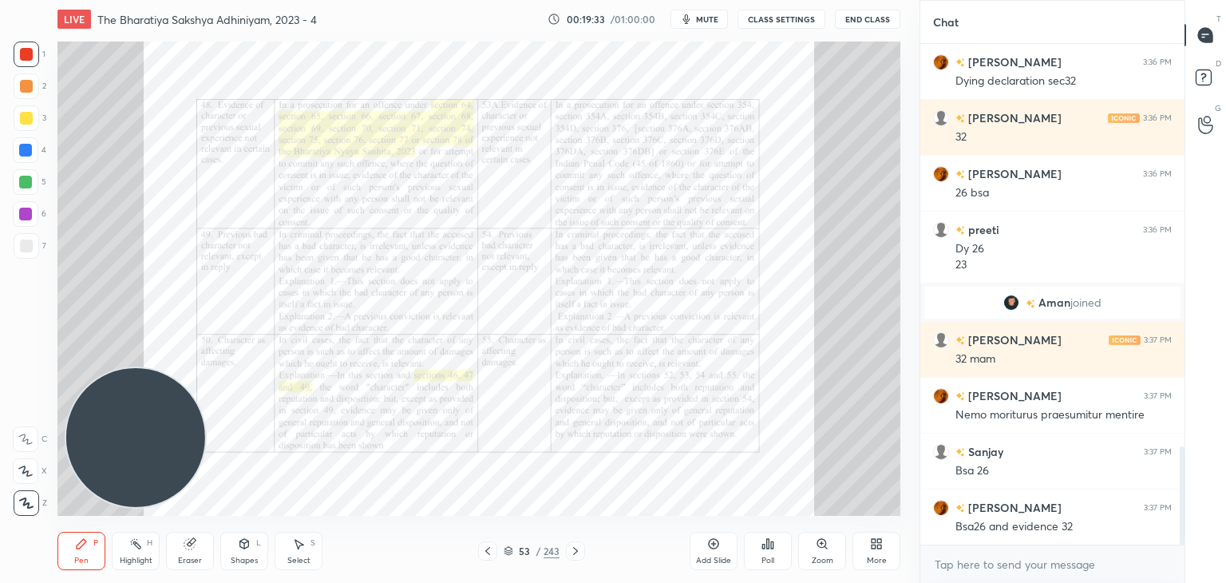
click at [576, 549] on icon at bounding box center [575, 550] width 13 height 13
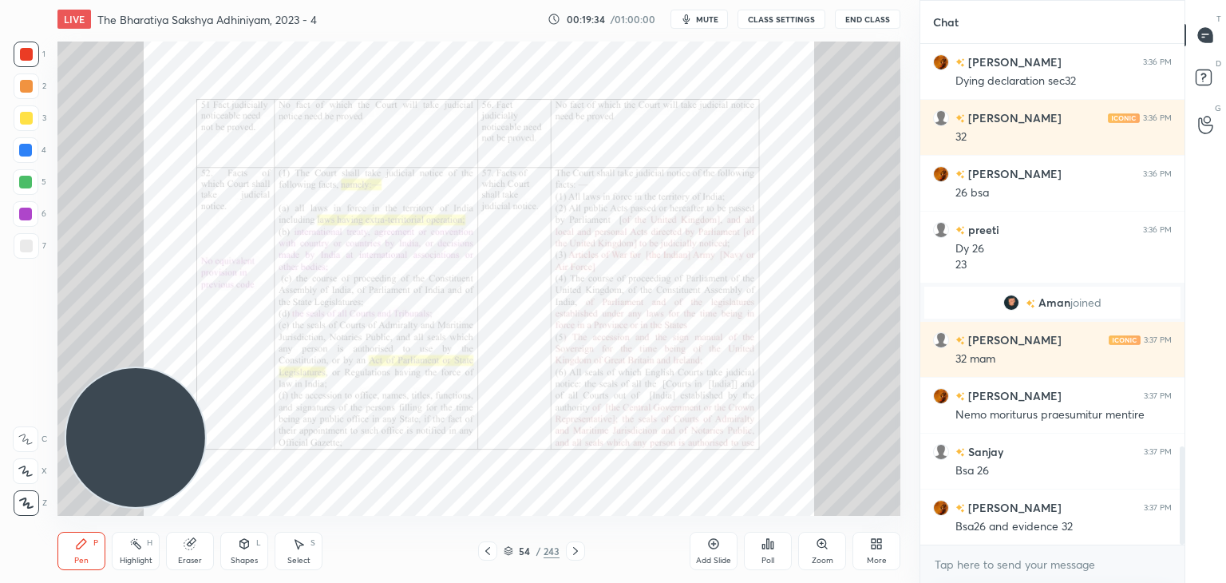
click at [575, 548] on icon at bounding box center [575, 550] width 13 height 13
click at [576, 550] on icon at bounding box center [575, 550] width 13 height 13
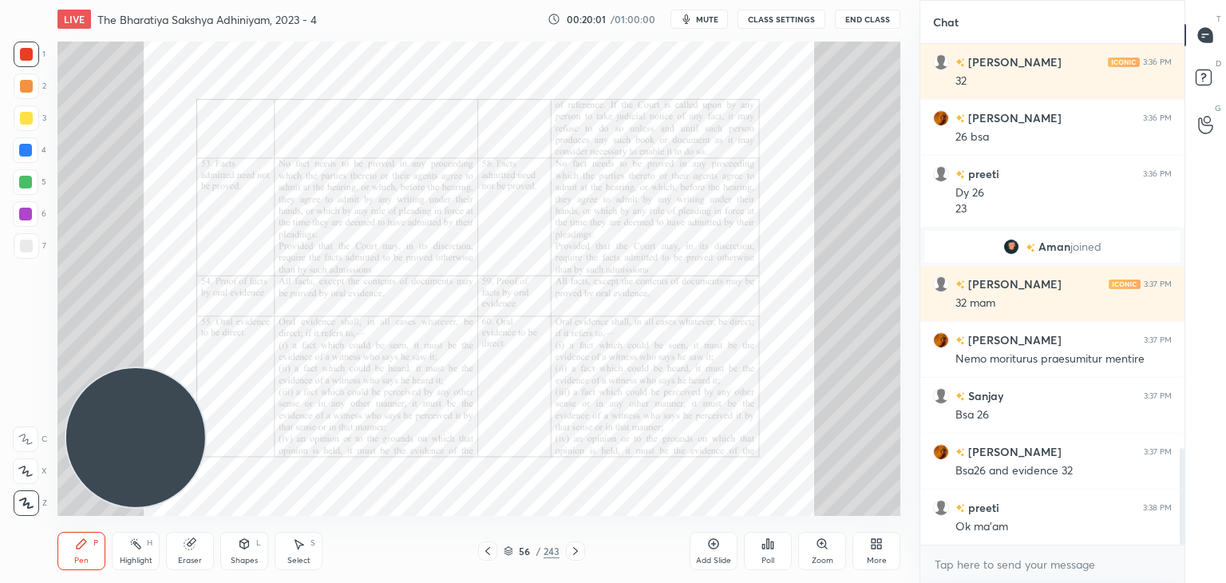
scroll to position [2157, 0]
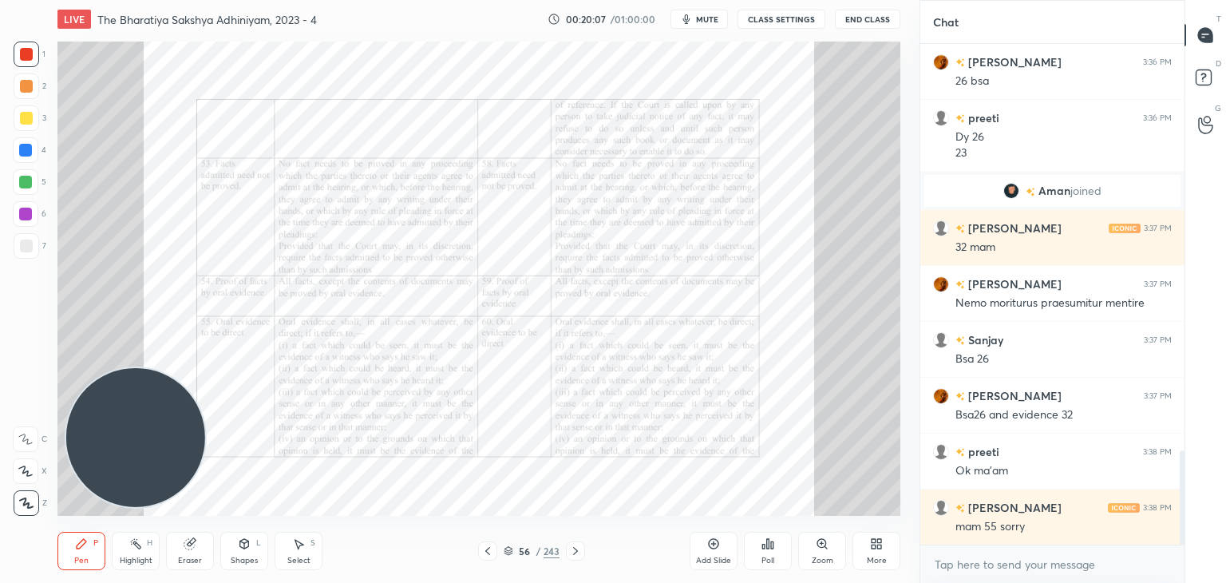
click at [486, 546] on icon at bounding box center [487, 550] width 13 height 13
click at [707, 548] on icon at bounding box center [713, 543] width 13 height 13
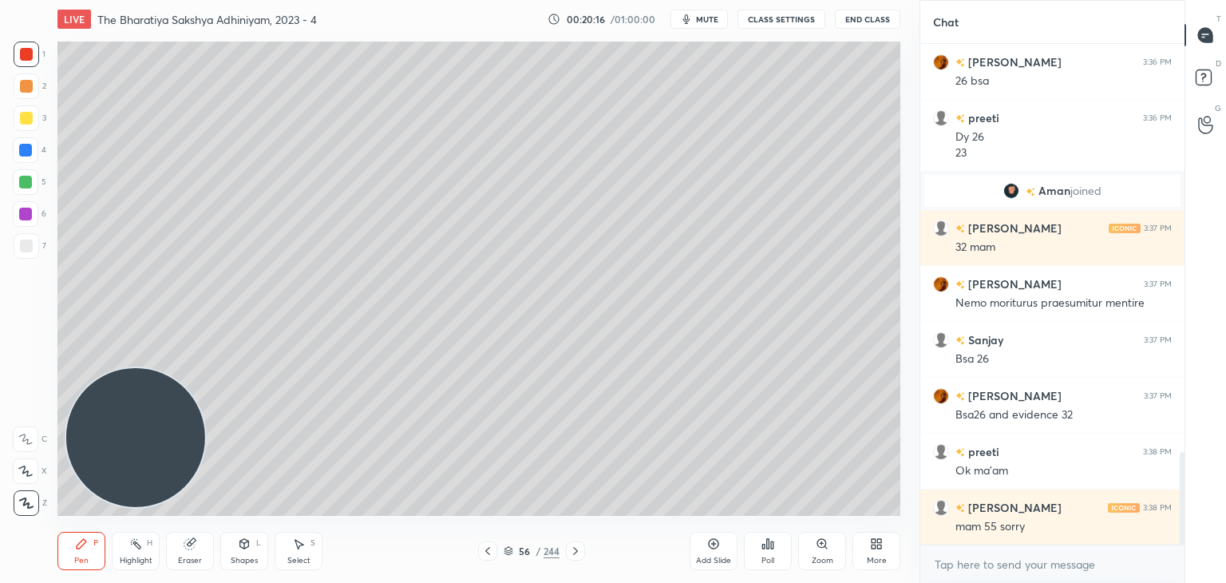
scroll to position [2212, 0]
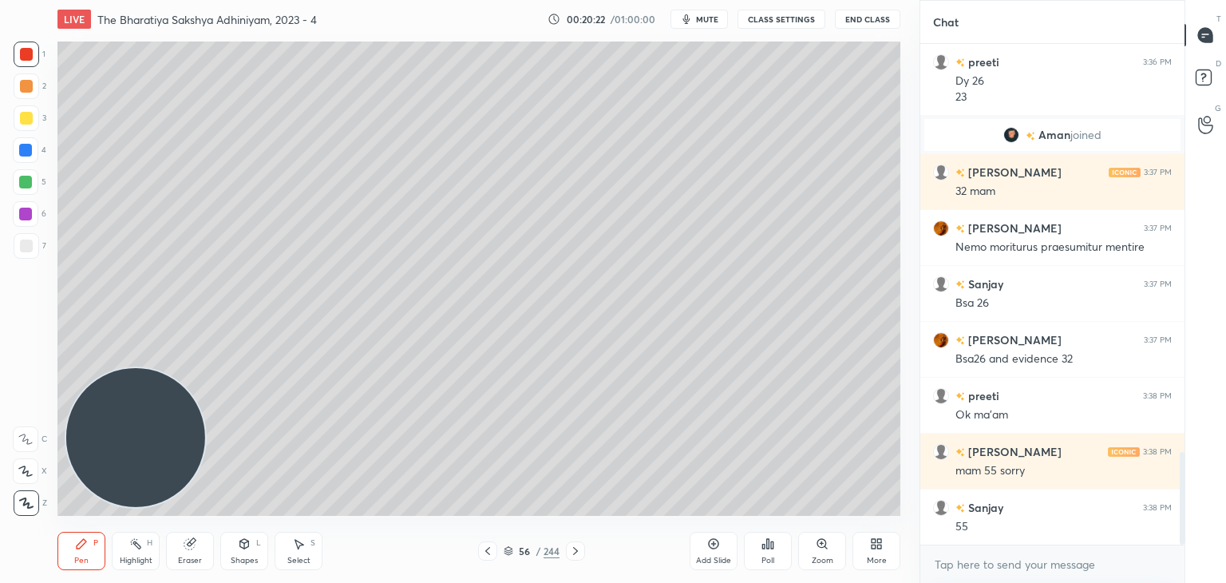
click at [498, 548] on div "56 / 244" at bounding box center [531, 550] width 107 height 19
click at [482, 550] on icon at bounding box center [487, 550] width 13 height 13
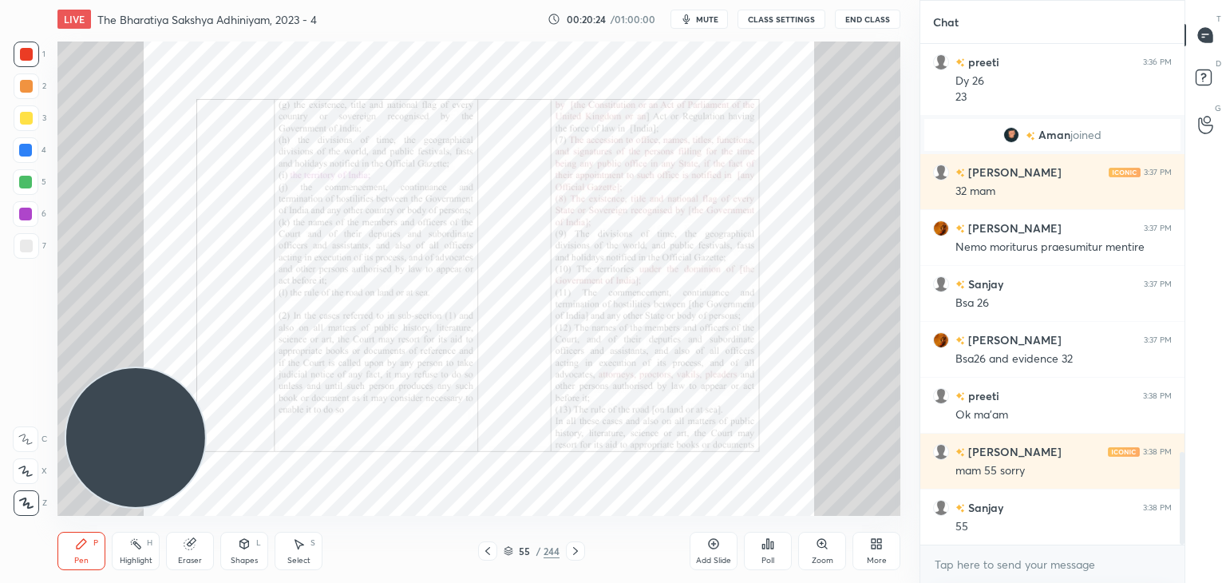
scroll to position [2268, 0]
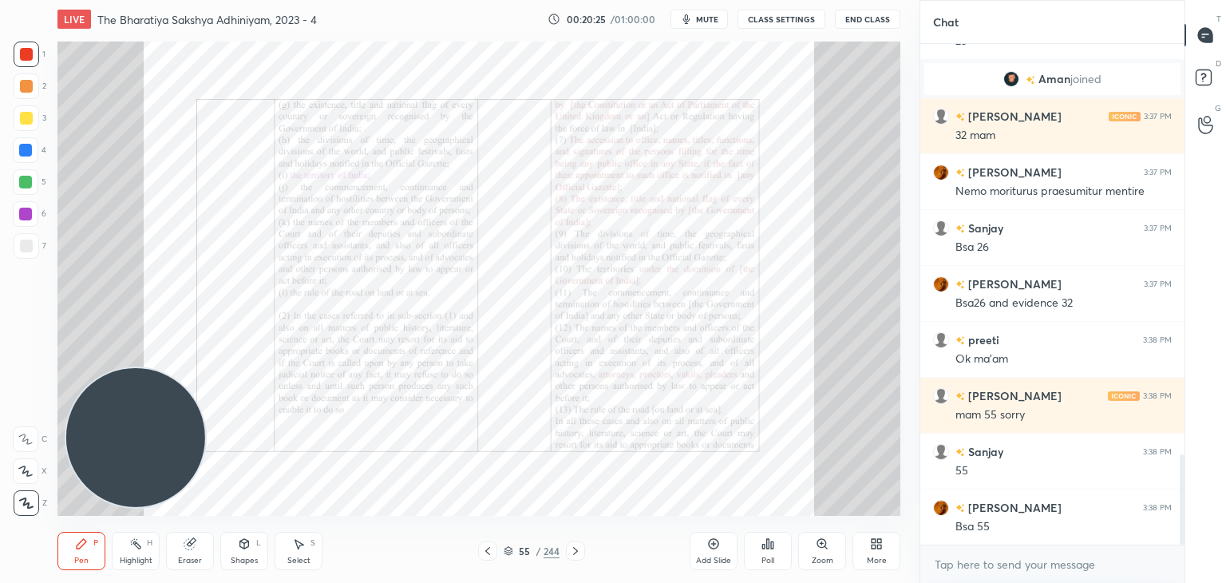
click at [575, 552] on icon at bounding box center [575, 550] width 13 height 13
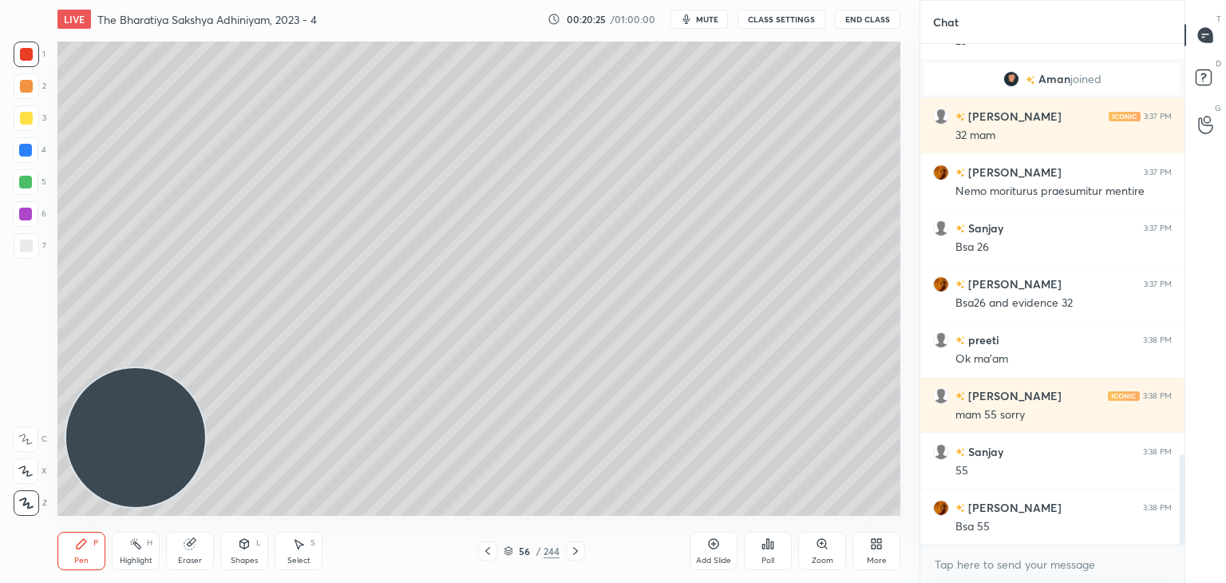
click at [574, 551] on icon at bounding box center [575, 550] width 13 height 13
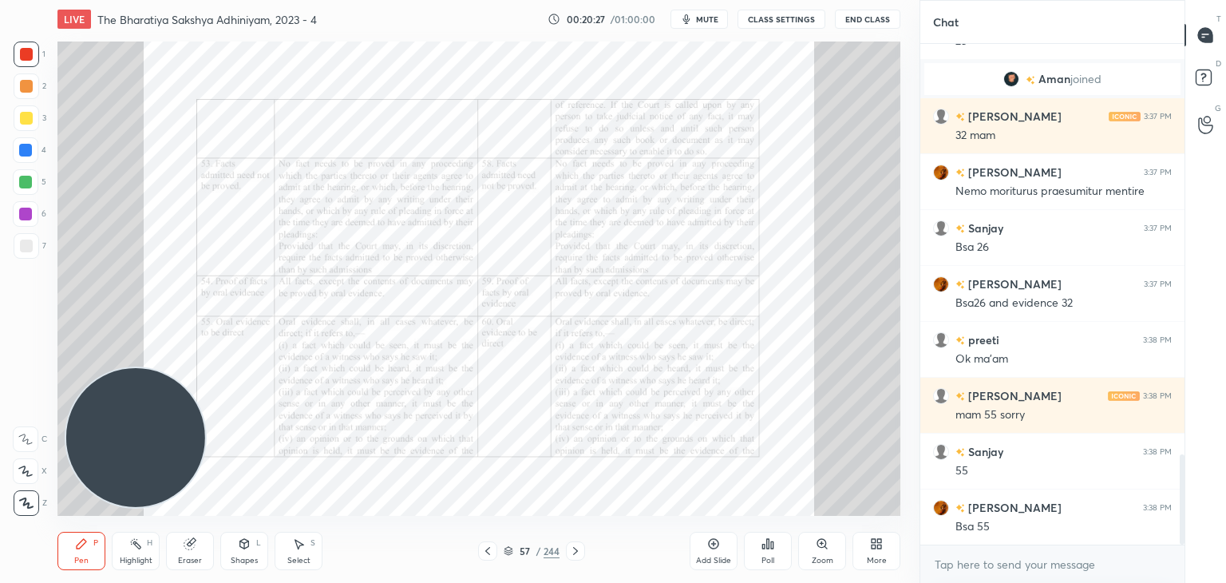
click at [478, 550] on div at bounding box center [487, 550] width 19 height 19
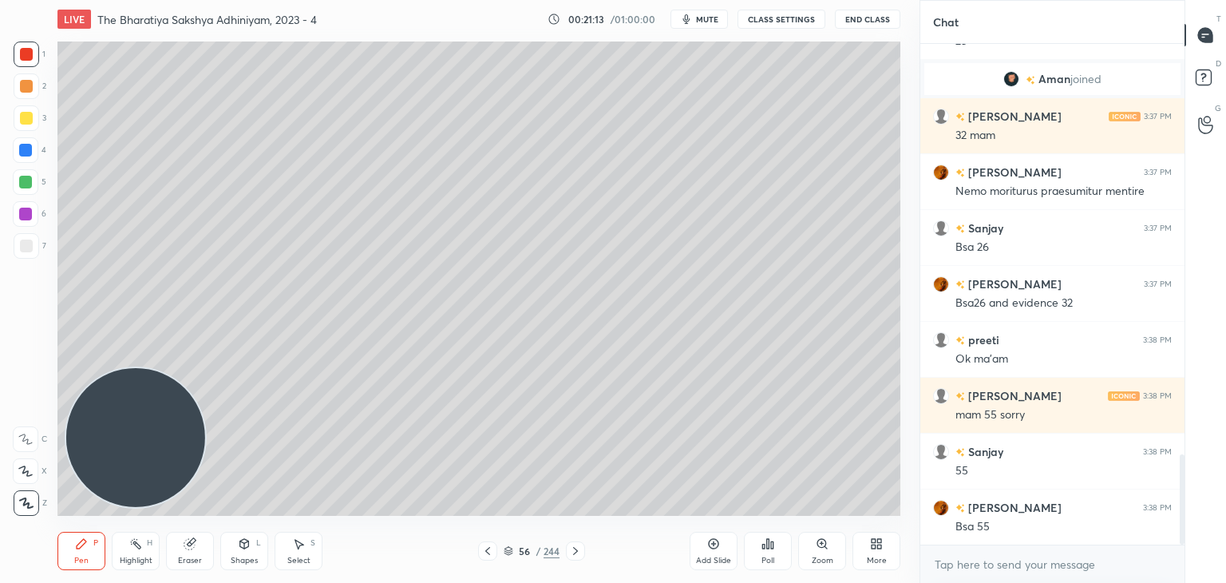
click at [14, 246] on div at bounding box center [27, 246] width 26 height 26
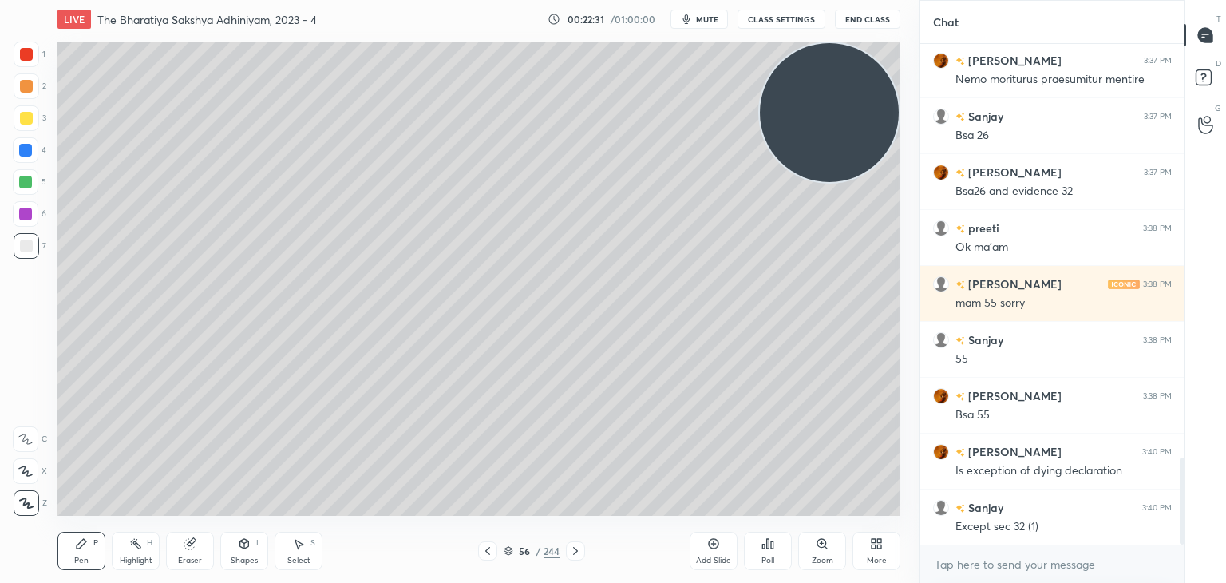
scroll to position [2436, 0]
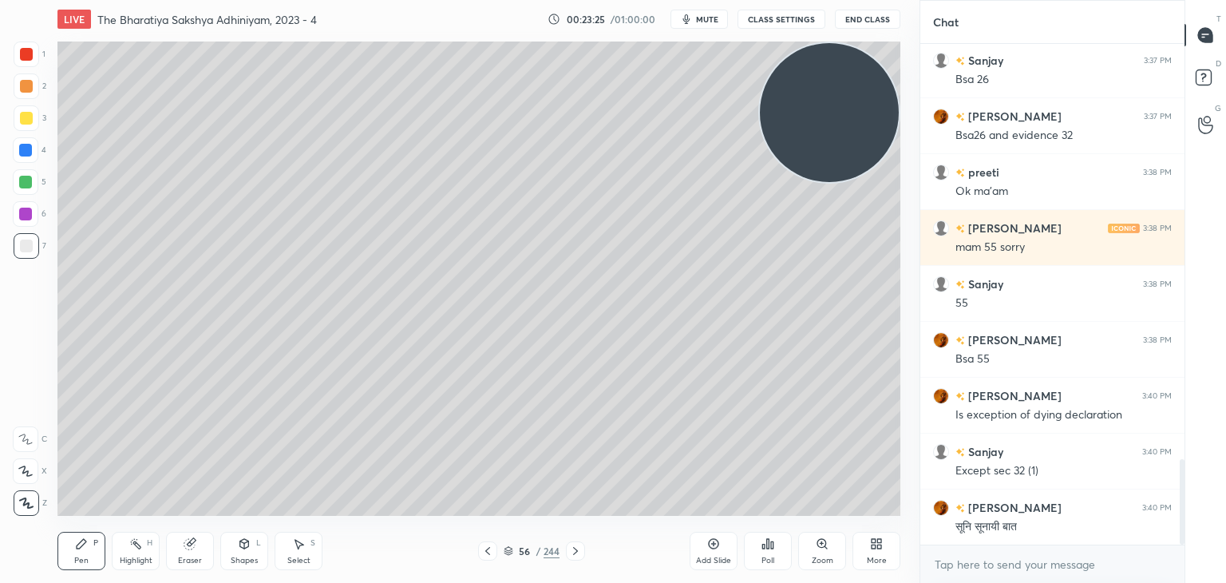
click at [717, 548] on icon at bounding box center [714, 544] width 10 height 10
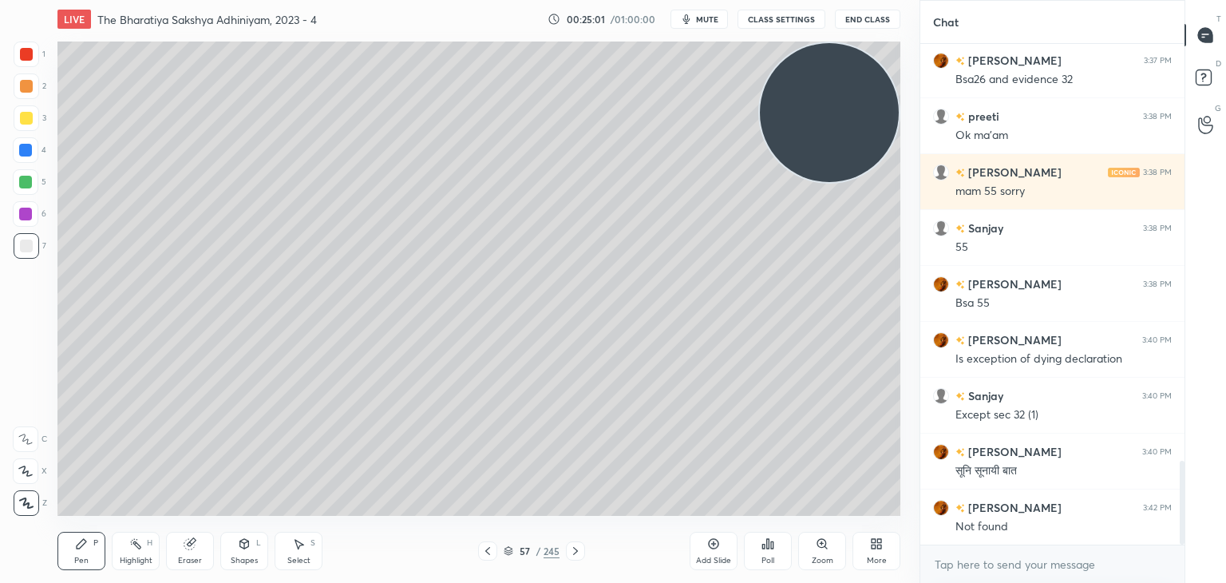
click at [494, 545] on div at bounding box center [487, 550] width 19 height 19
click at [575, 548] on icon at bounding box center [575, 550] width 13 height 13
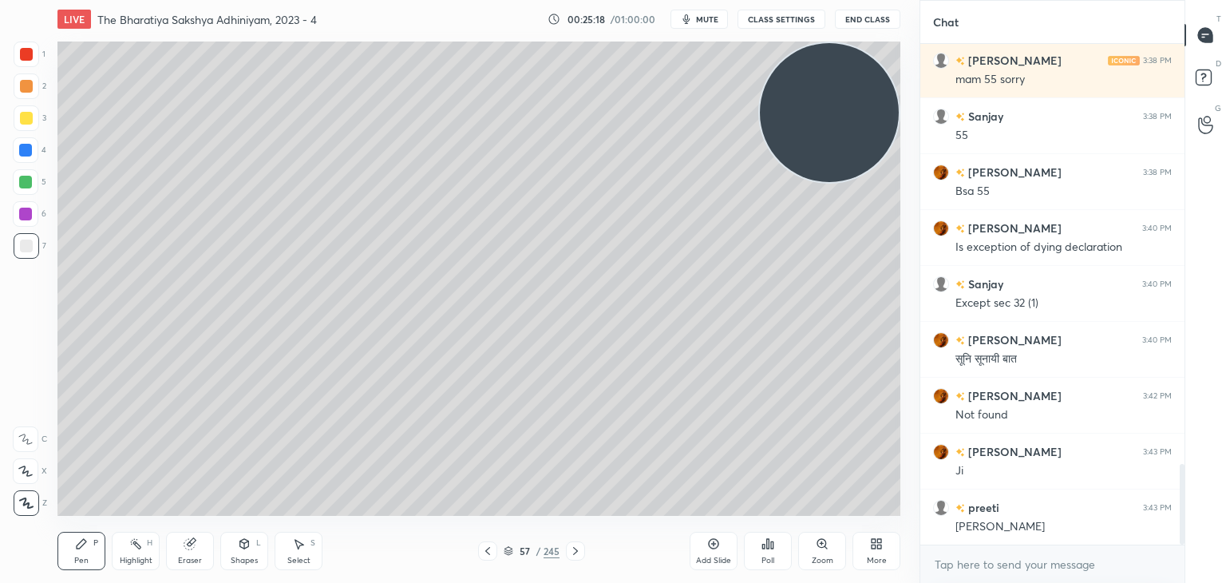
scroll to position [2659, 0]
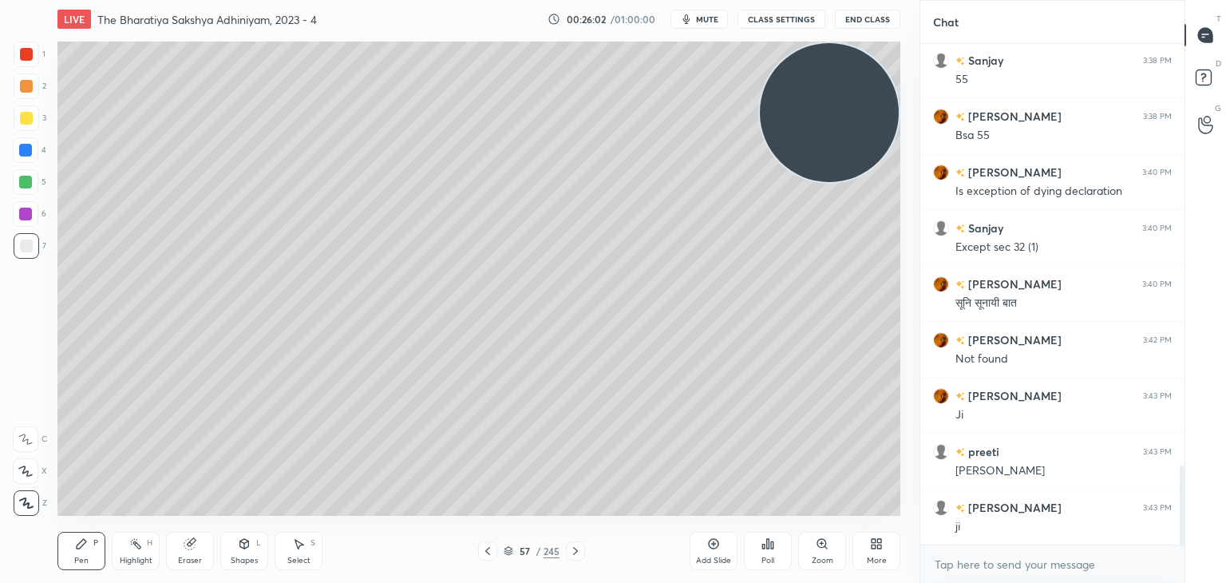
click at [719, 549] on icon at bounding box center [713, 543] width 13 height 13
click at [121, 555] on div "Highlight H" at bounding box center [136, 551] width 48 height 38
click at [19, 508] on icon at bounding box center [25, 502] width 13 height 13
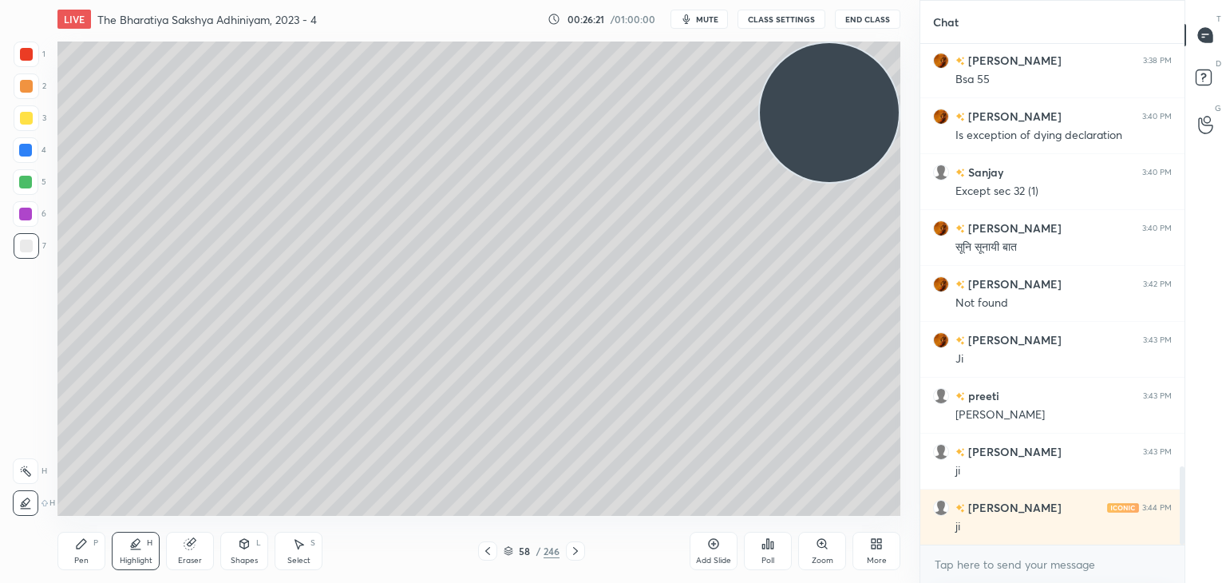
click at [82, 544] on icon at bounding box center [82, 544] width 10 height 10
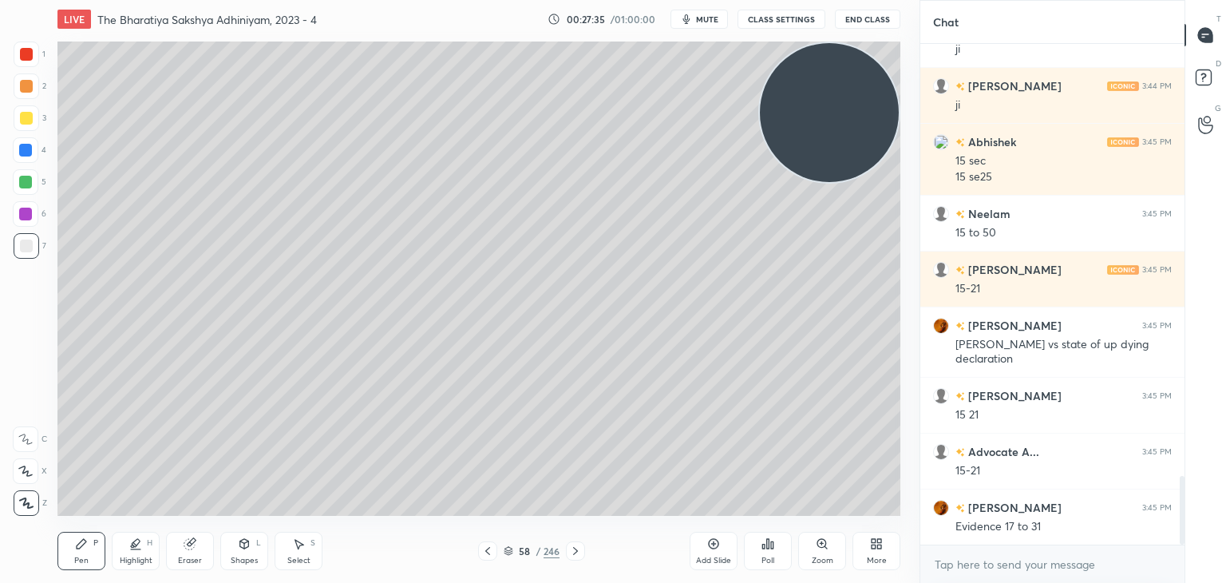
scroll to position [3193, 0]
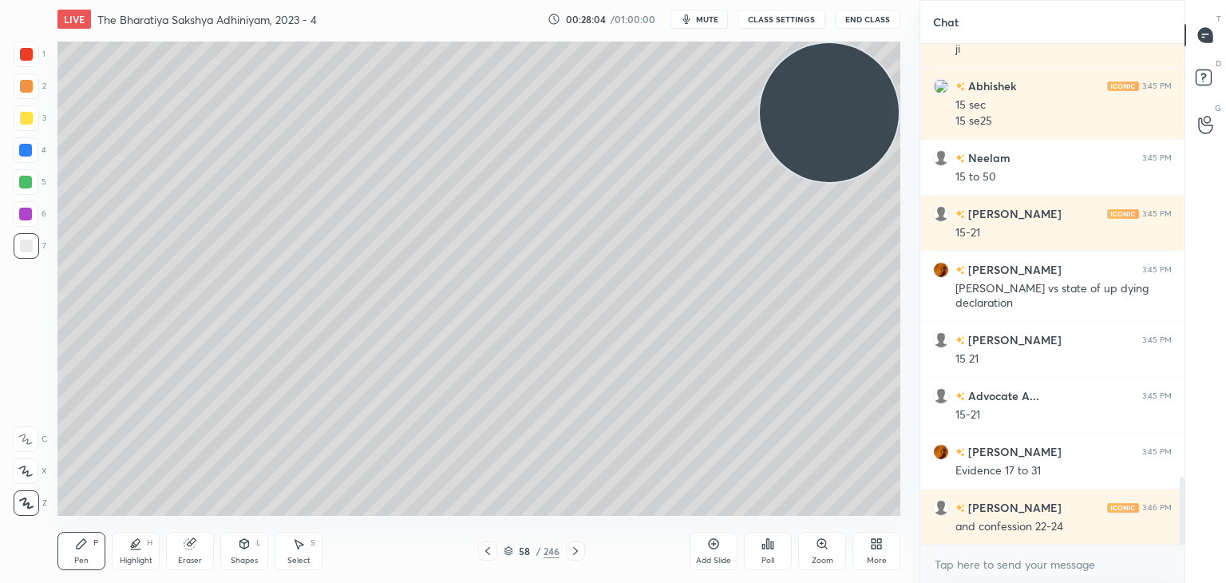
click at [25, 129] on div at bounding box center [27, 118] width 26 height 26
click at [713, 550] on icon at bounding box center [713, 543] width 13 height 13
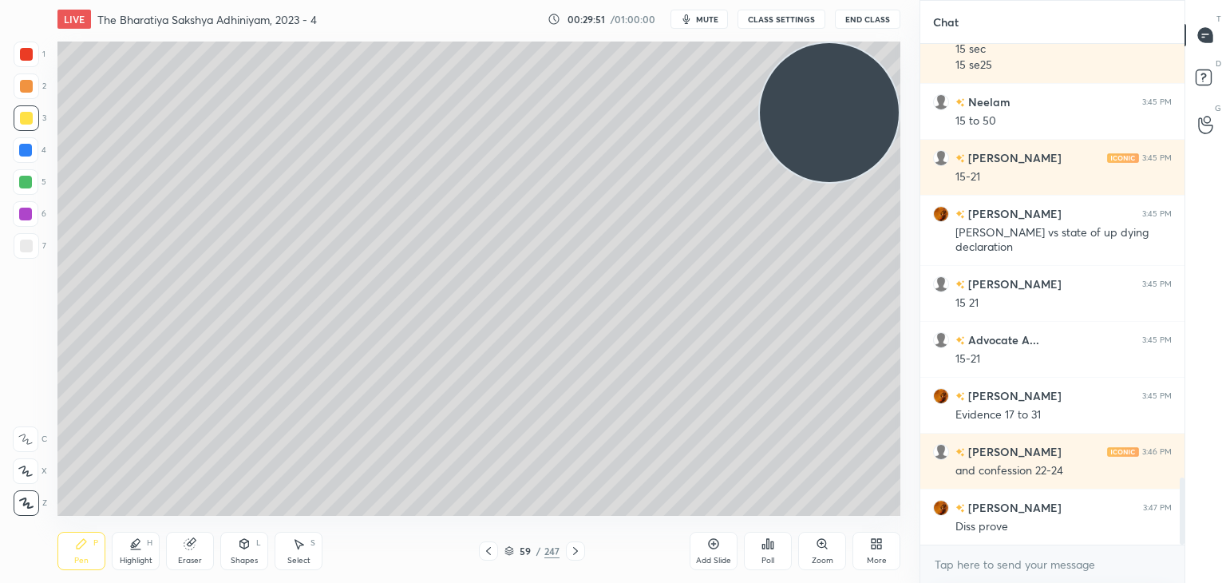
click at [488, 548] on icon at bounding box center [488, 551] width 5 height 8
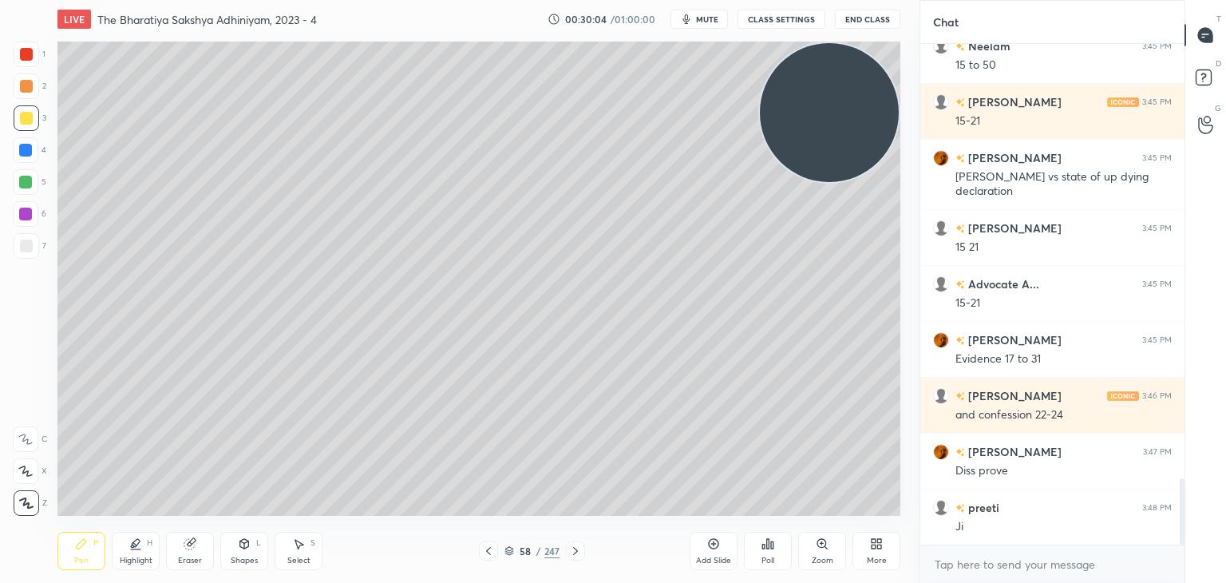
click at [569, 551] on icon at bounding box center [575, 550] width 13 height 13
click at [714, 561] on div "Add Slide" at bounding box center [713, 560] width 35 height 8
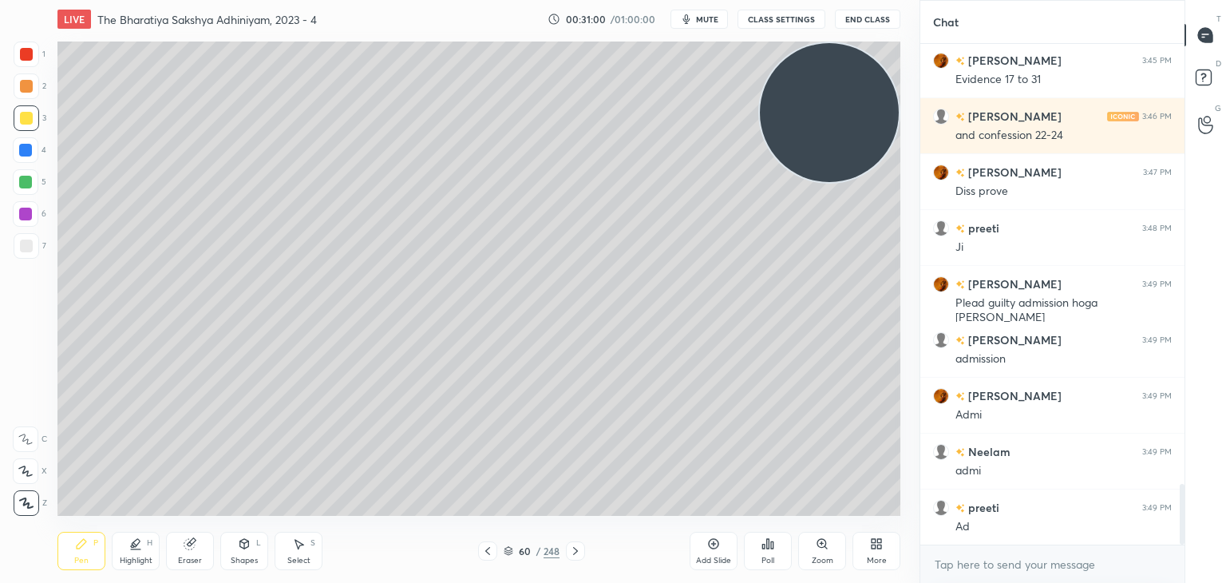
scroll to position [3639, 0]
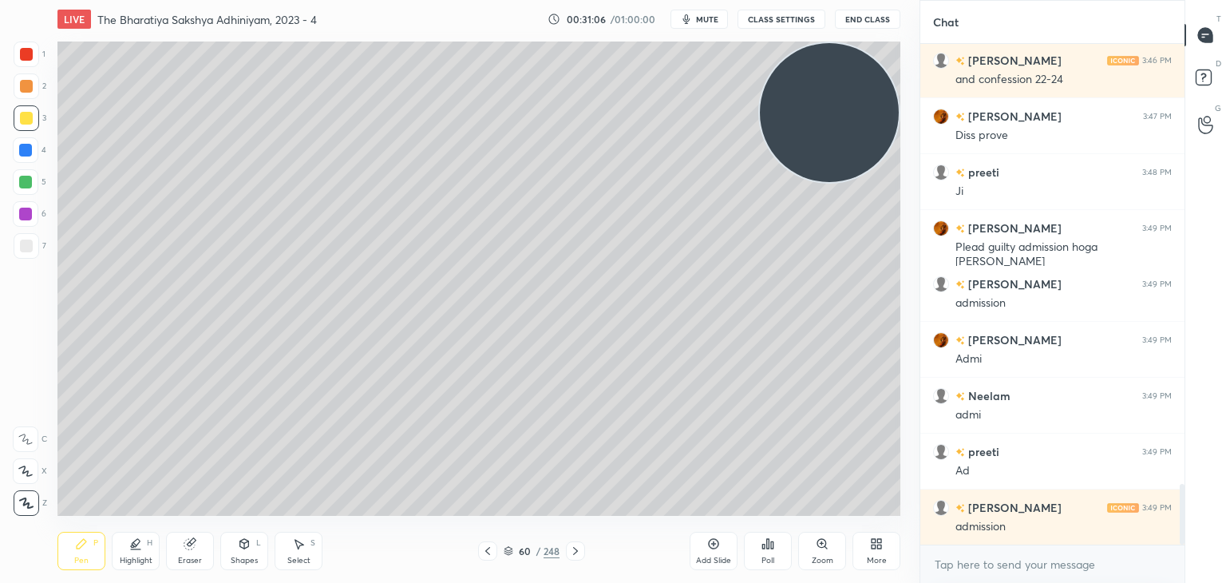
click at [29, 208] on div at bounding box center [25, 214] width 13 height 13
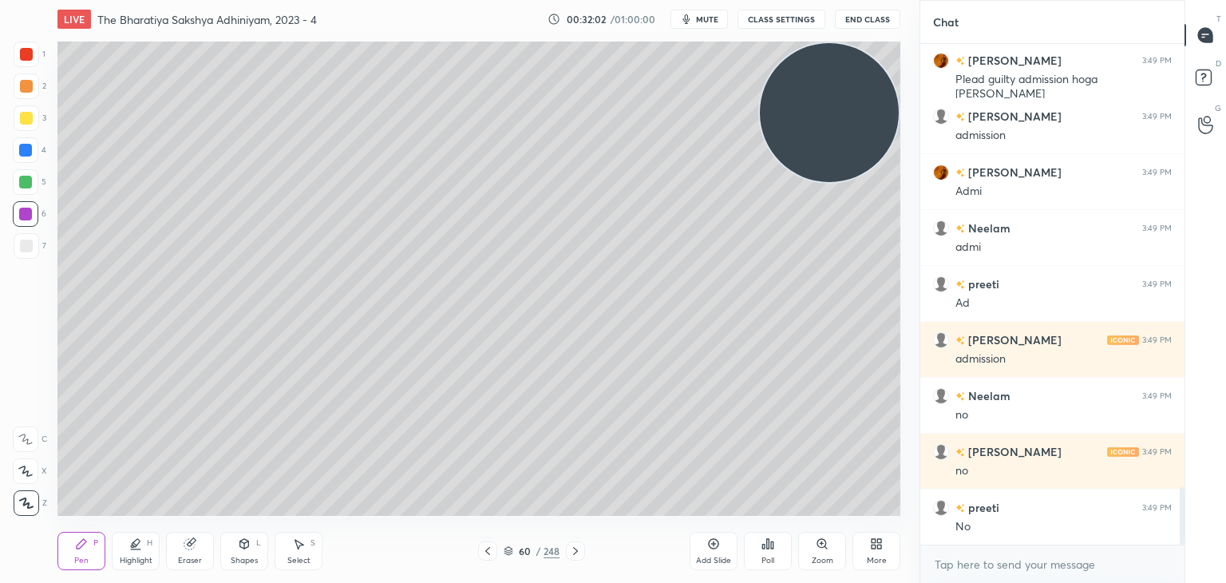
scroll to position [3863, 0]
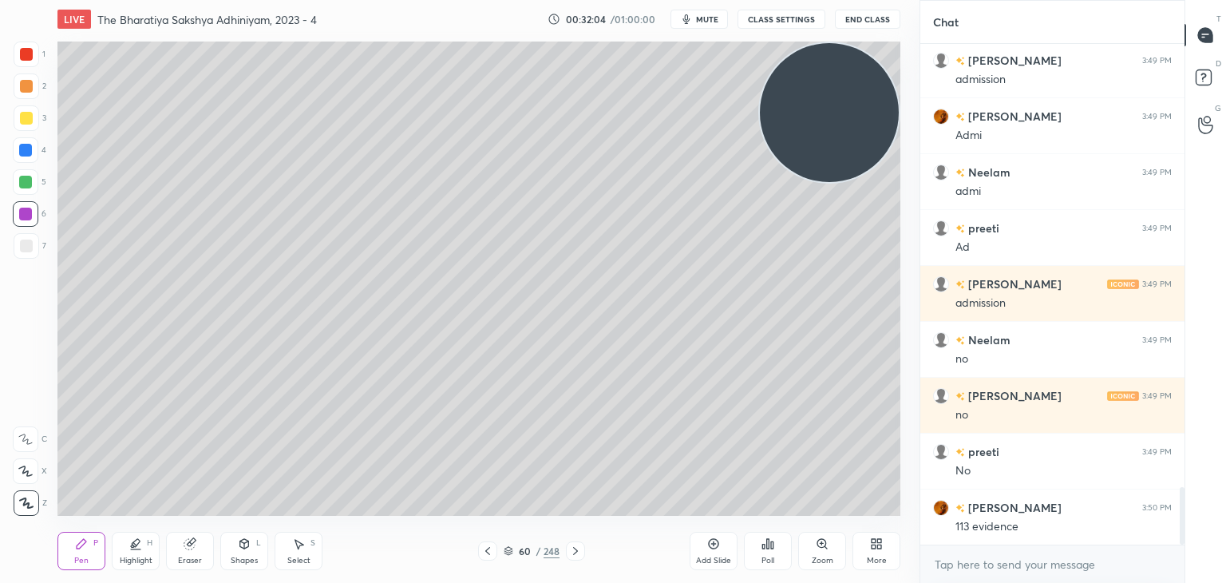
click at [23, 143] on div at bounding box center [26, 150] width 26 height 26
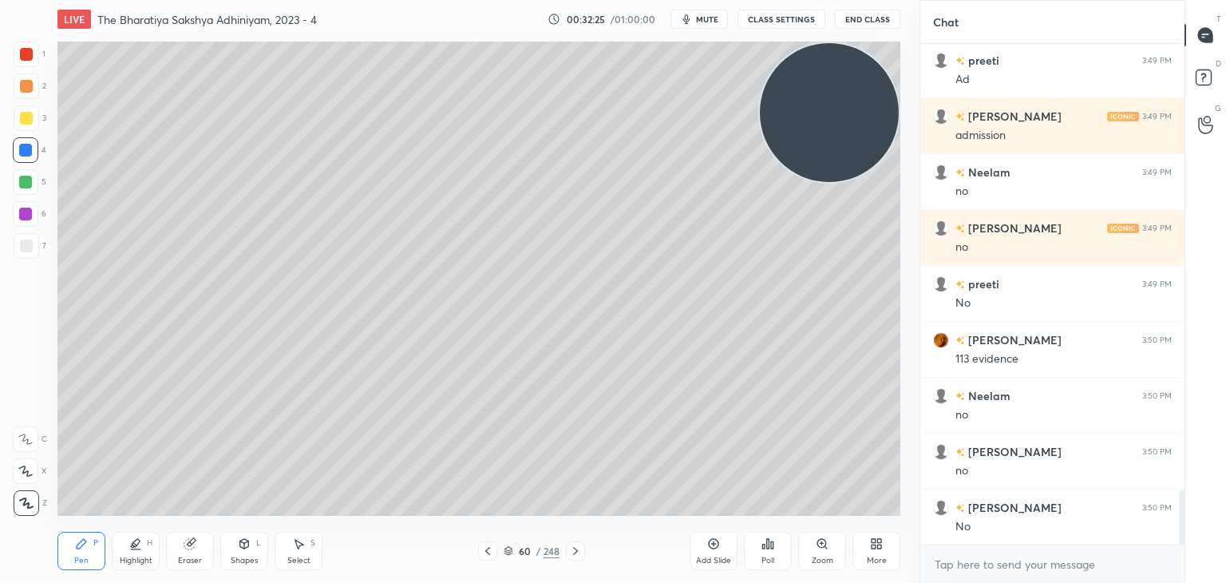
scroll to position [4086, 0]
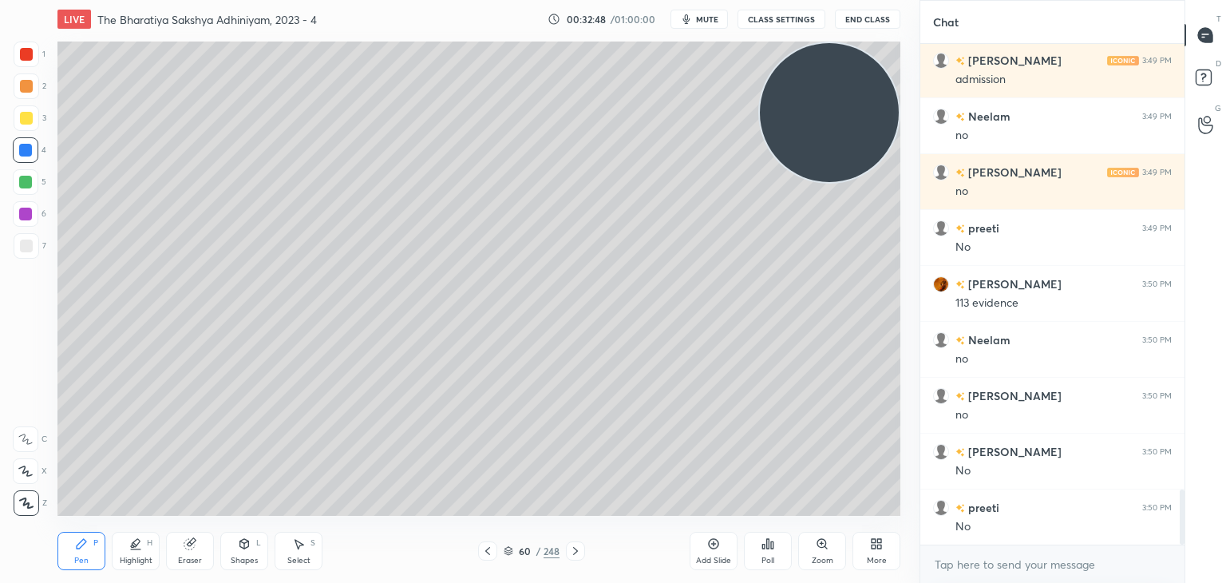
click at [482, 550] on icon at bounding box center [487, 550] width 13 height 13
click at [485, 550] on icon at bounding box center [487, 550] width 13 height 13
click at [569, 549] on icon at bounding box center [575, 550] width 13 height 13
click at [504, 550] on icon at bounding box center [509, 551] width 10 height 10
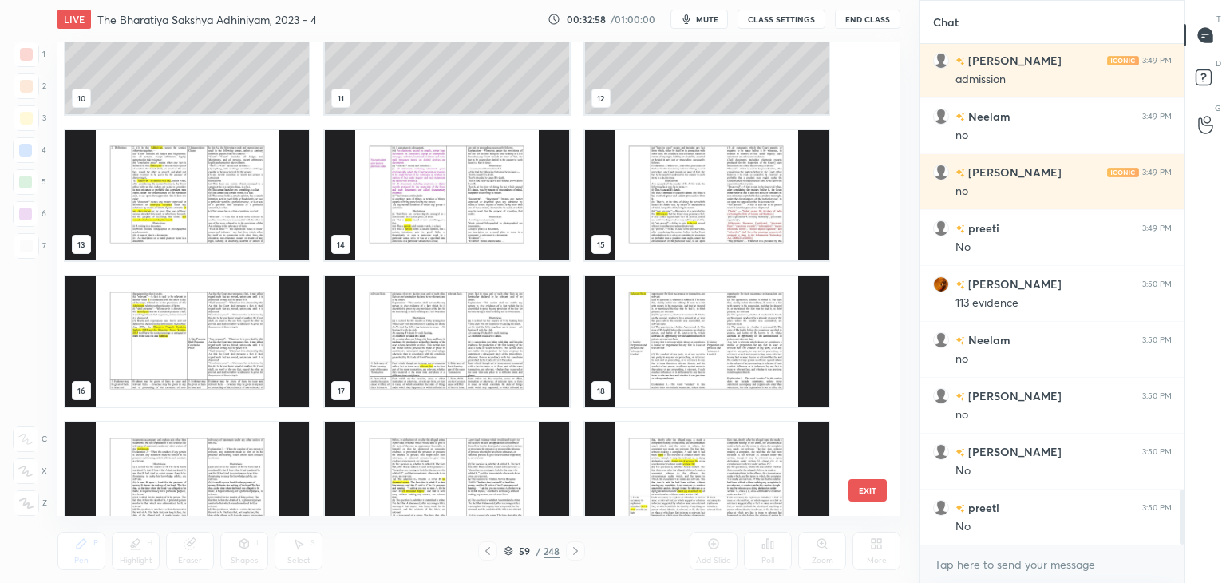
scroll to position [608, 0]
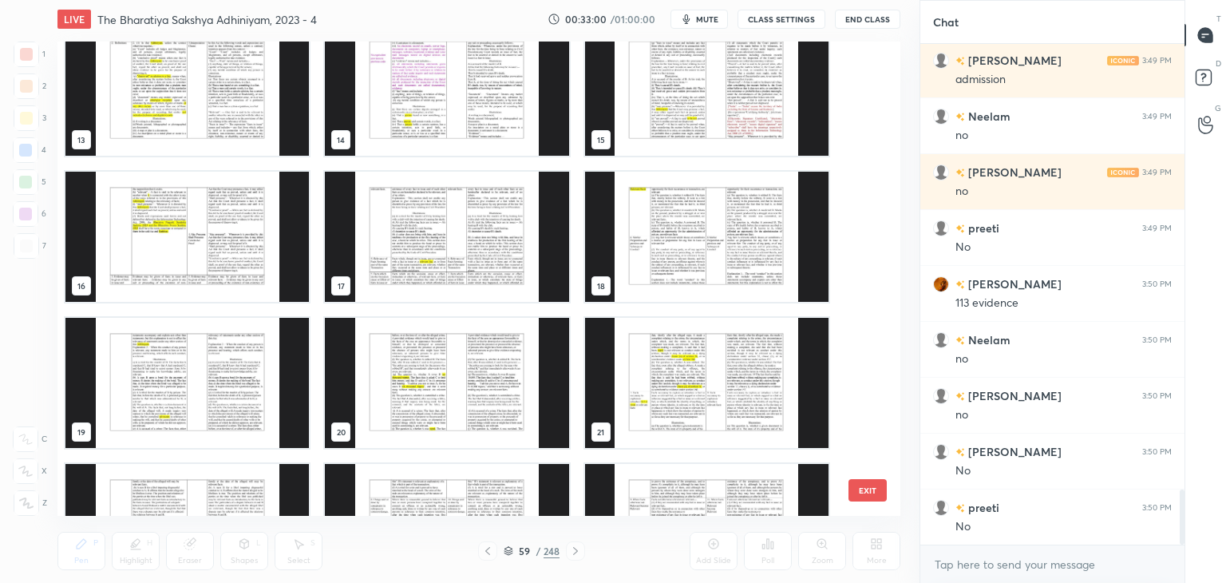
click at [702, 438] on img "grid" at bounding box center [706, 383] width 243 height 130
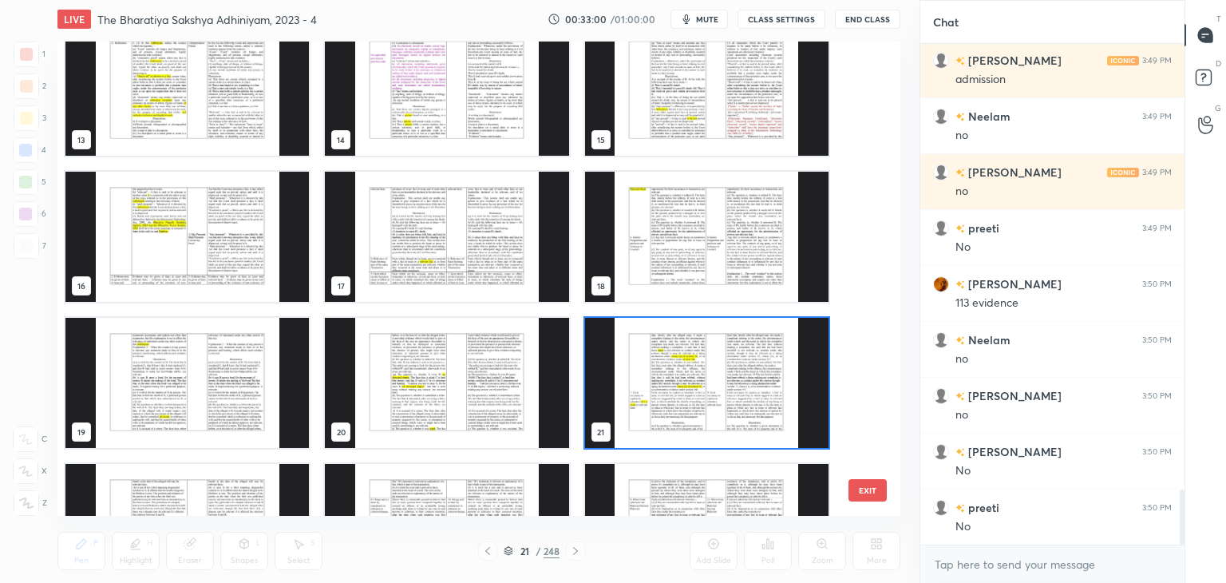
click at [702, 438] on img "grid" at bounding box center [706, 383] width 243 height 130
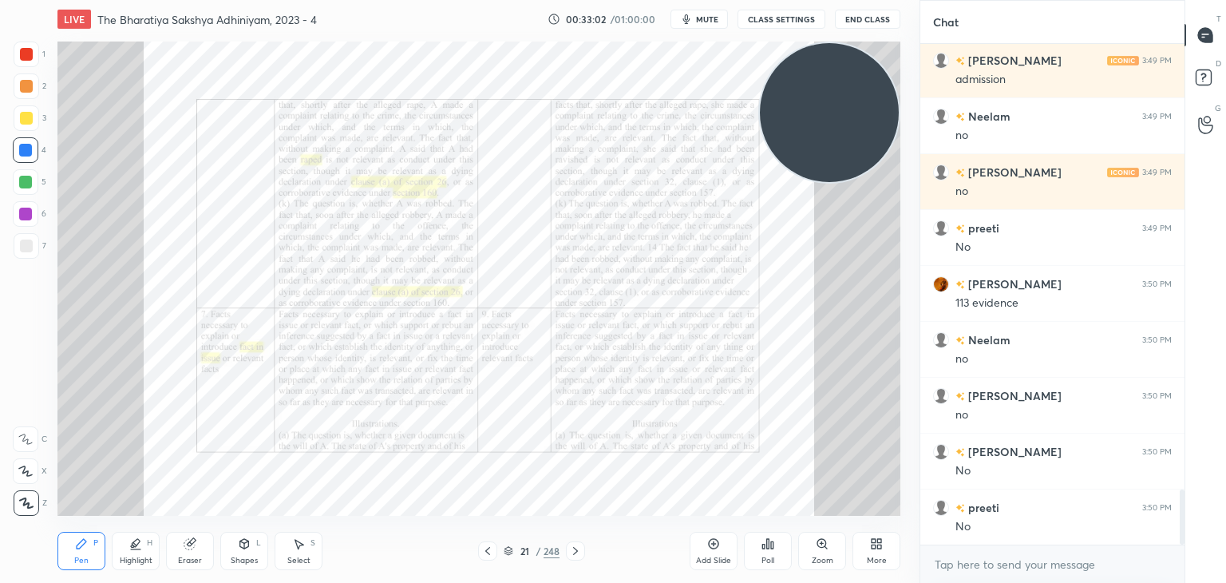
click at [571, 548] on icon at bounding box center [575, 550] width 13 height 13
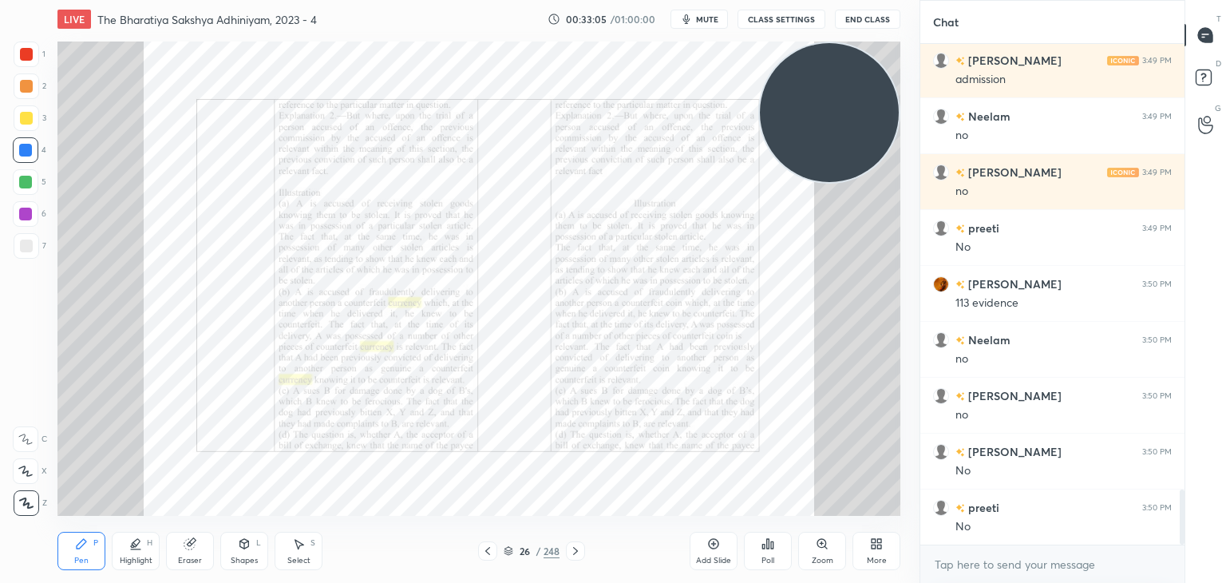
click at [571, 548] on icon at bounding box center [575, 550] width 13 height 13
click at [575, 544] on div at bounding box center [575, 550] width 19 height 19
click at [574, 544] on div at bounding box center [575, 550] width 19 height 19
click at [824, 548] on icon at bounding box center [822, 543] width 13 height 13
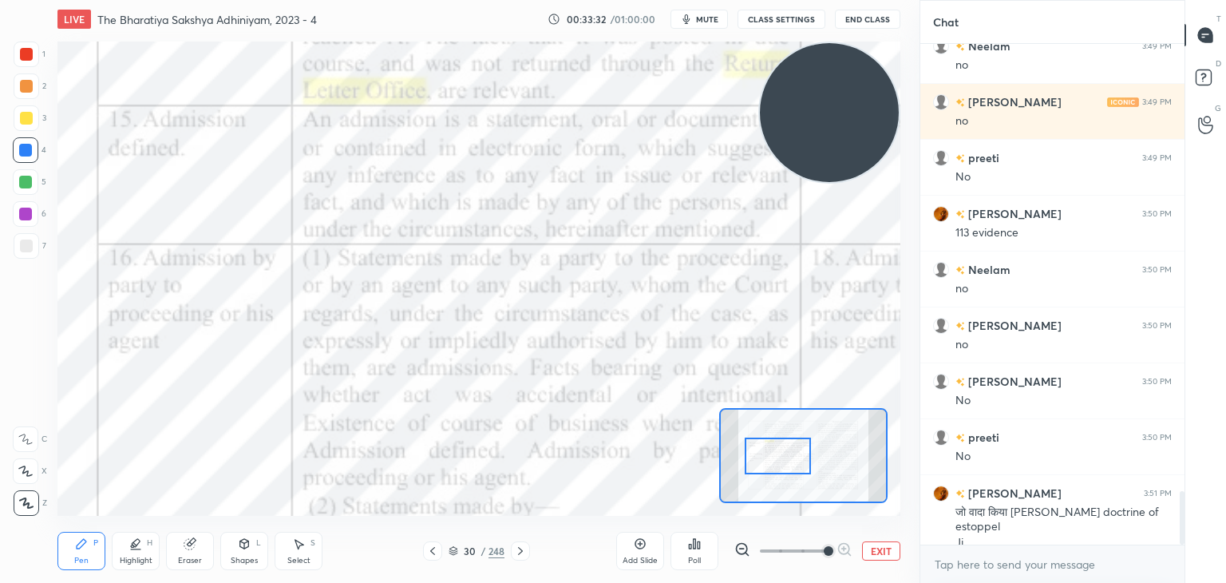
scroll to position [4173, 0]
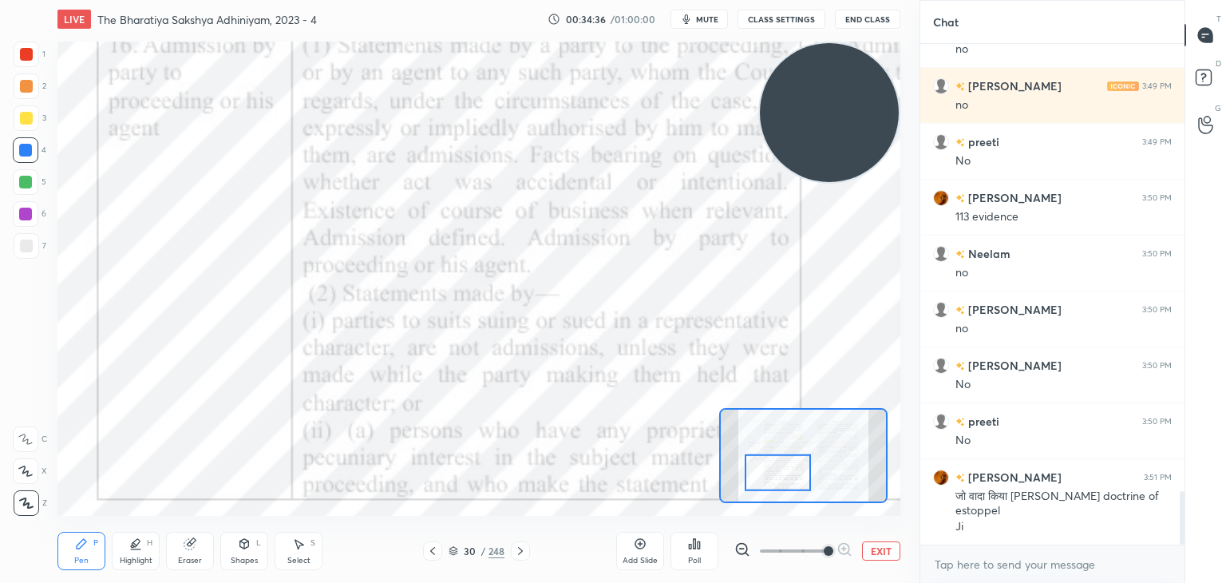
click at [520, 544] on div at bounding box center [520, 550] width 19 height 19
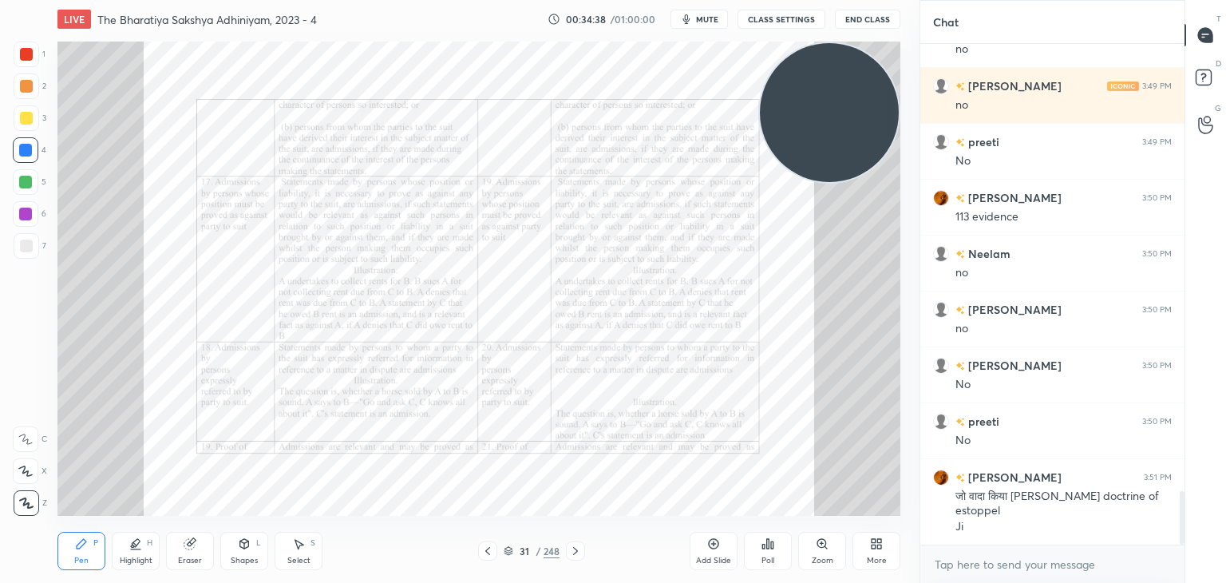
click at [818, 544] on icon at bounding box center [821, 543] width 9 height 9
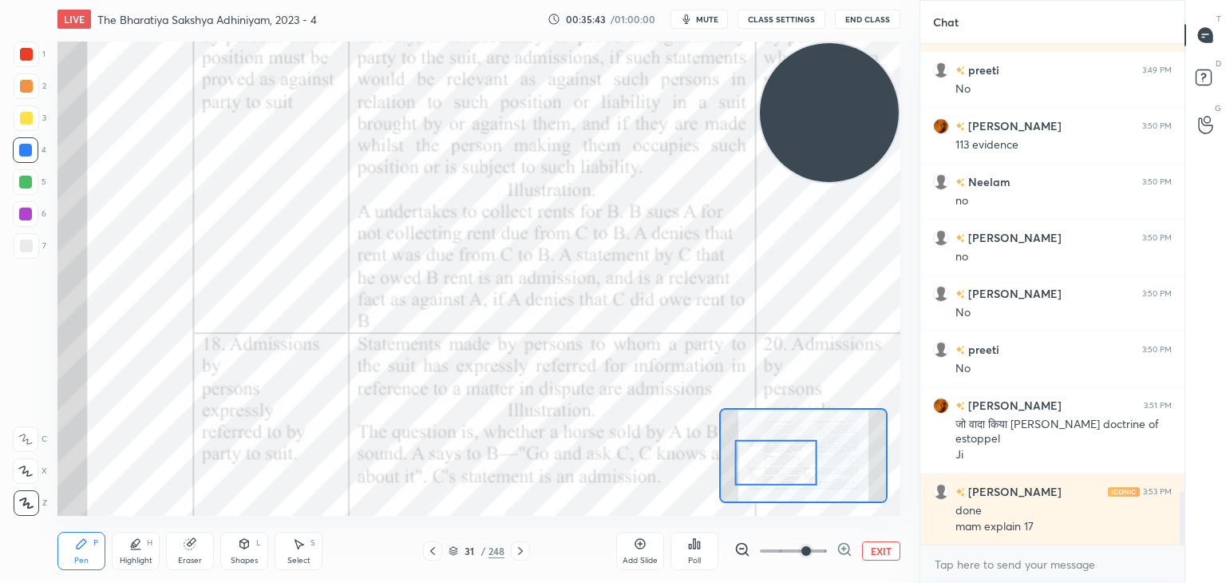
scroll to position [4300, 0]
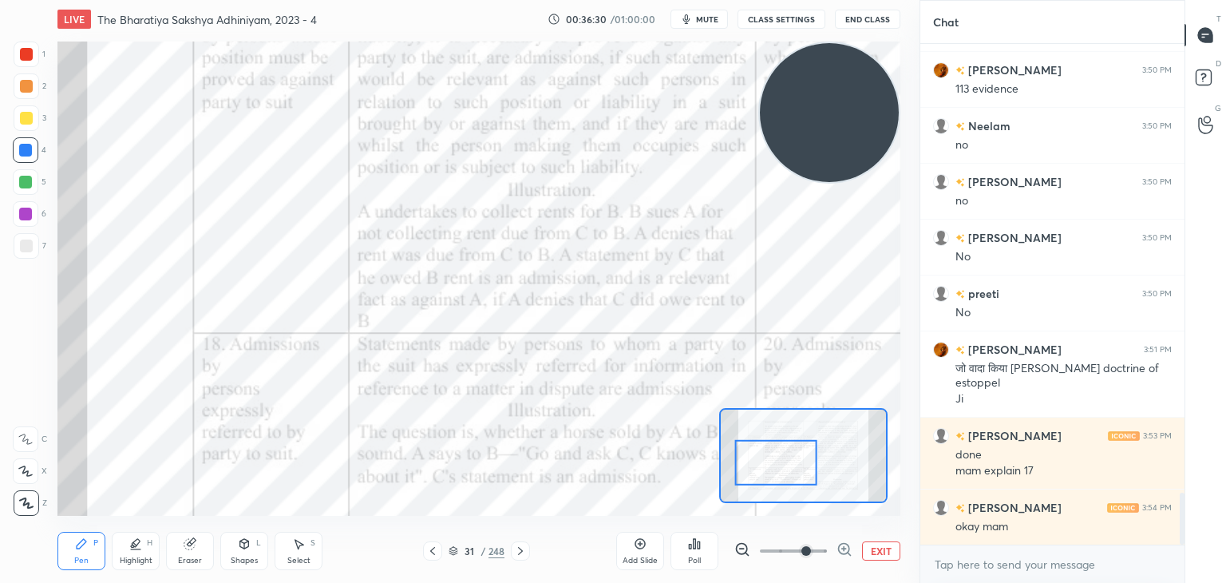
click at [26, 433] on icon at bounding box center [25, 438] width 14 height 11
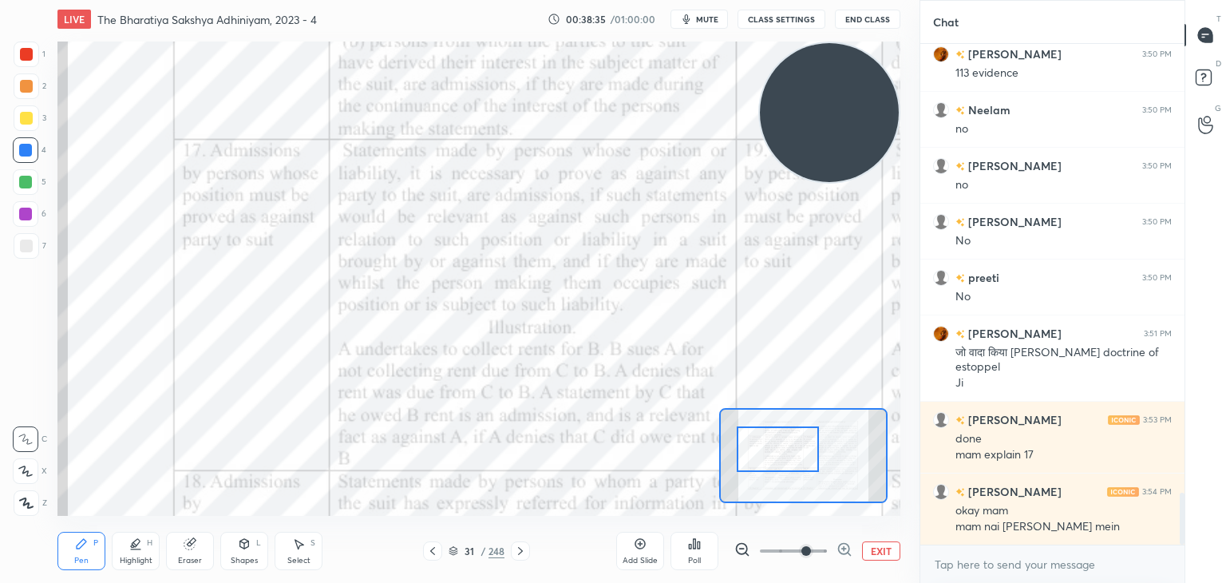
scroll to position [4372, 0]
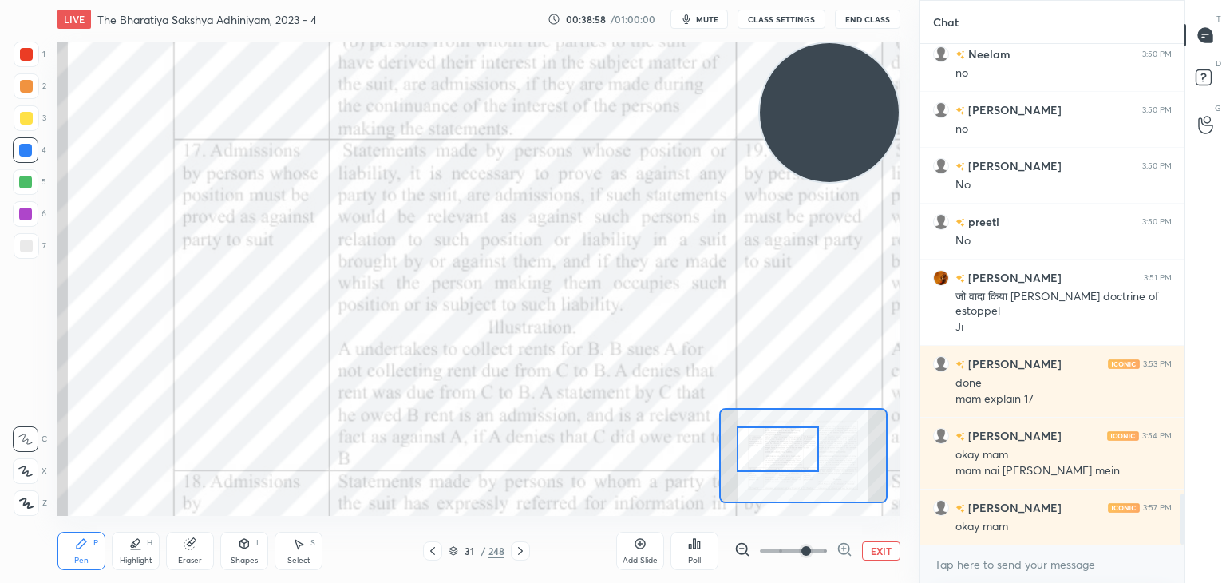
click at [639, 540] on icon at bounding box center [640, 543] width 13 height 13
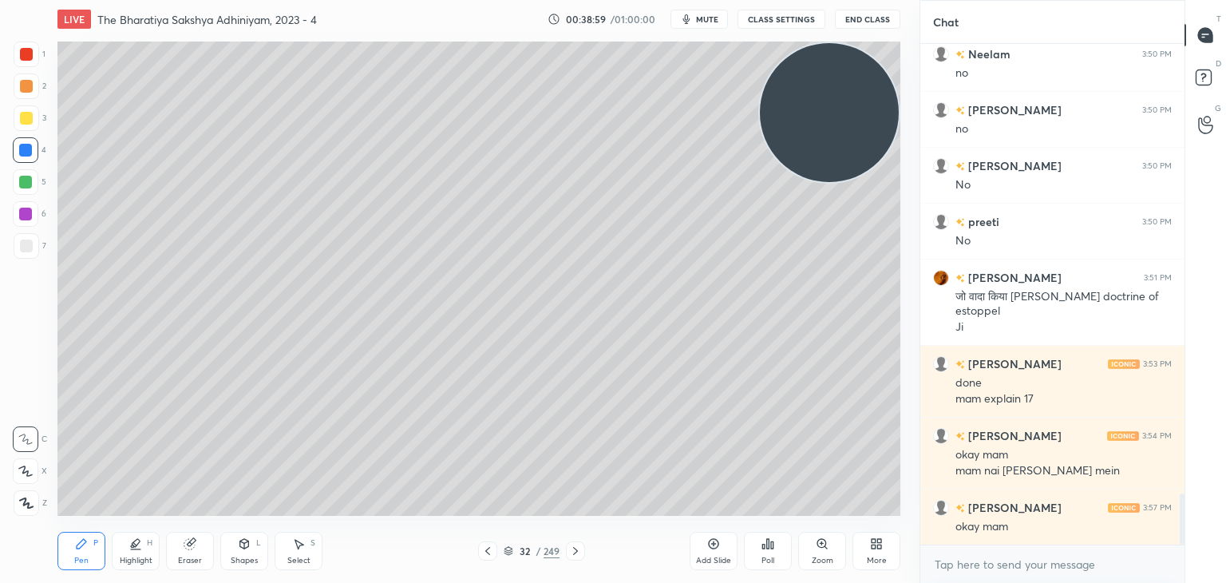
click at [26, 247] on div at bounding box center [26, 245] width 13 height 13
click at [25, 490] on div at bounding box center [27, 503] width 26 height 26
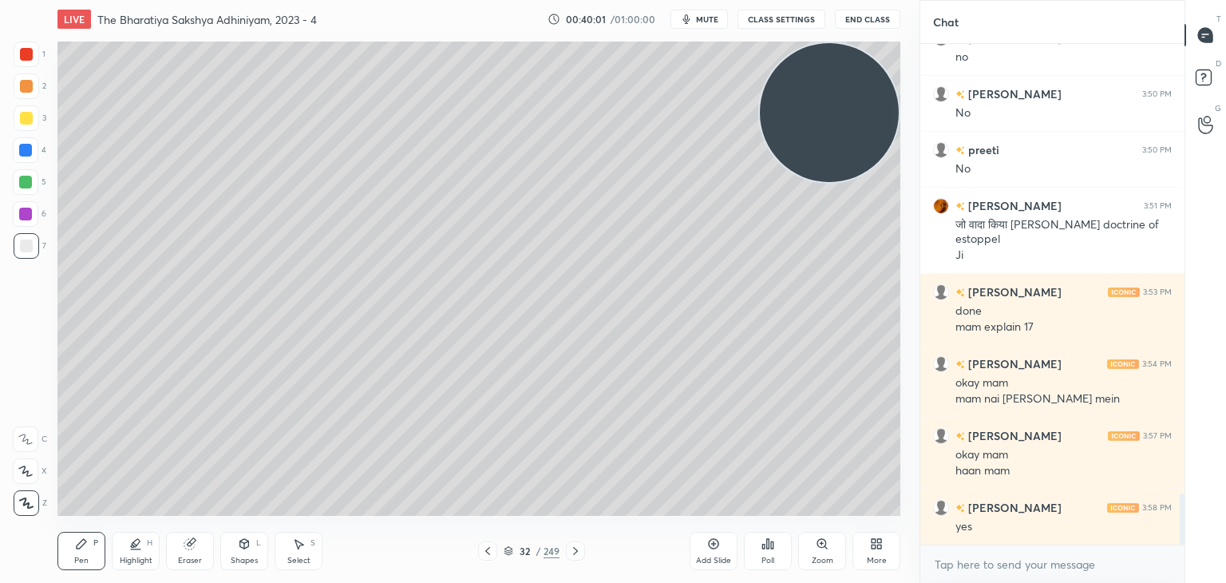
scroll to position [4460, 0]
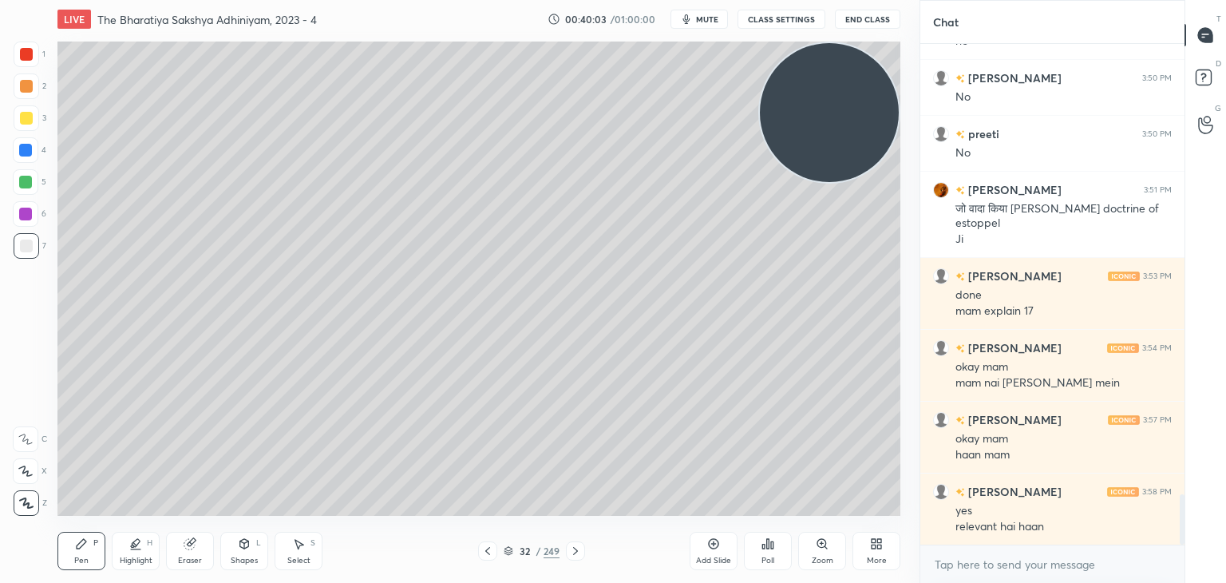
click at [711, 556] on div "Add Slide" at bounding box center [713, 560] width 35 height 8
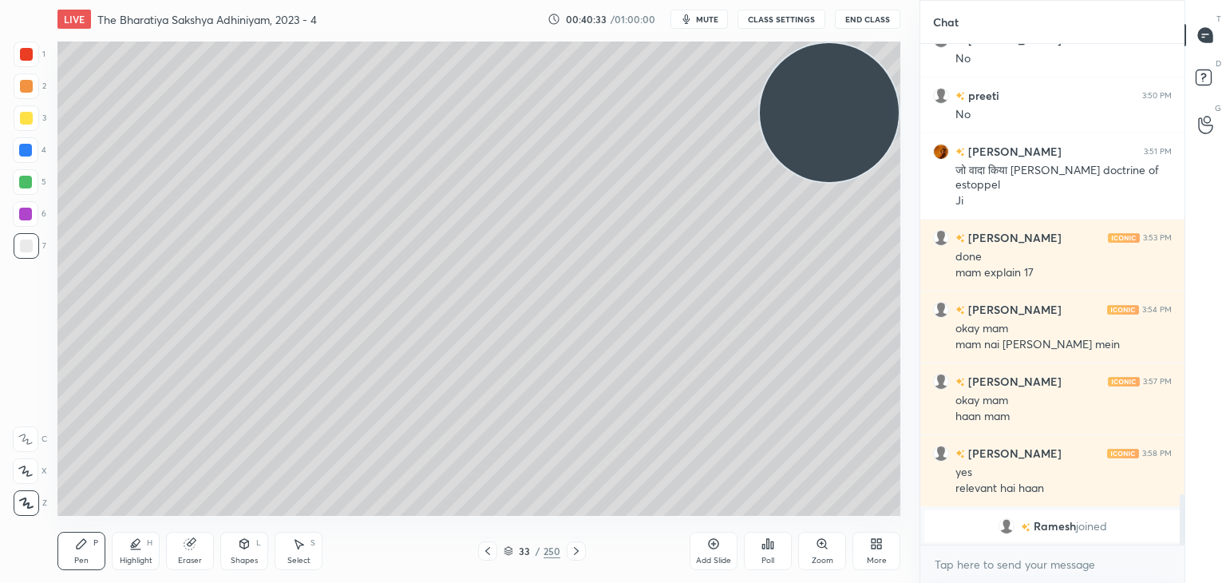
click at [30, 431] on div at bounding box center [26, 439] width 26 height 26
click at [26, 469] on icon at bounding box center [25, 470] width 14 height 11
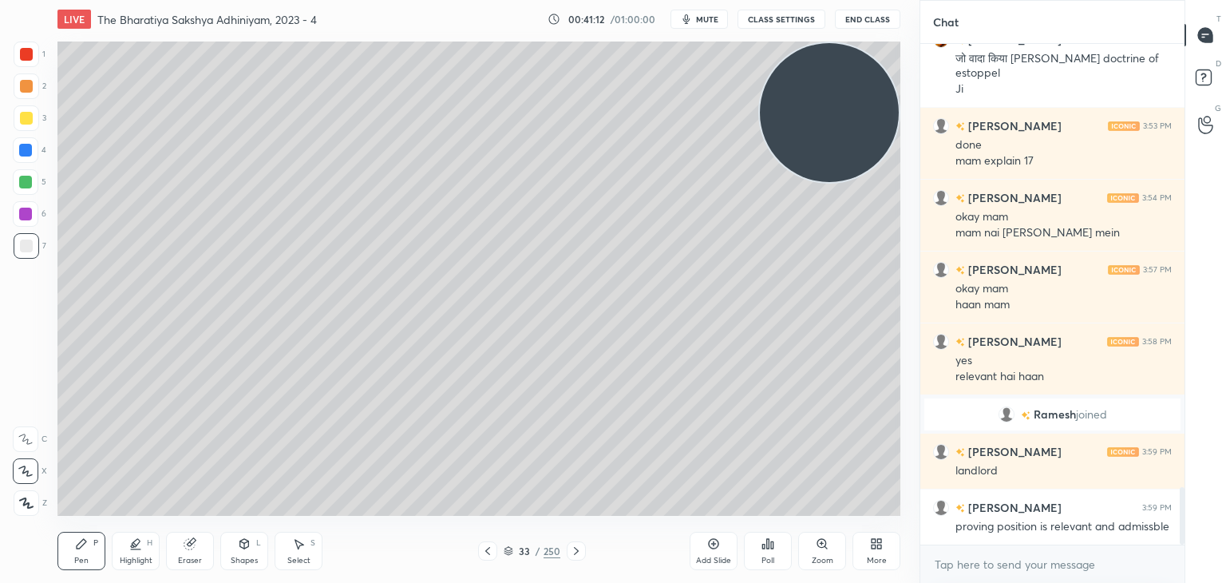
scroll to position [3893, 0]
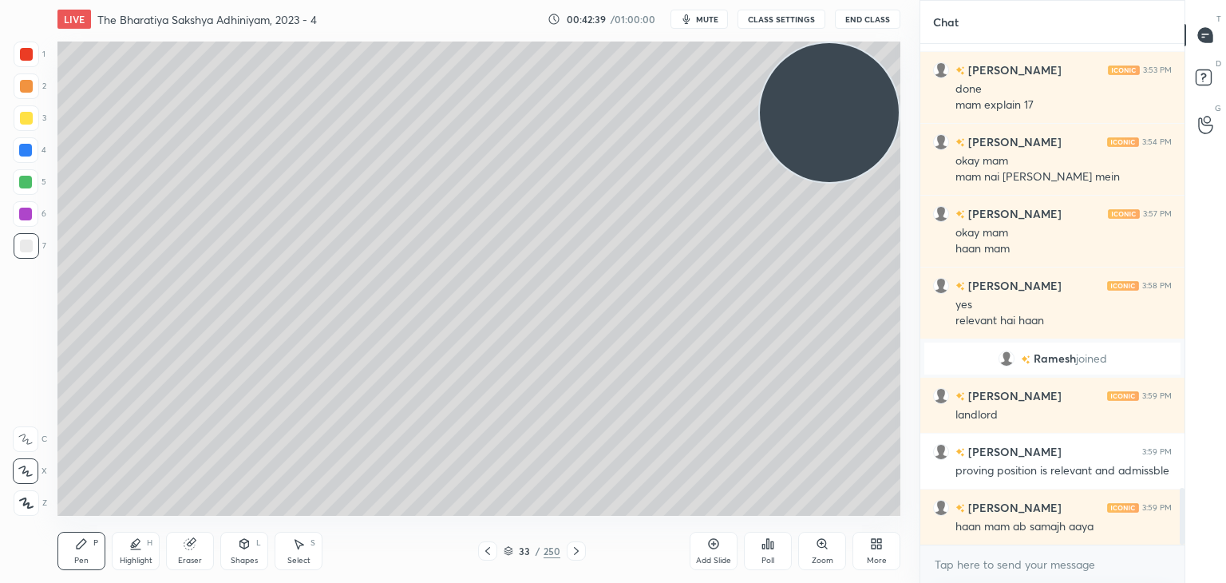
click at [480, 554] on div at bounding box center [487, 550] width 19 height 19
click at [570, 551] on icon at bounding box center [576, 550] width 13 height 13
click at [491, 553] on icon at bounding box center [487, 550] width 13 height 13
click at [488, 552] on icon at bounding box center [487, 550] width 13 height 13
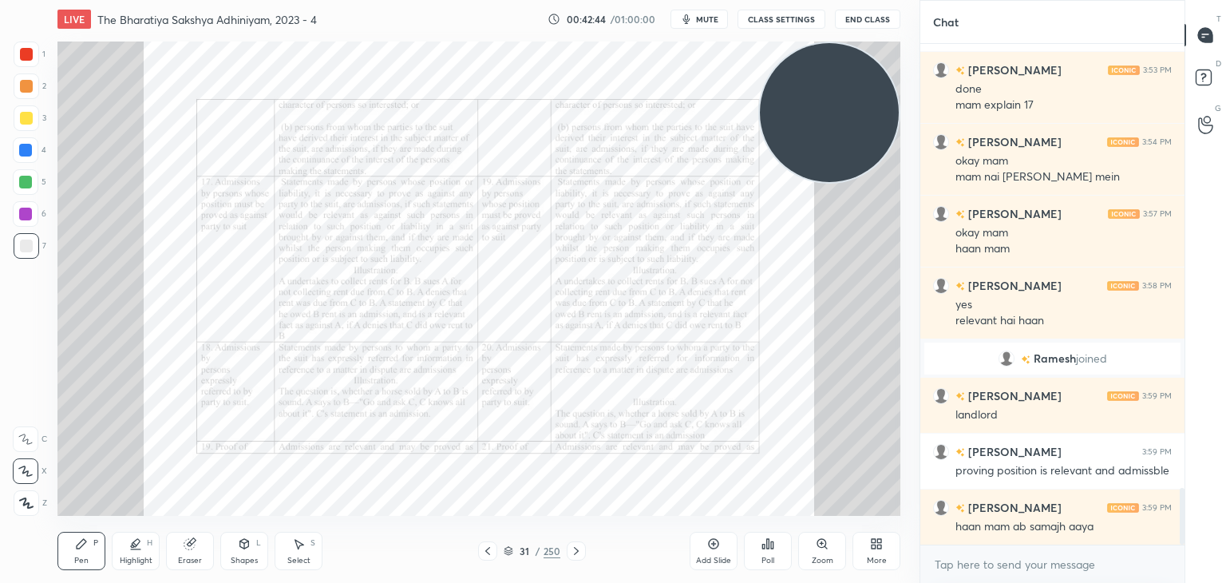
click at [36, 63] on div at bounding box center [27, 55] width 26 height 26
click at [26, 58] on div at bounding box center [26, 54] width 13 height 13
click at [817, 547] on icon at bounding box center [822, 543] width 13 height 13
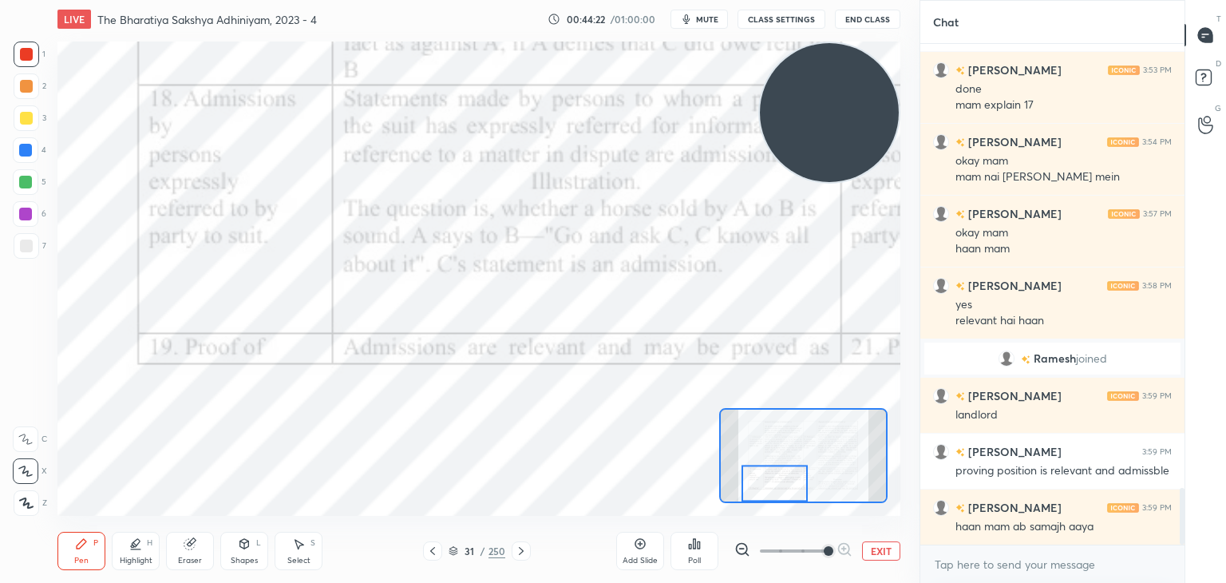
click at [705, 21] on span "mute" at bounding box center [707, 19] width 22 height 11
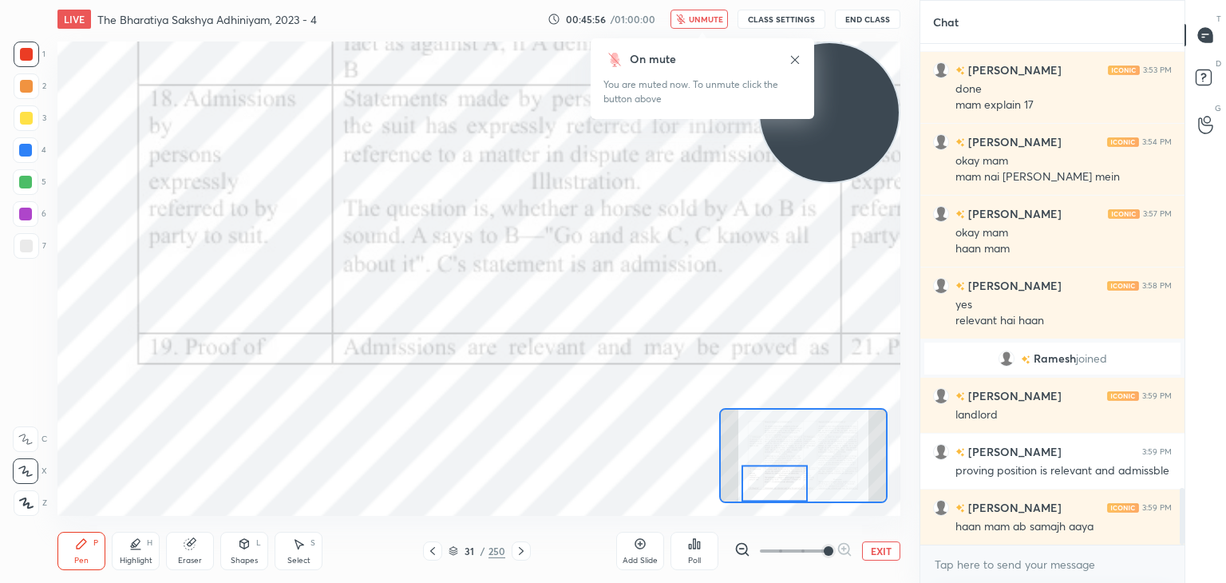
click at [706, 20] on span "unmute" at bounding box center [706, 19] width 34 height 11
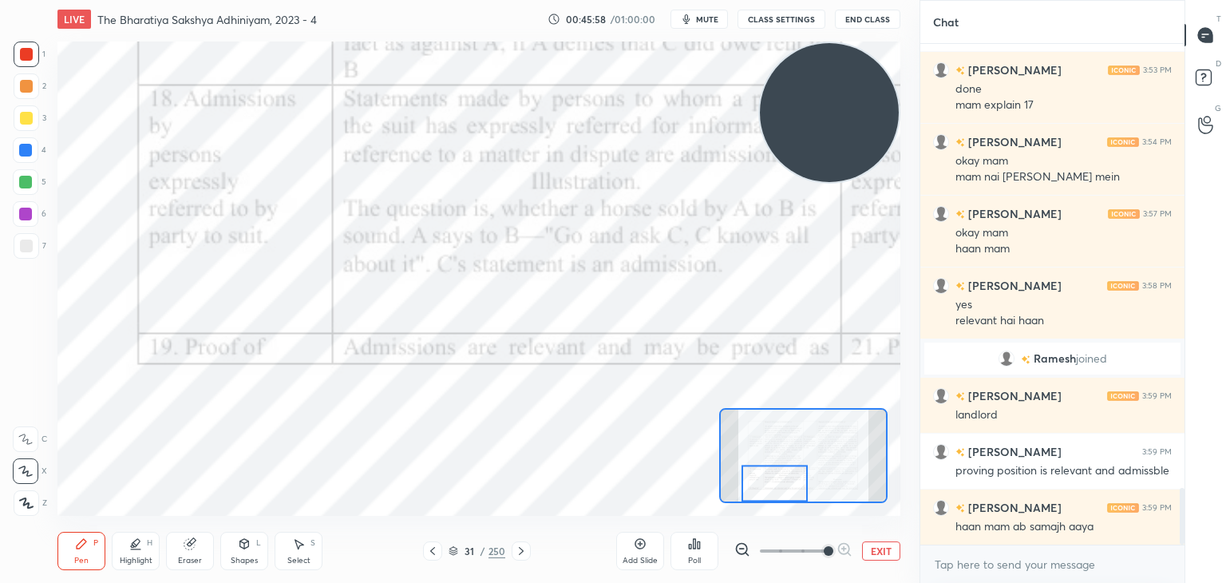
click at [527, 551] on icon at bounding box center [521, 550] width 13 height 13
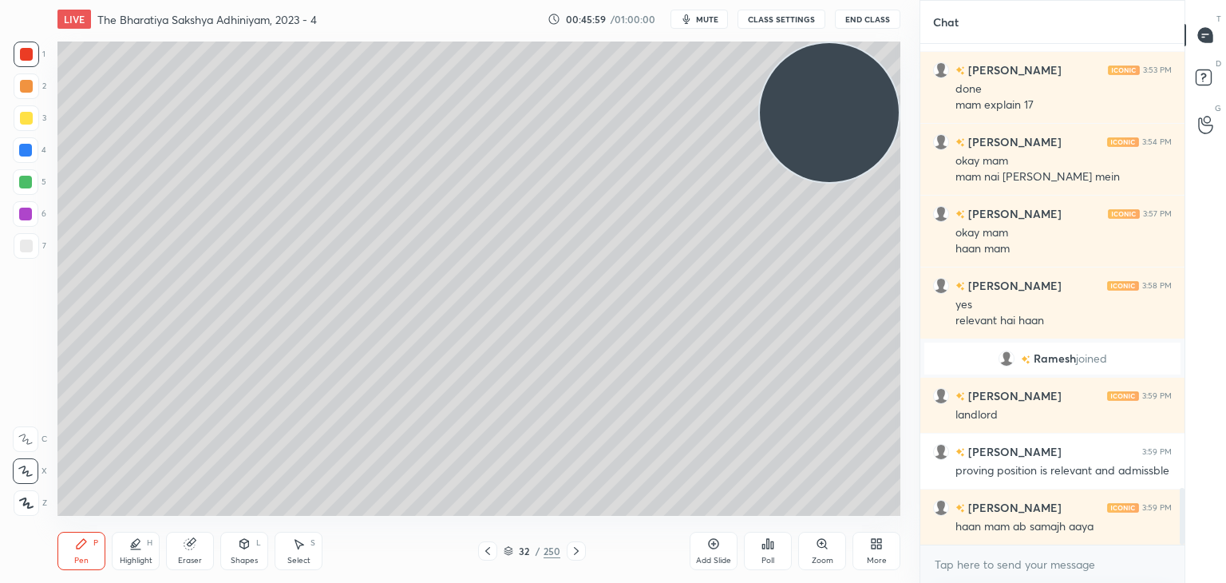
click at [578, 544] on div at bounding box center [576, 550] width 19 height 19
click at [583, 544] on div at bounding box center [576, 550] width 19 height 19
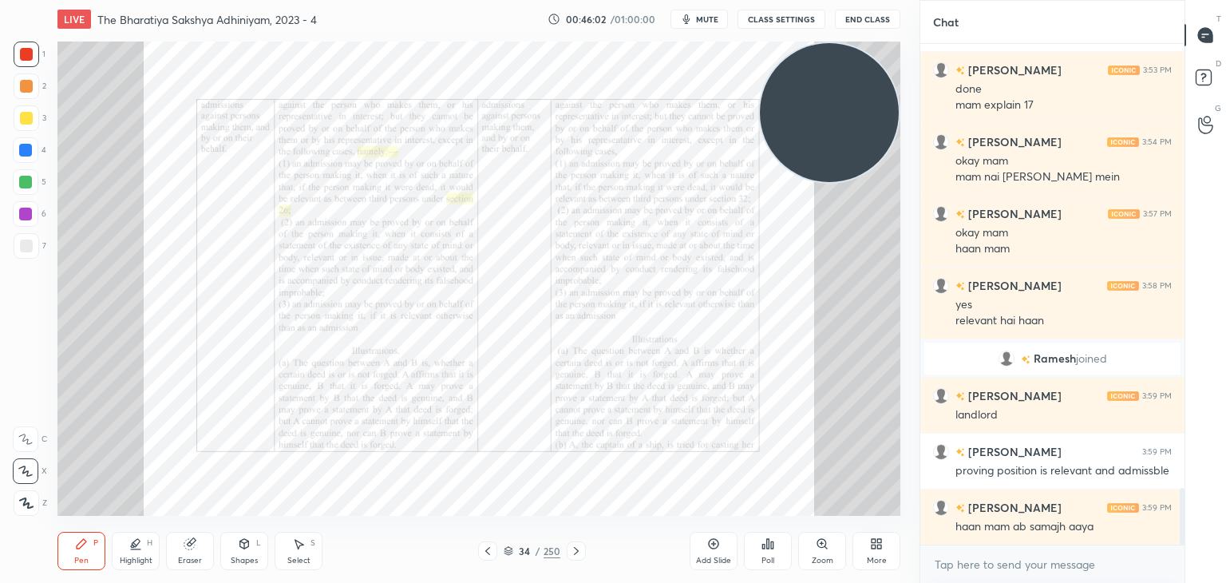
click at [575, 548] on icon at bounding box center [576, 550] width 13 height 13
click at [575, 547] on icon at bounding box center [576, 550] width 13 height 13
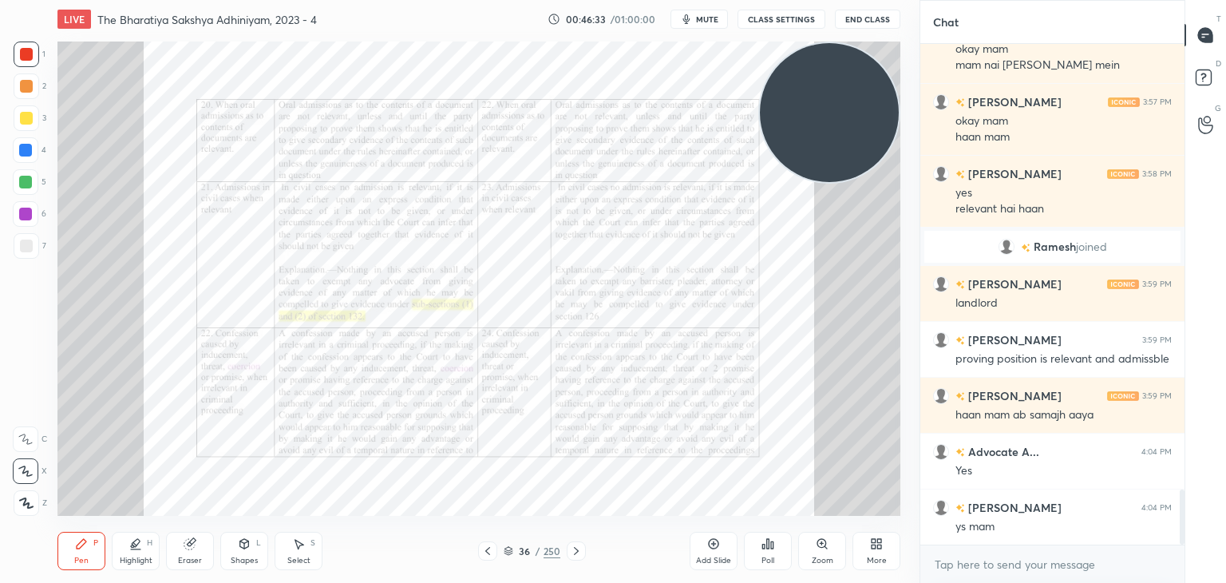
scroll to position [4061, 0]
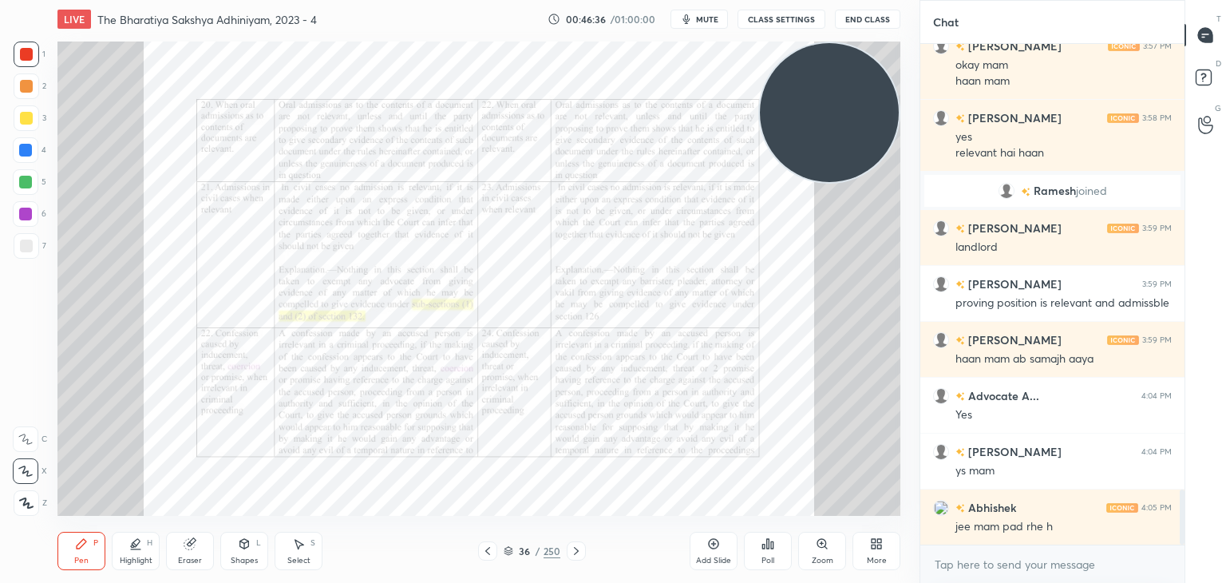
click at [693, 14] on icon "button" at bounding box center [686, 19] width 13 height 13
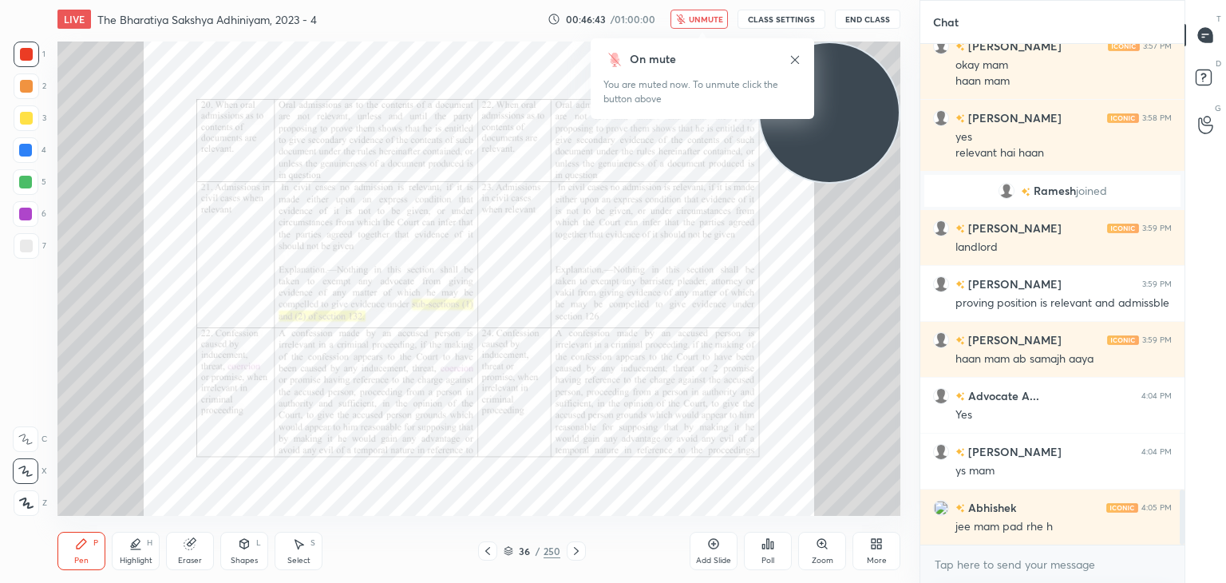
scroll to position [4117, 0]
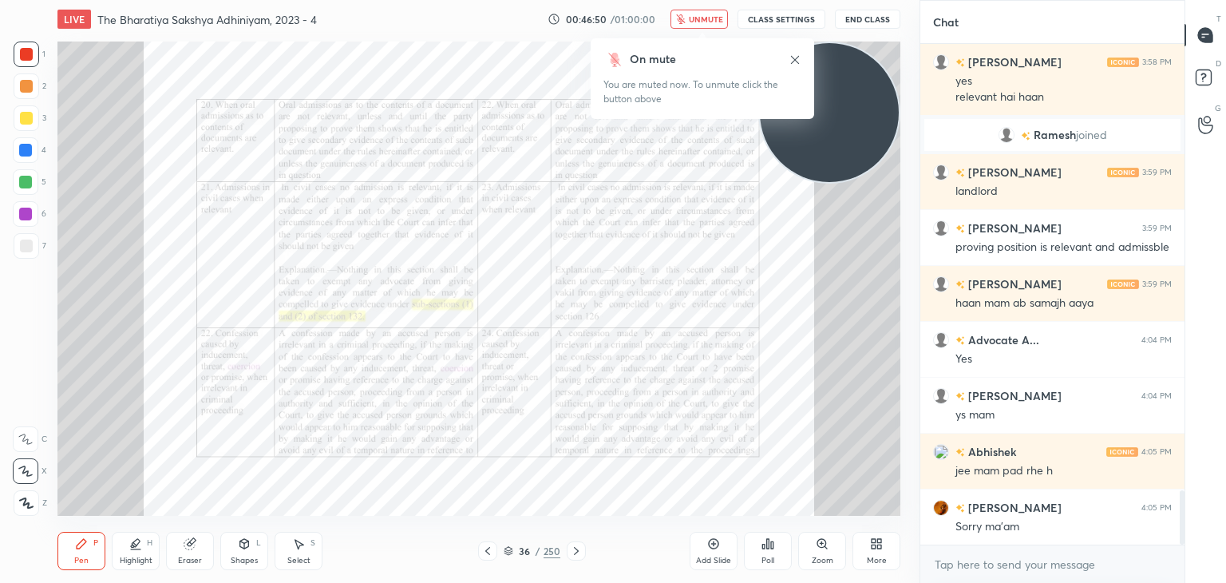
click at [698, 18] on span "unmute" at bounding box center [706, 19] width 34 height 11
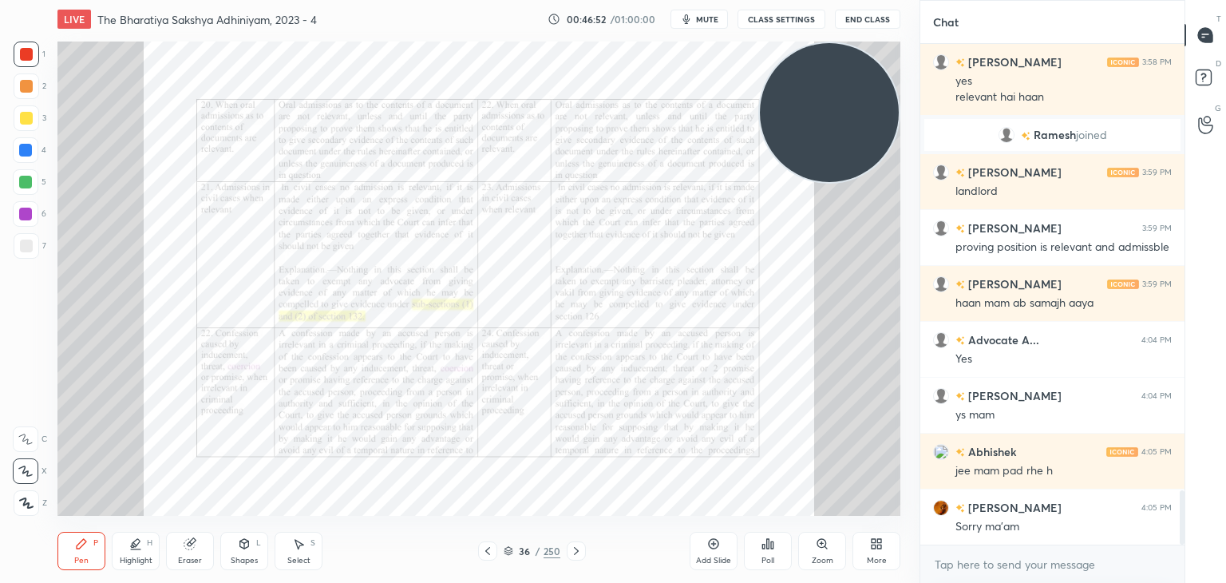
click at [714, 548] on icon at bounding box center [714, 544] width 10 height 10
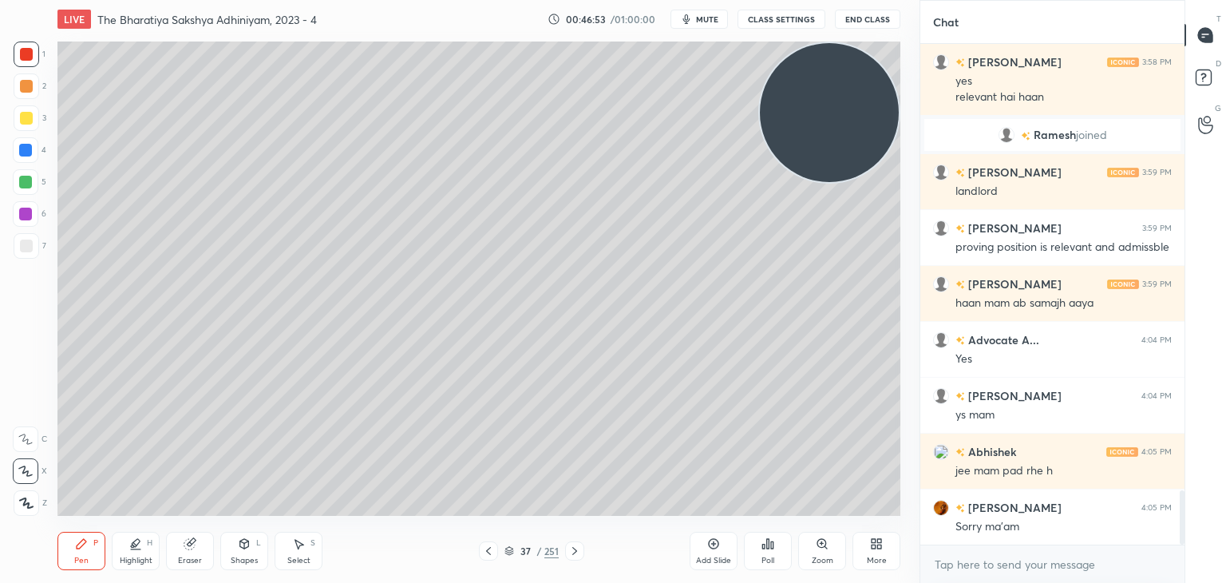
click at [25, 246] on div at bounding box center [26, 245] width 13 height 13
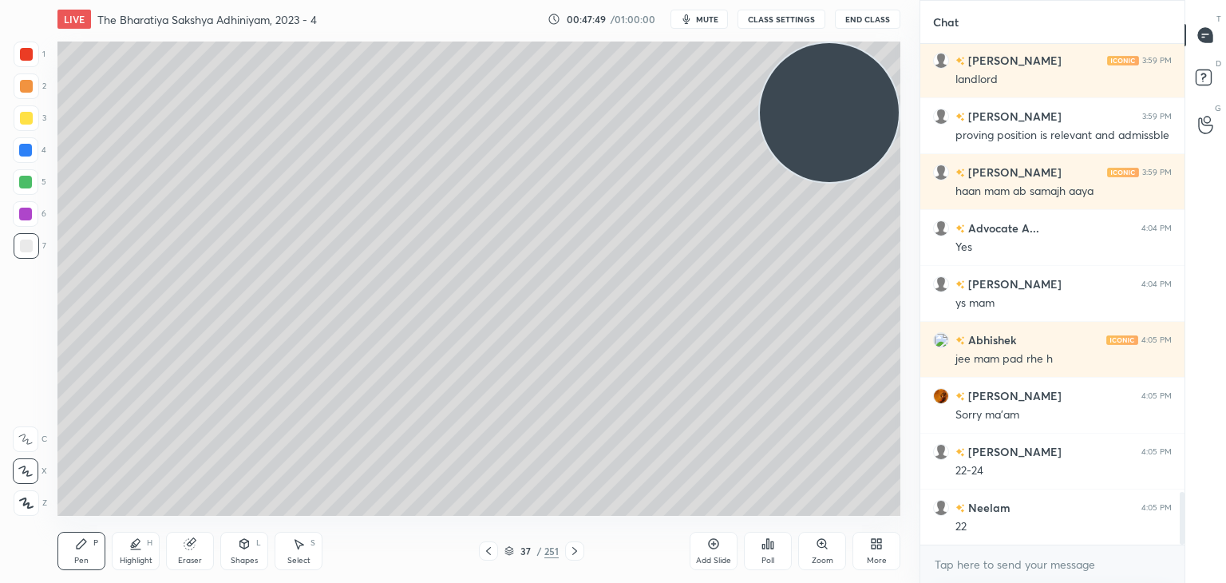
scroll to position [4284, 0]
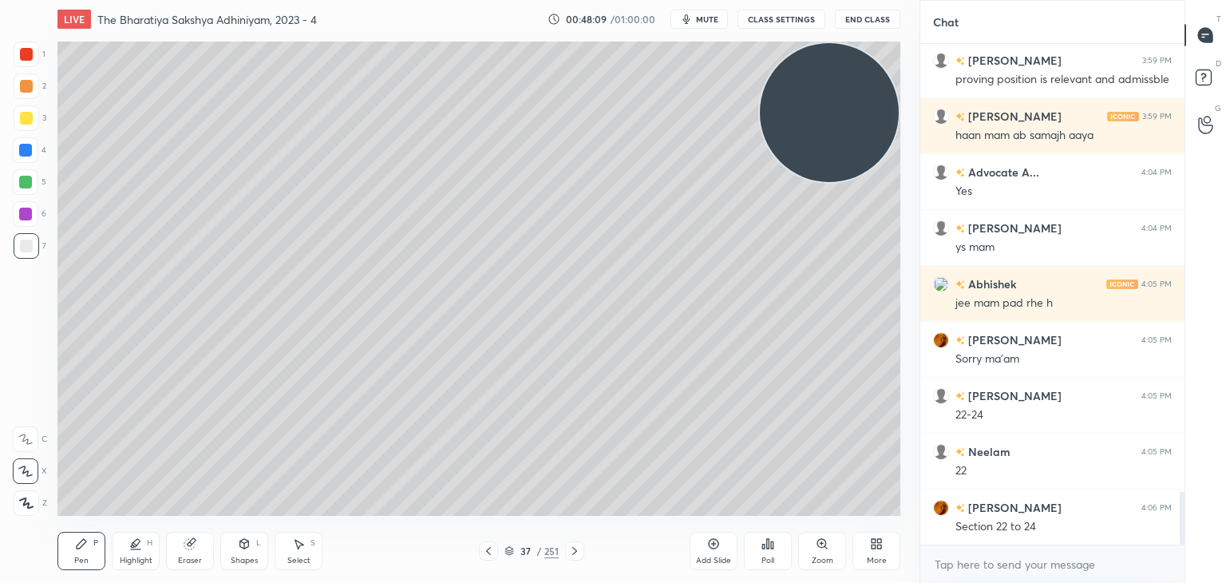
click at [24, 118] on div at bounding box center [26, 118] width 13 height 13
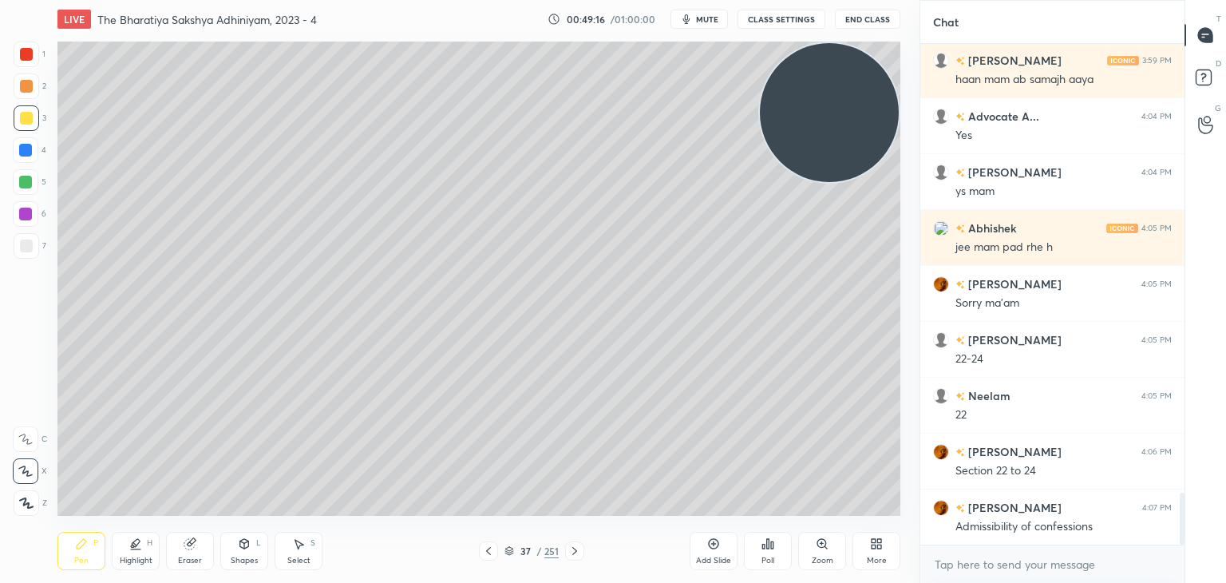
click at [716, 547] on icon at bounding box center [714, 544] width 10 height 10
click at [185, 538] on icon at bounding box center [190, 543] width 13 height 13
click at [85, 547] on icon at bounding box center [81, 543] width 13 height 13
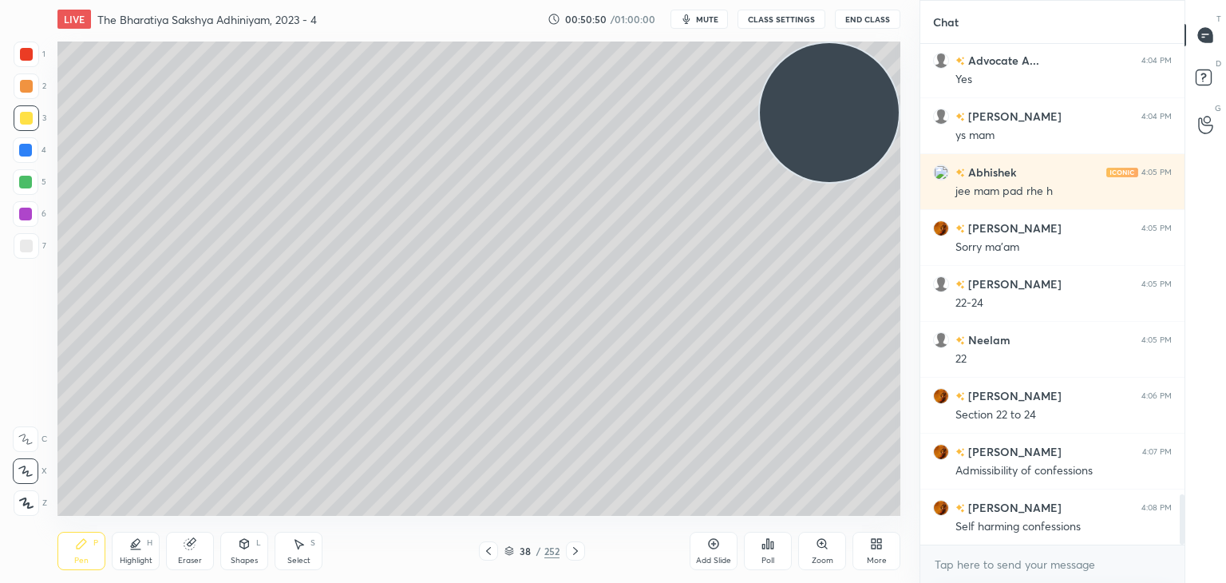
scroll to position [4452, 0]
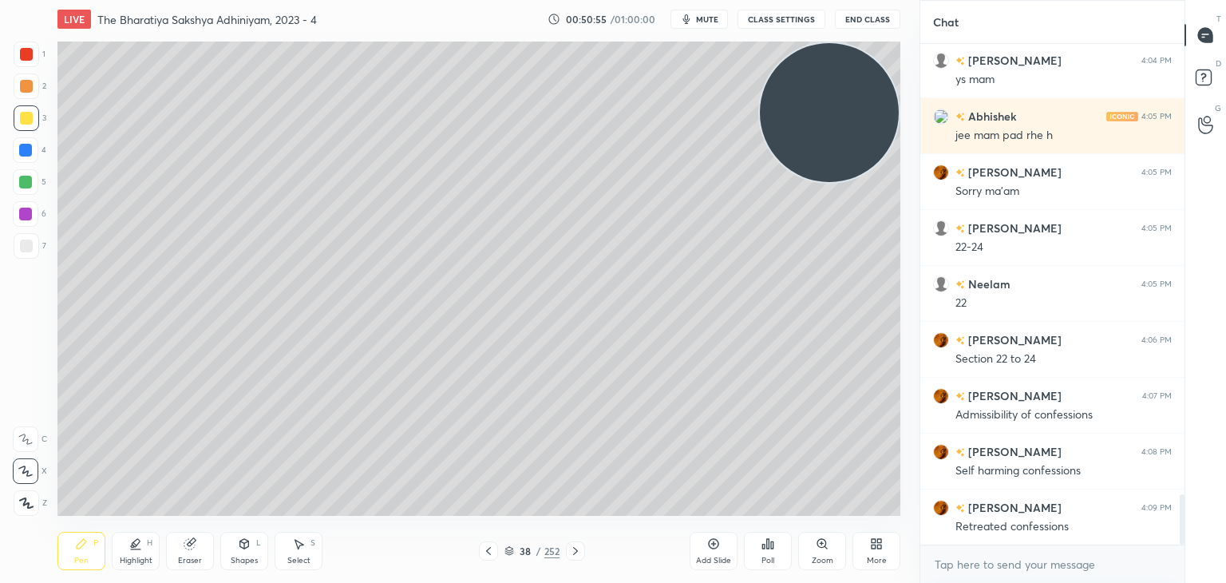
click at [19, 241] on div at bounding box center [27, 246] width 26 height 26
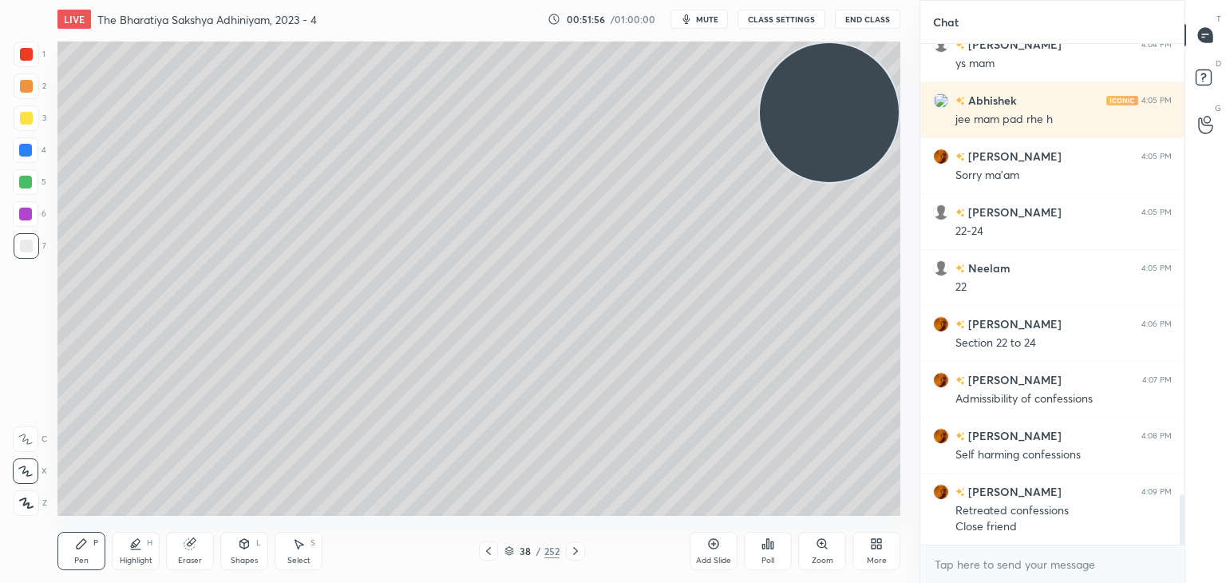
click at [488, 553] on icon at bounding box center [488, 551] width 5 height 8
click at [488, 553] on icon at bounding box center [488, 550] width 13 height 13
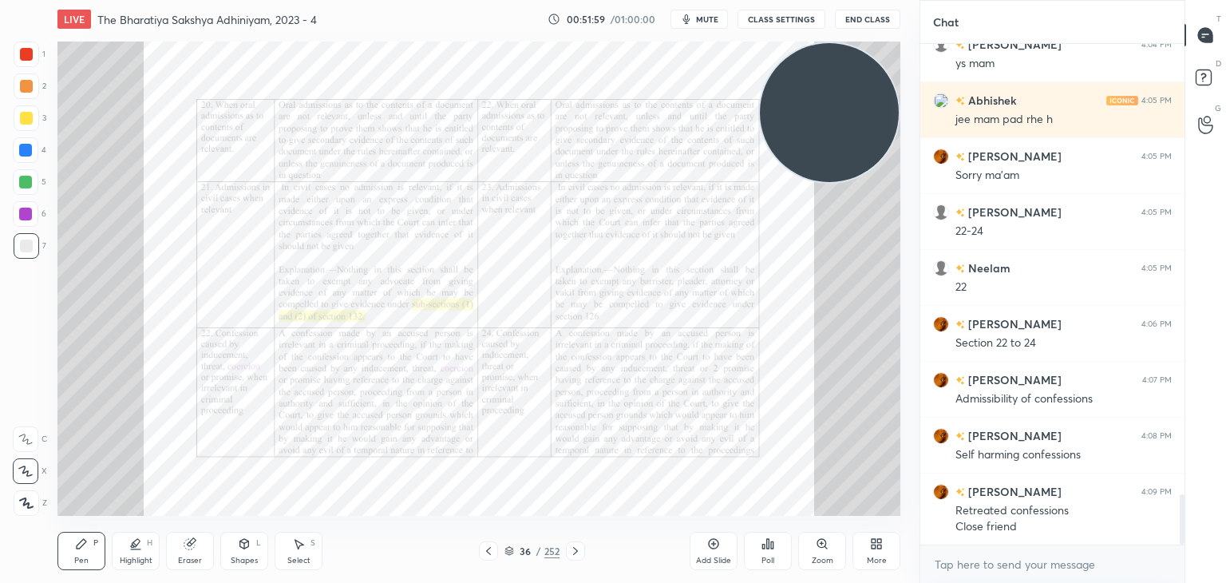
click at [26, 56] on div at bounding box center [26, 54] width 13 height 13
click at [574, 545] on icon at bounding box center [575, 550] width 13 height 13
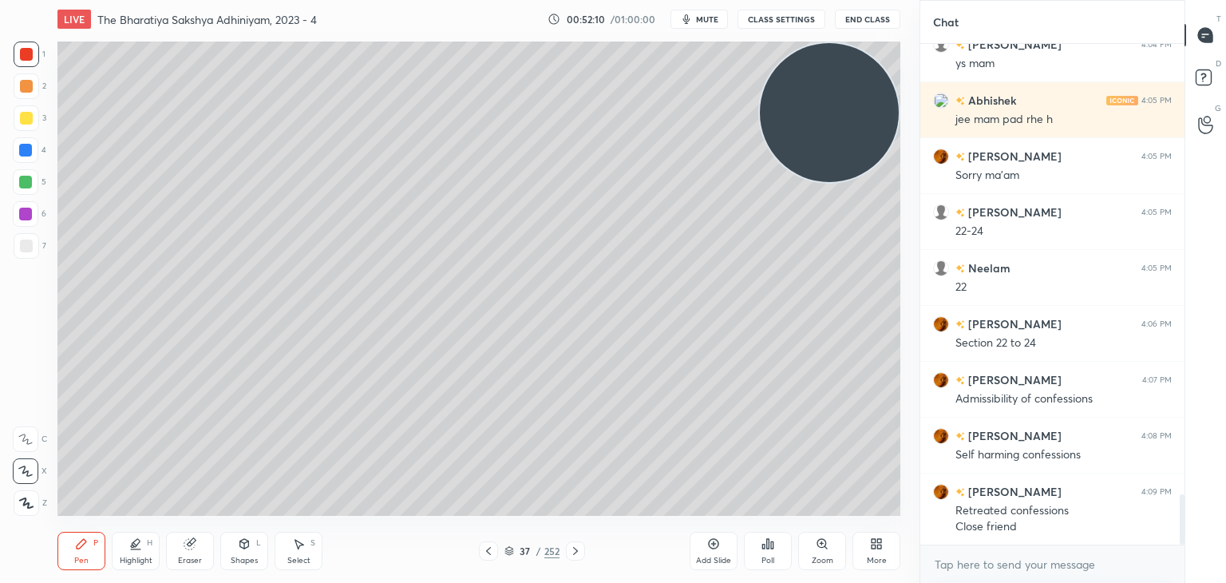
click at [572, 547] on icon at bounding box center [575, 550] width 13 height 13
click at [575, 548] on icon at bounding box center [575, 550] width 13 height 13
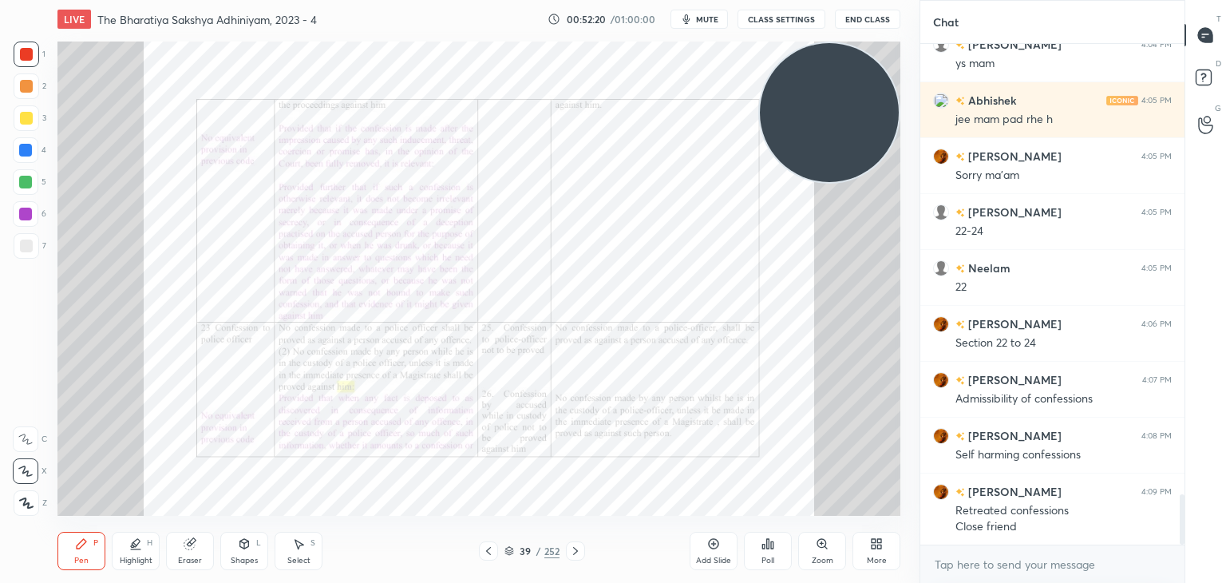
click at [569, 552] on icon at bounding box center [575, 550] width 13 height 13
click at [695, 550] on div "Add Slide" at bounding box center [714, 551] width 48 height 38
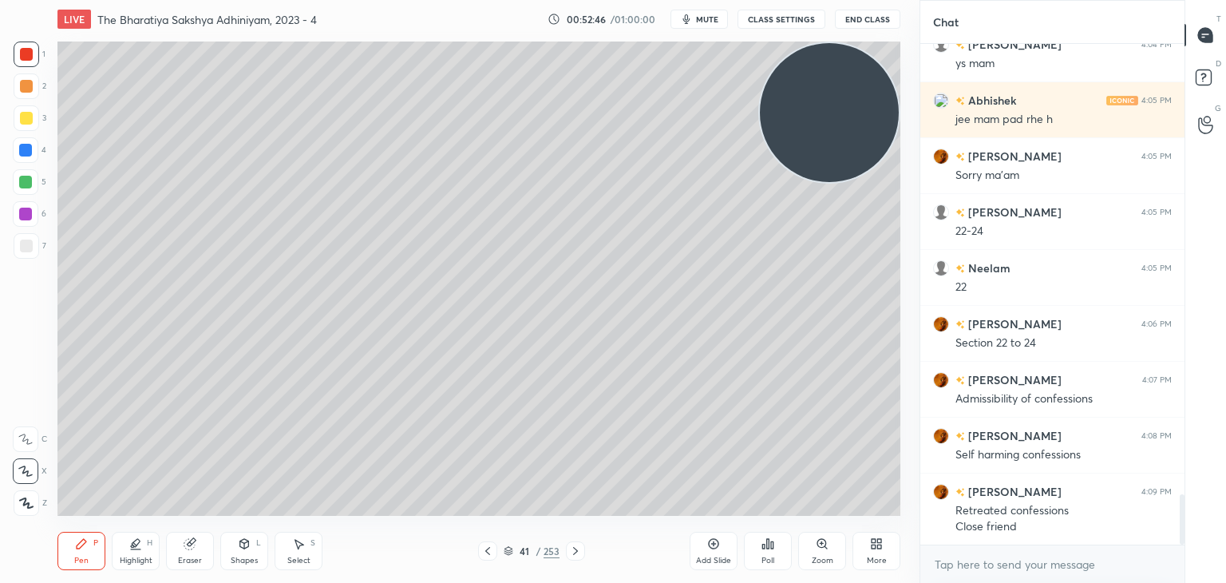
click at [582, 552] on div at bounding box center [575, 550] width 19 height 19
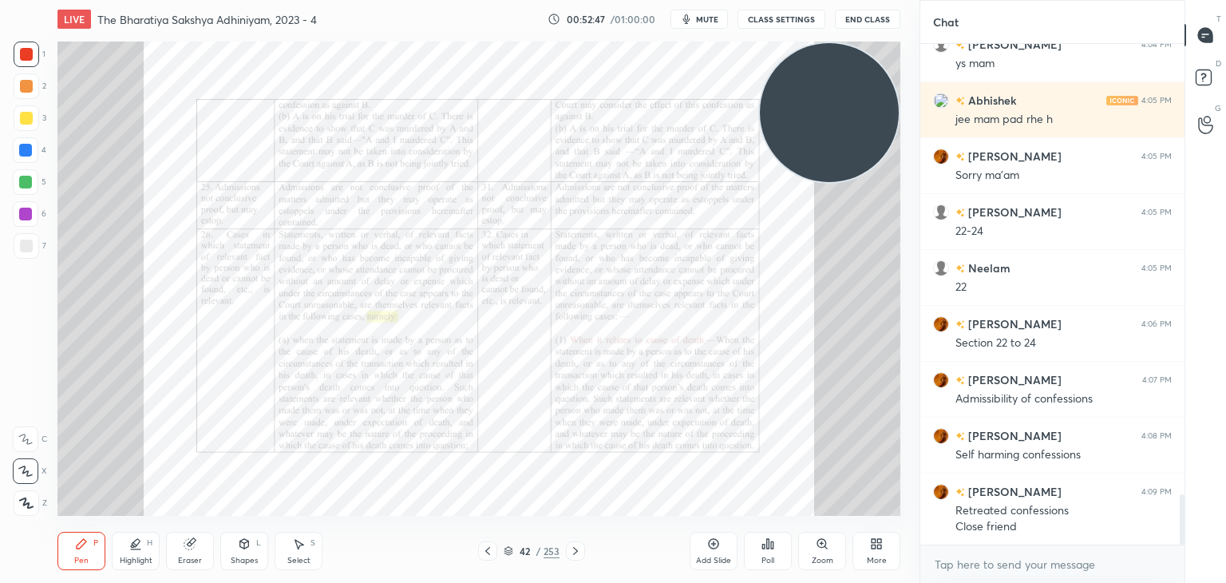
click at [579, 553] on icon at bounding box center [575, 550] width 13 height 13
click at [574, 547] on icon at bounding box center [575, 550] width 13 height 13
click at [572, 547] on icon at bounding box center [575, 550] width 13 height 13
click at [571, 546] on icon at bounding box center [575, 550] width 13 height 13
click at [573, 545] on icon at bounding box center [575, 550] width 13 height 13
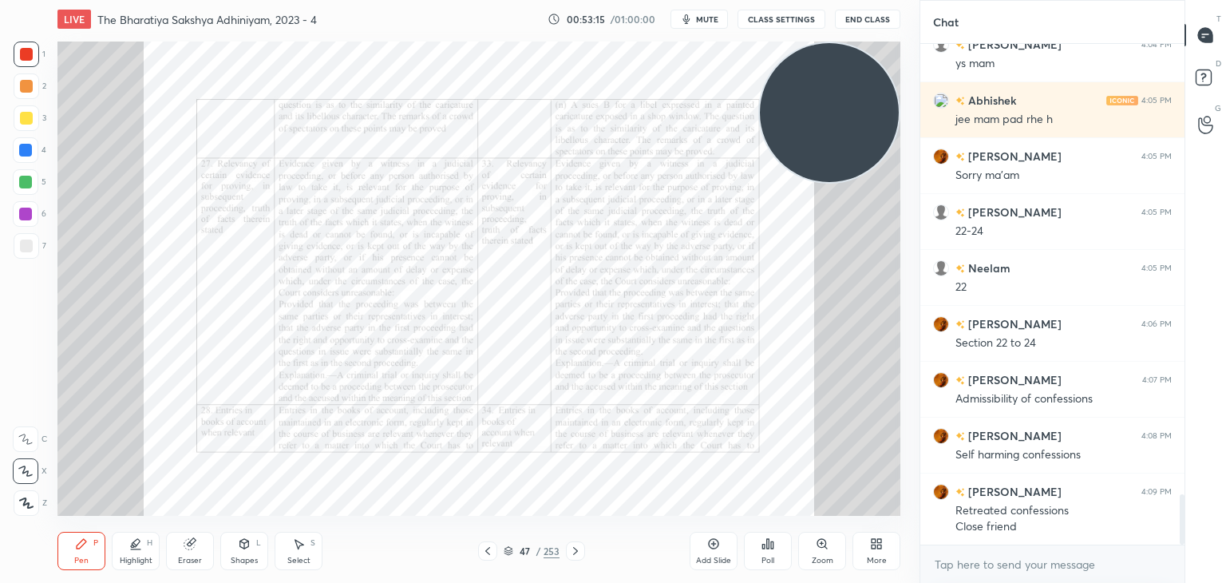
click at [479, 548] on div at bounding box center [487, 550] width 19 height 19
click at [485, 552] on icon at bounding box center [487, 550] width 13 height 13
click at [492, 553] on icon at bounding box center [487, 550] width 13 height 13
click at [493, 548] on icon at bounding box center [487, 550] width 13 height 13
click at [495, 547] on div at bounding box center [487, 550] width 19 height 19
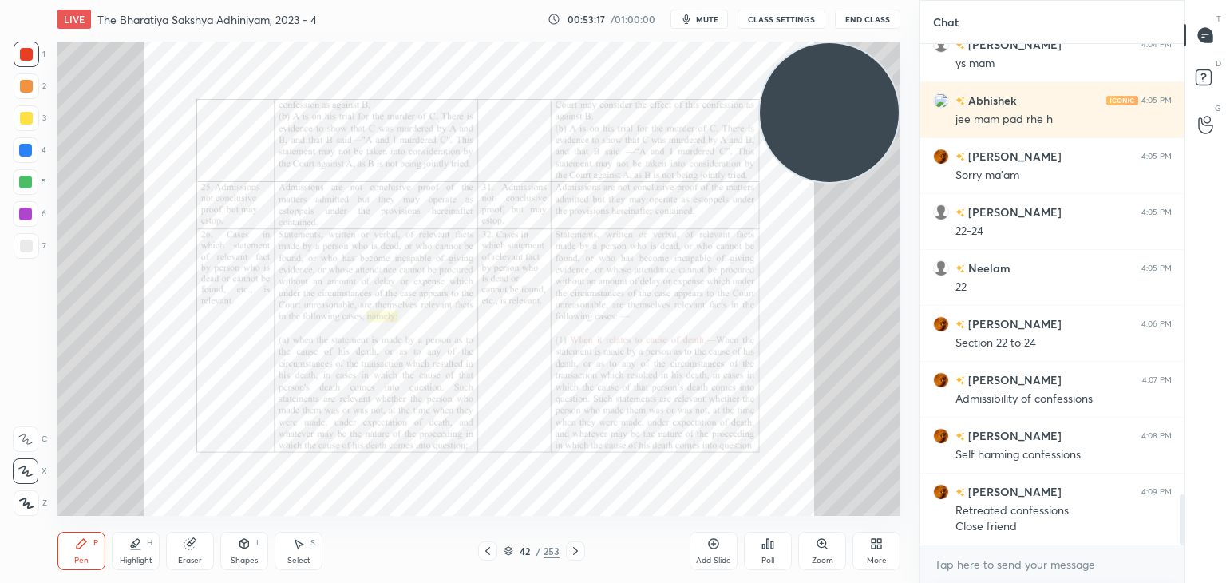
click at [495, 548] on div at bounding box center [487, 550] width 19 height 19
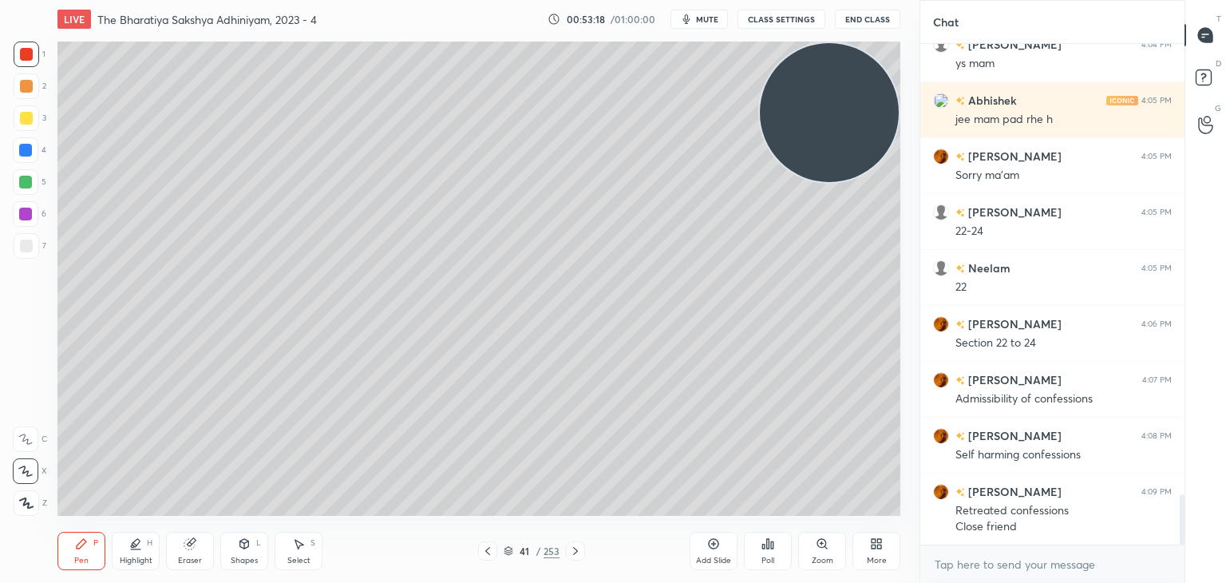
click at [489, 548] on icon at bounding box center [487, 550] width 13 height 13
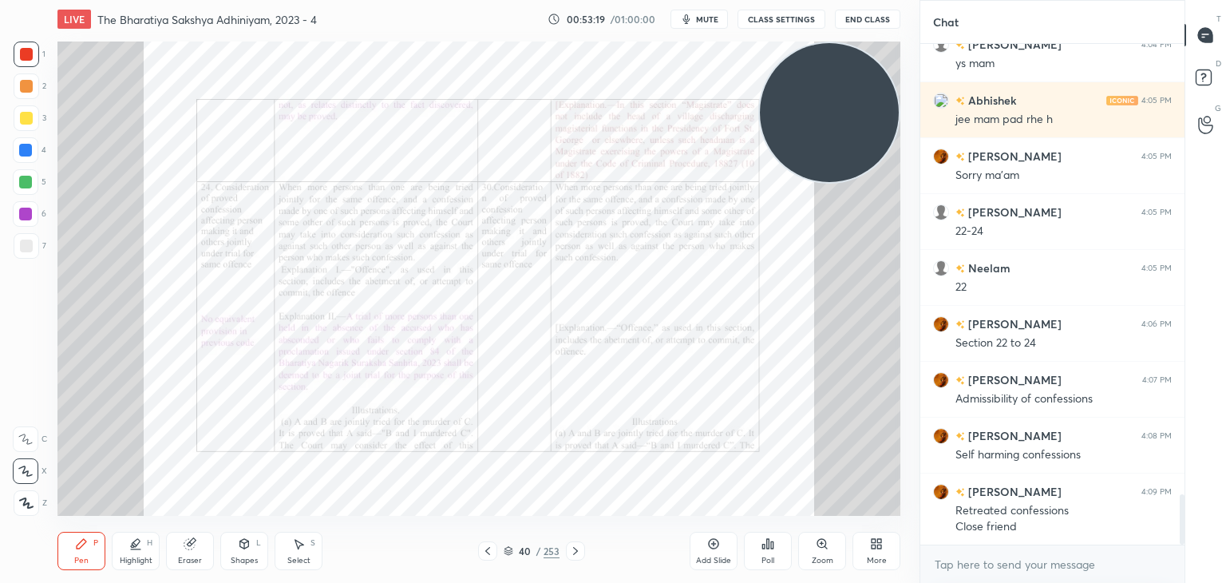
click at [491, 549] on icon at bounding box center [487, 550] width 13 height 13
click at [488, 550] on icon at bounding box center [487, 550] width 13 height 13
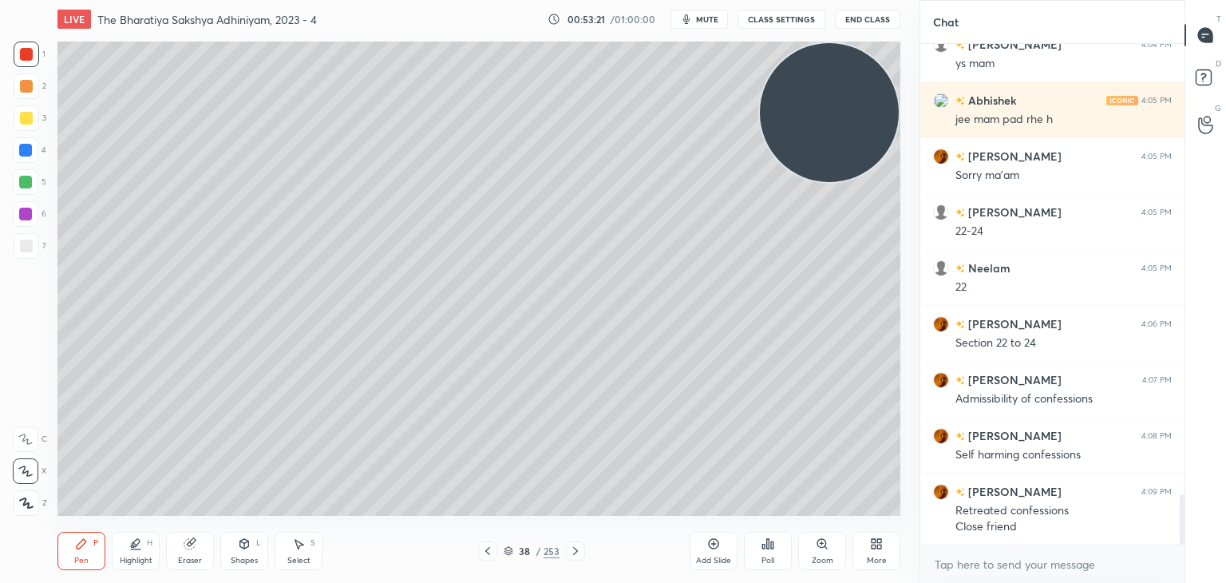
click at [573, 553] on icon at bounding box center [575, 550] width 13 height 13
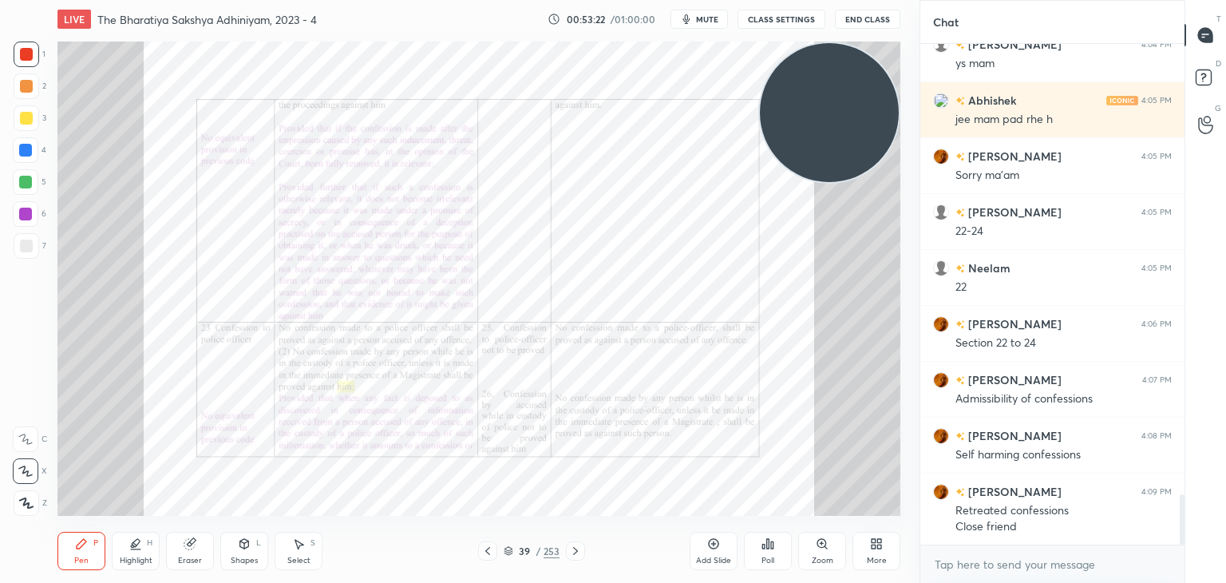
click at [575, 550] on icon at bounding box center [575, 551] width 5 height 8
click at [483, 548] on icon at bounding box center [487, 550] width 13 height 13
click at [571, 554] on icon at bounding box center [575, 550] width 13 height 13
click at [572, 556] on icon at bounding box center [575, 550] width 13 height 13
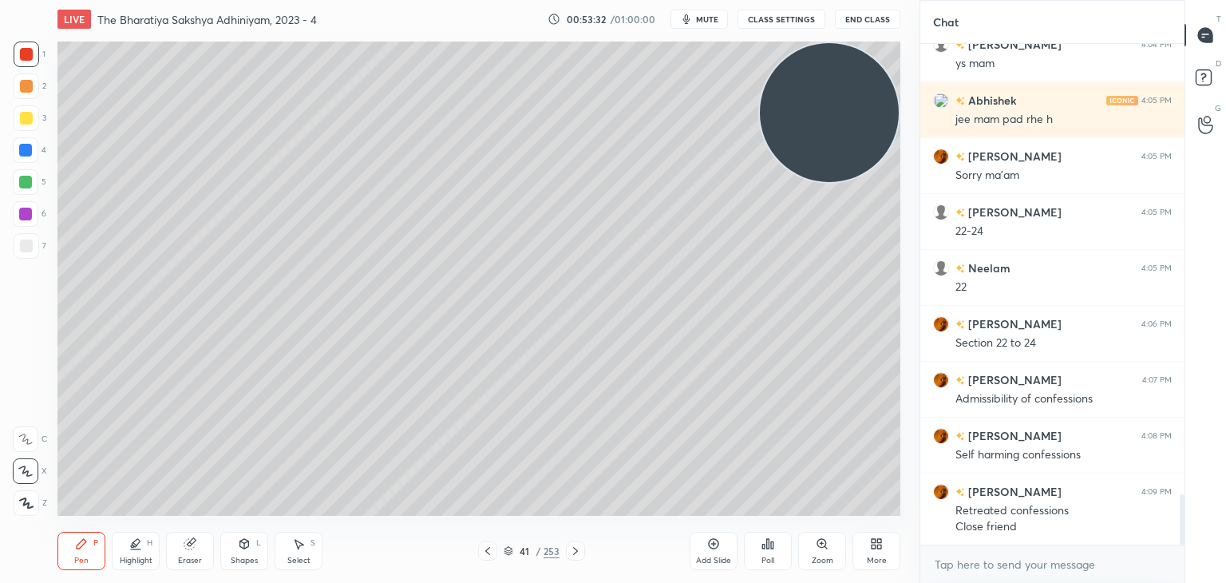
click at [476, 544] on div "41 / 253" at bounding box center [532, 550] width 316 height 19
click at [480, 548] on div at bounding box center [487, 550] width 19 height 19
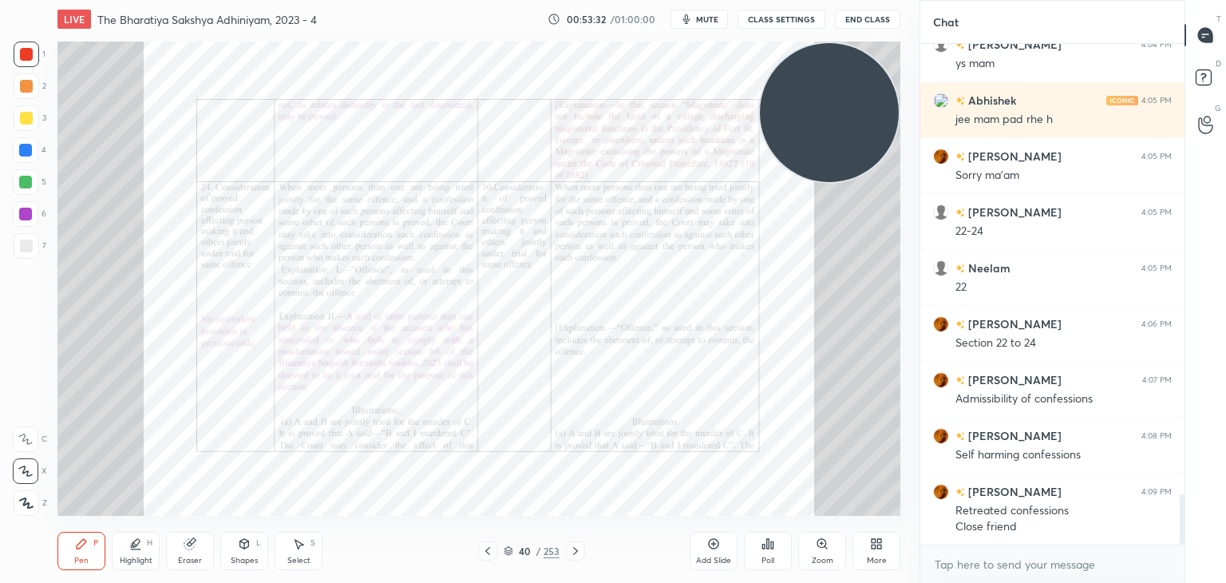
click at [483, 550] on icon at bounding box center [487, 550] width 13 height 13
click at [578, 550] on icon at bounding box center [575, 550] width 13 height 13
click at [595, 553] on div "40 / 253" at bounding box center [532, 550] width 316 height 19
click at [578, 549] on icon at bounding box center [575, 550] width 13 height 13
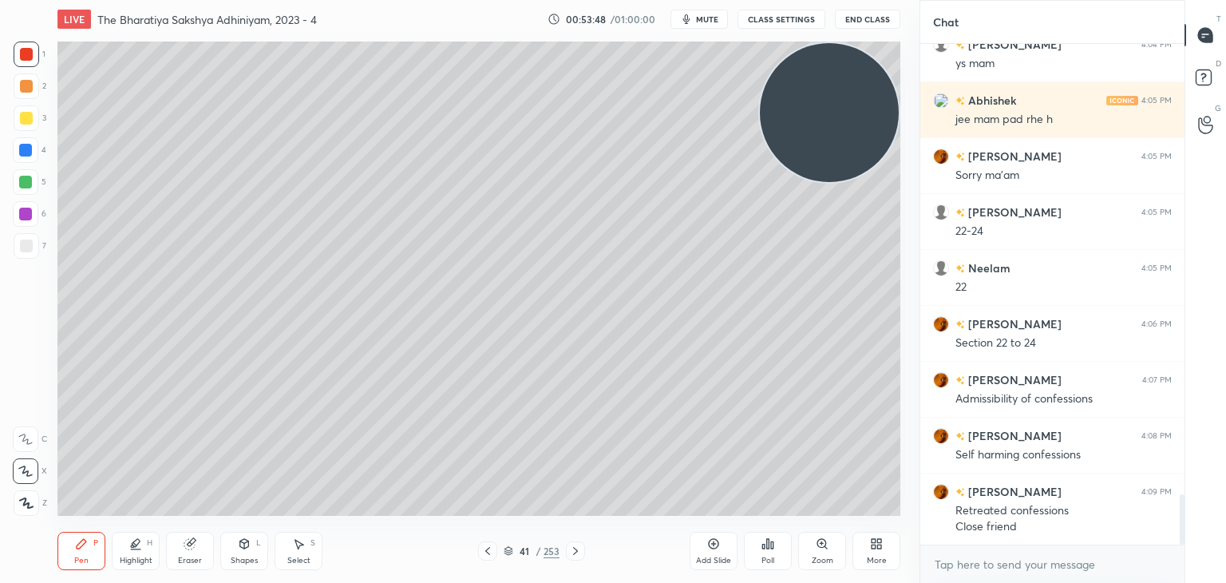
click at [575, 547] on icon at bounding box center [575, 550] width 13 height 13
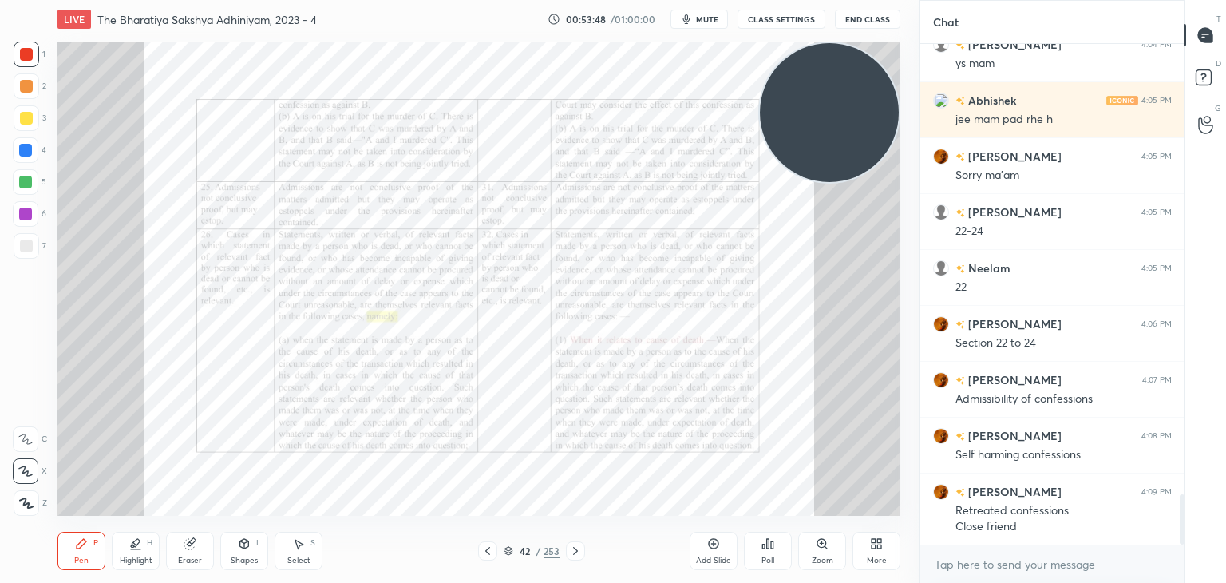
click at [583, 549] on div at bounding box center [575, 550] width 19 height 19
click at [494, 545] on div at bounding box center [487, 550] width 19 height 19
click at [496, 544] on div at bounding box center [487, 550] width 19 height 19
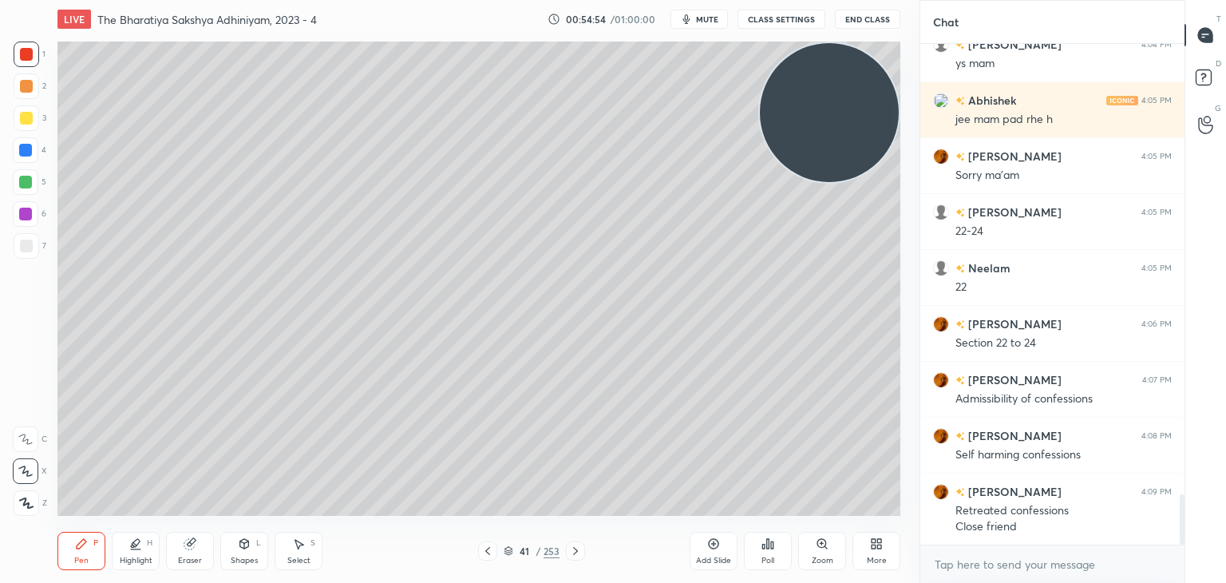
click at [702, 544] on div "Add Slide" at bounding box center [714, 551] width 48 height 38
click at [485, 546] on icon at bounding box center [487, 550] width 13 height 13
click at [576, 550] on icon at bounding box center [575, 551] width 5 height 8
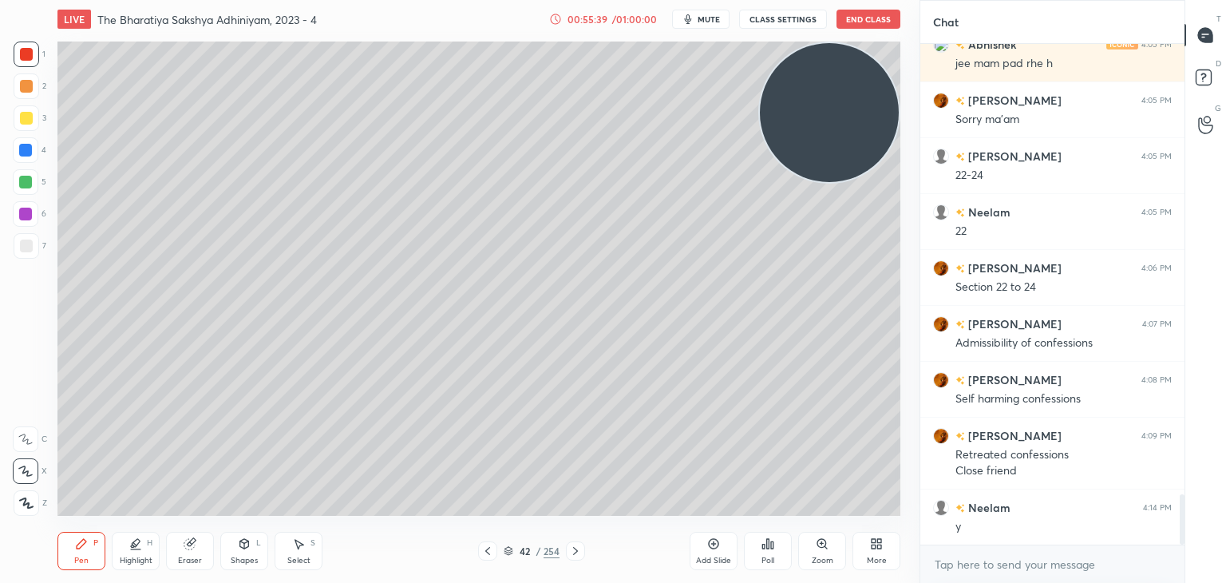
click at [715, 544] on icon at bounding box center [713, 543] width 13 height 13
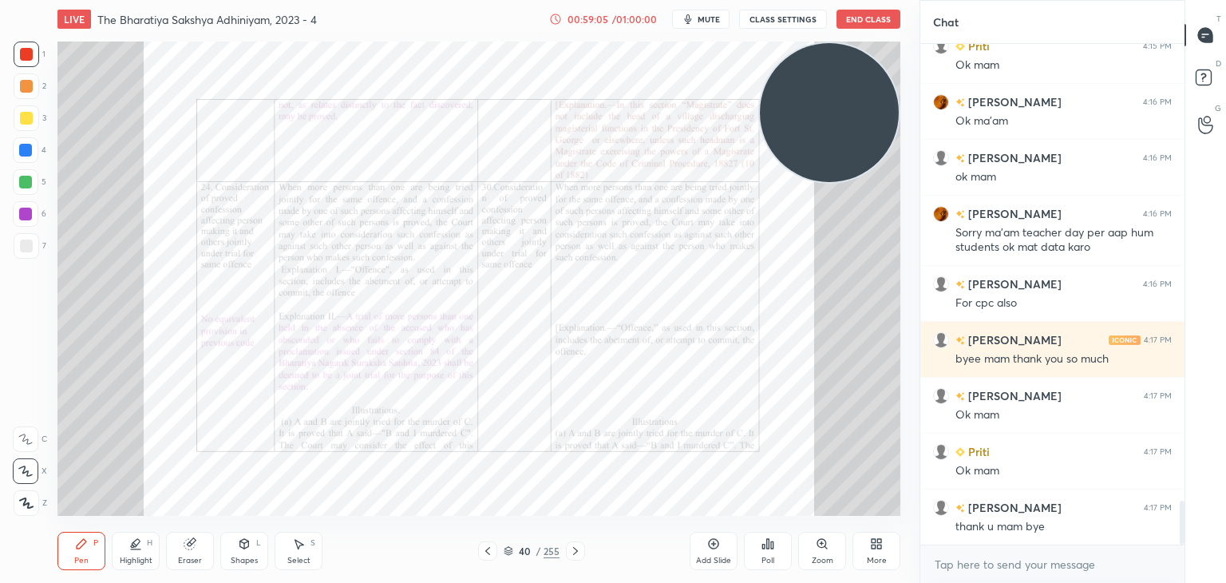
scroll to position [5264, 0]
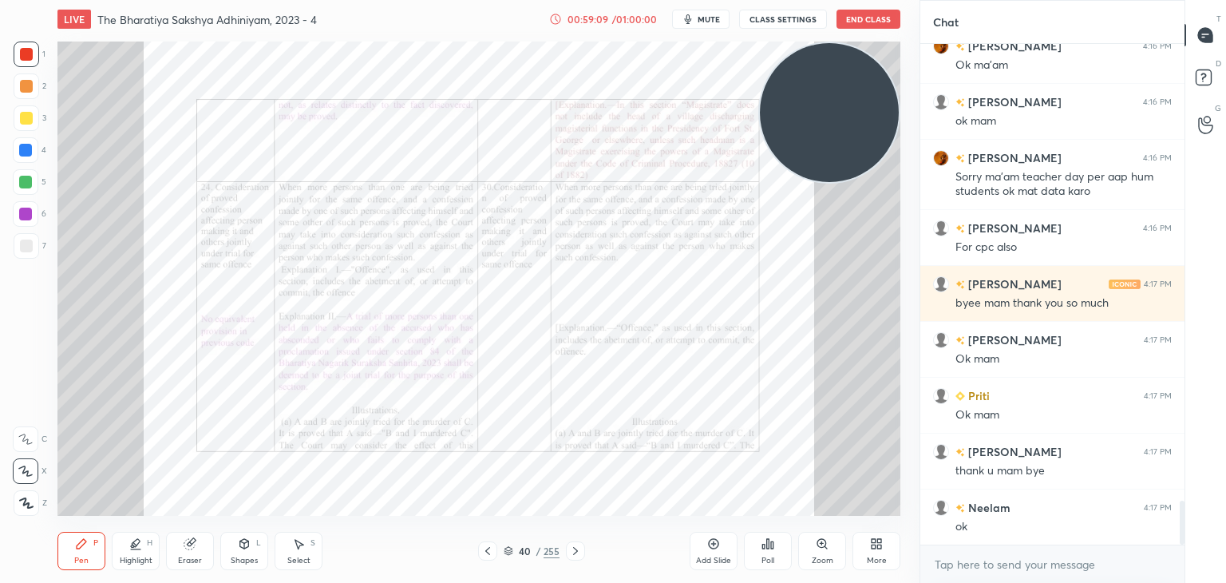
click at [714, 22] on span "mute" at bounding box center [709, 19] width 22 height 11
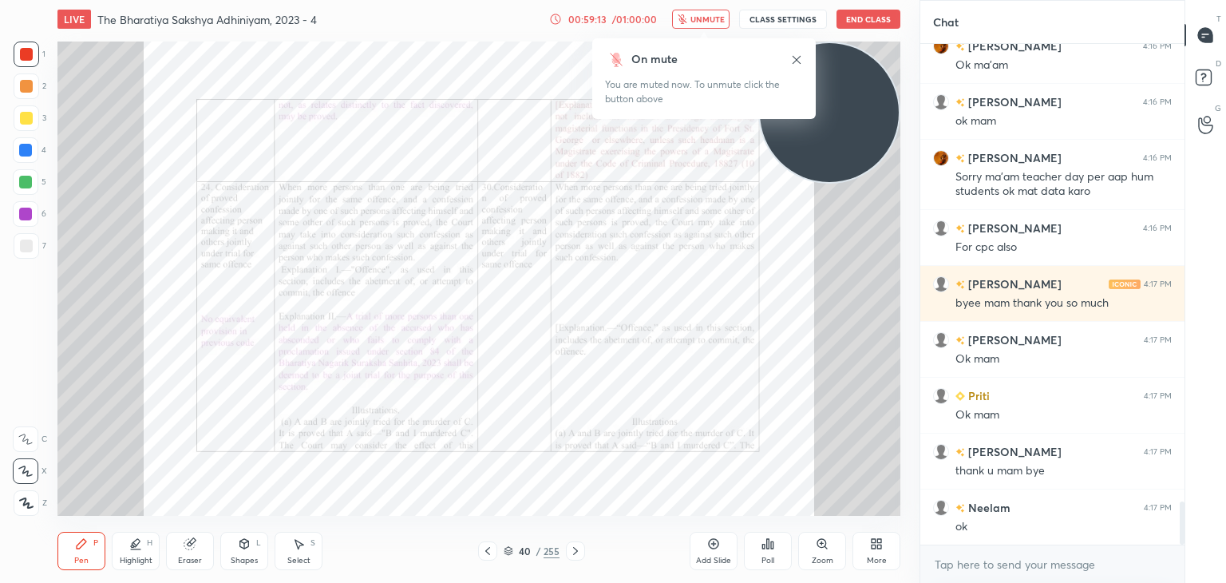
scroll to position [5320, 0]
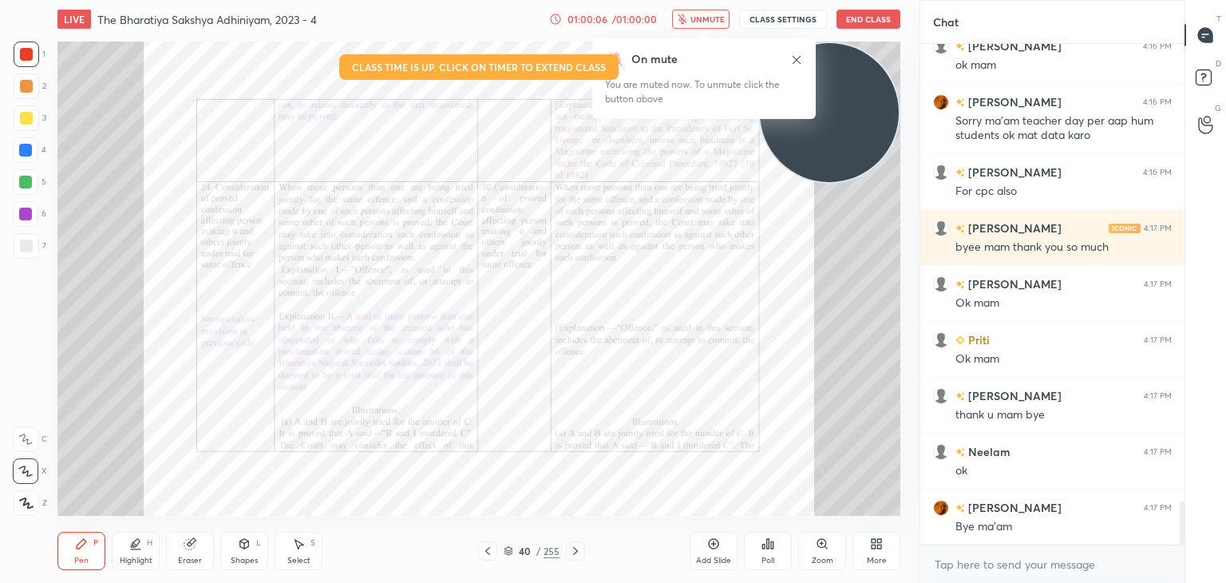
click at [876, 13] on button "End Class" at bounding box center [868, 19] width 64 height 19
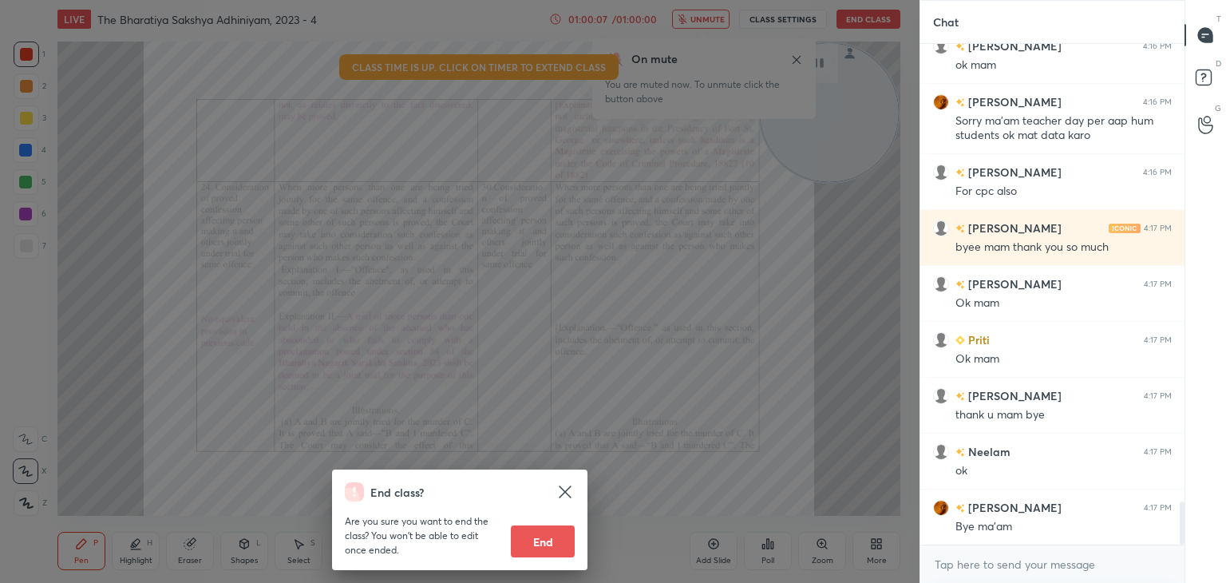
click at [536, 538] on button "End" at bounding box center [543, 541] width 64 height 32
type textarea "x"
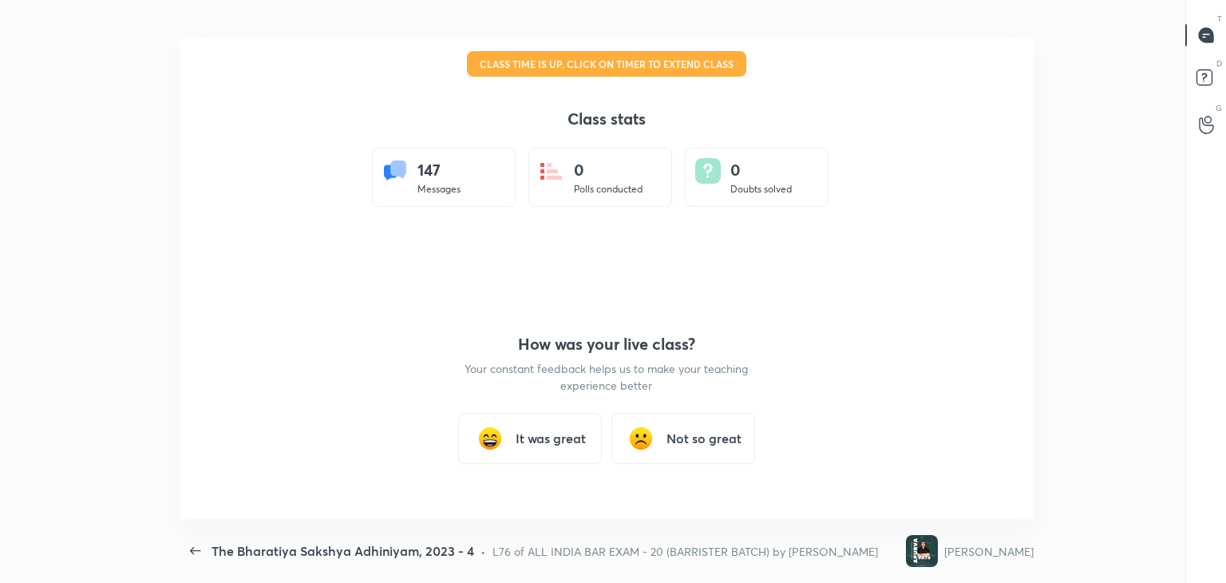
scroll to position [79331, 78607]
